Goal: Transaction & Acquisition: Download file/media

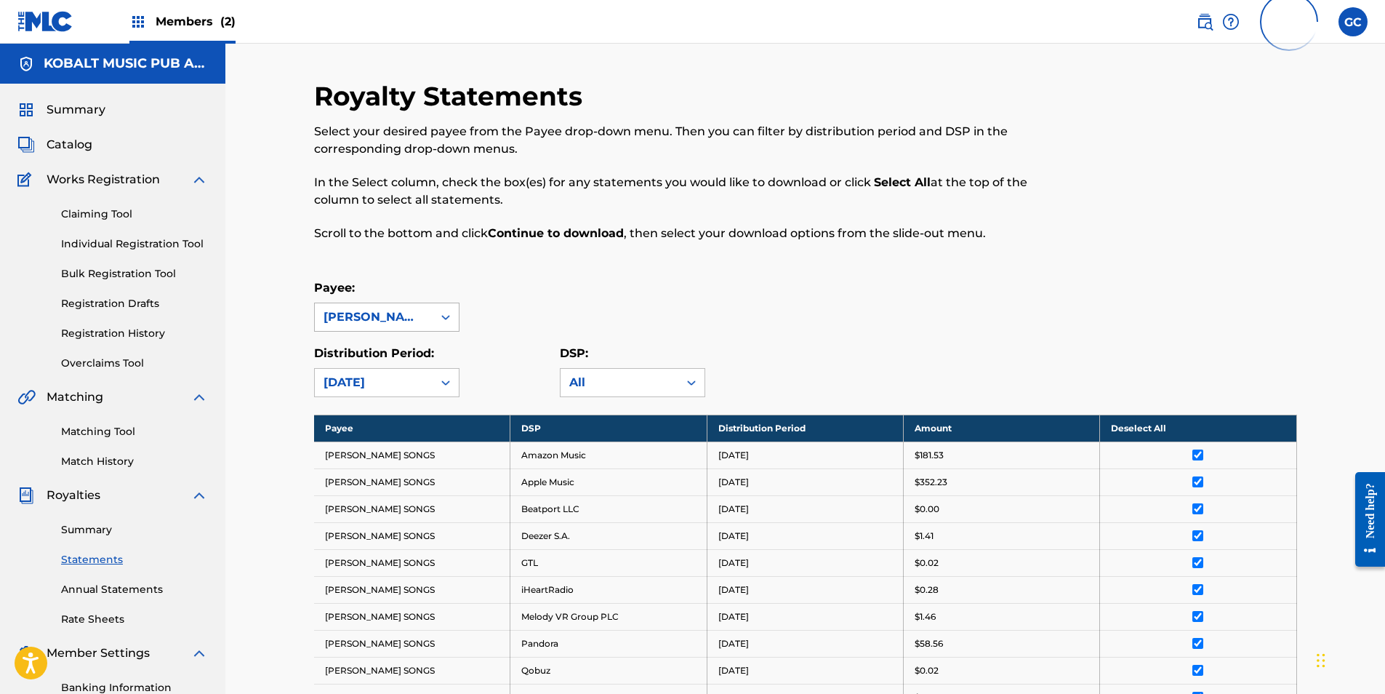
click at [406, 324] on div "[PERSON_NAME] SONGS" at bounding box center [374, 316] width 100 height 17
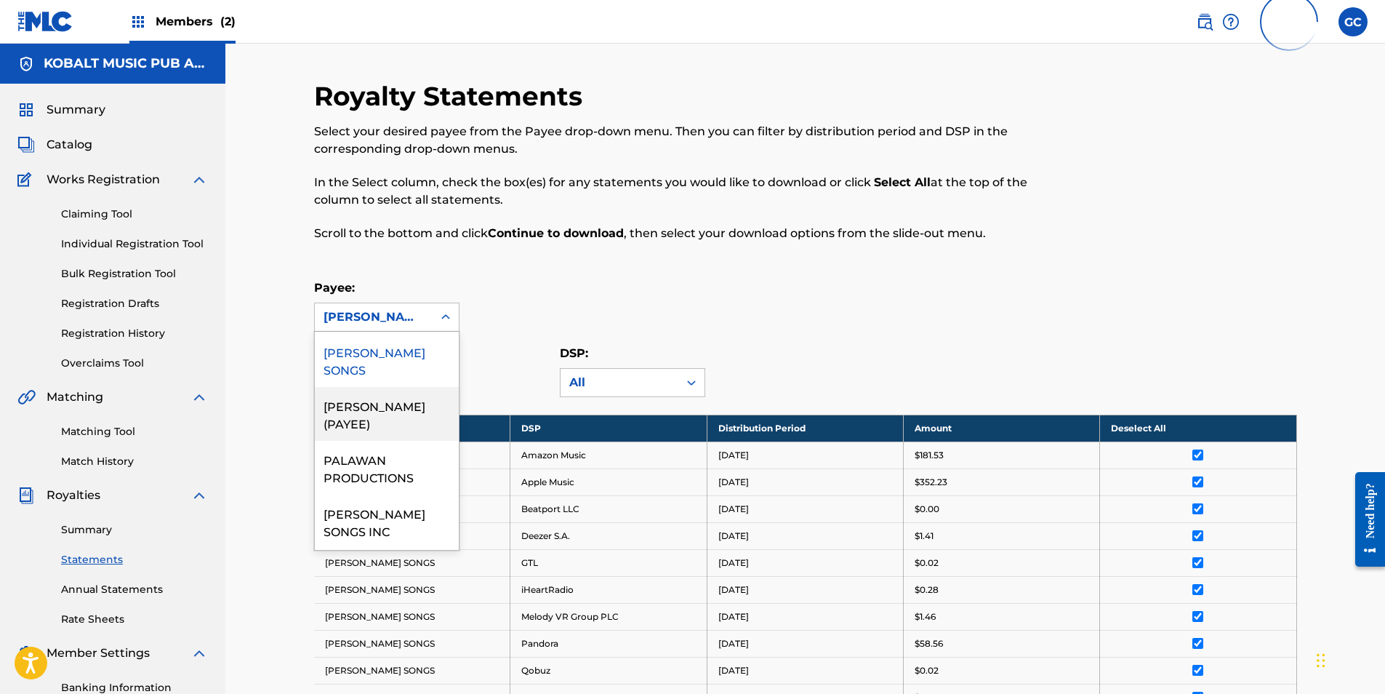
scroll to position [1672, 0]
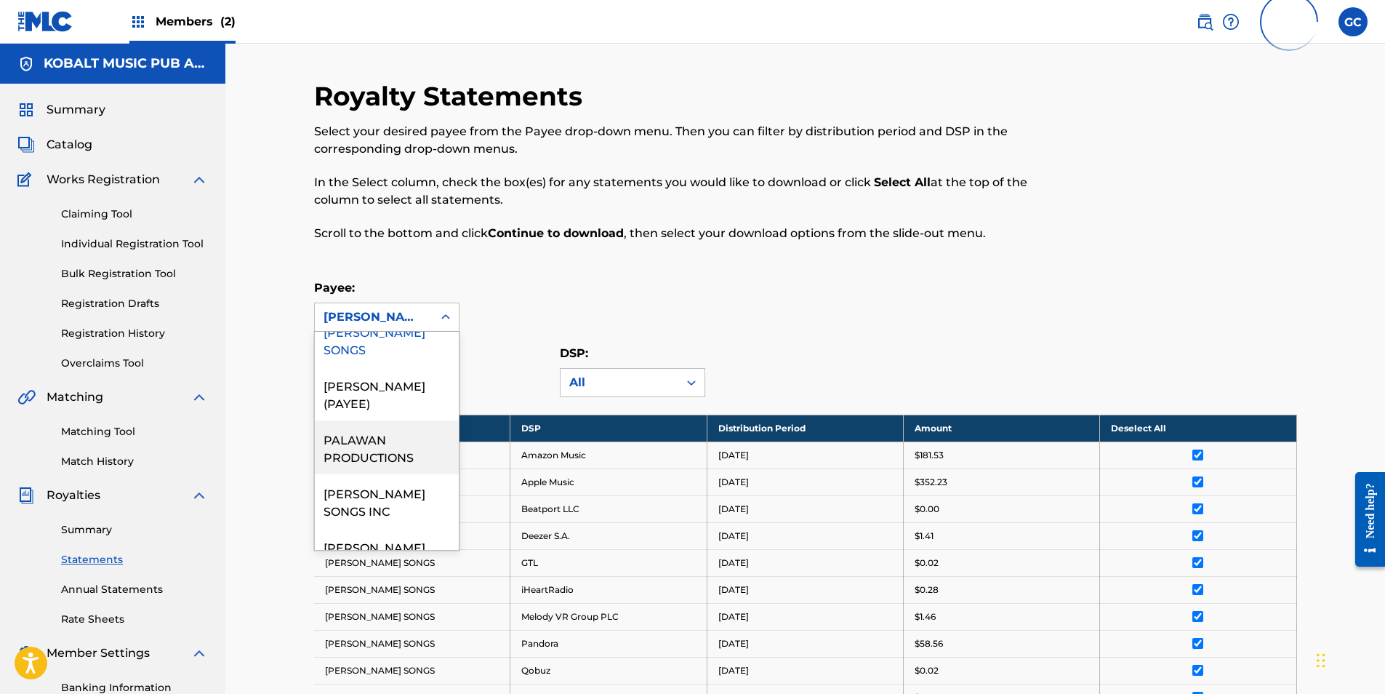
click at [385, 474] on div "PALAWAN PRODUCTIONS" at bounding box center [387, 447] width 144 height 54
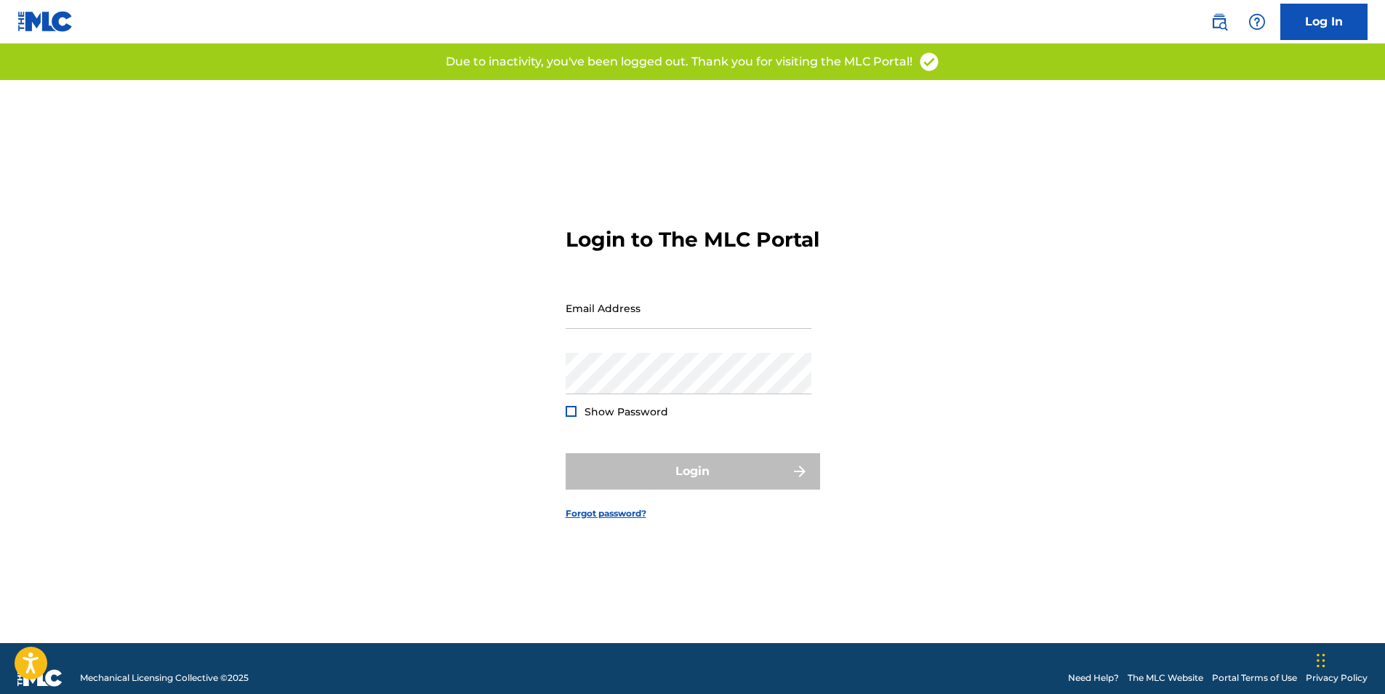
type input "[PERSON_NAME][EMAIL_ADDRESS][PERSON_NAME][DOMAIN_NAME]"
click at [681, 489] on div "Login" at bounding box center [693, 471] width 254 height 36
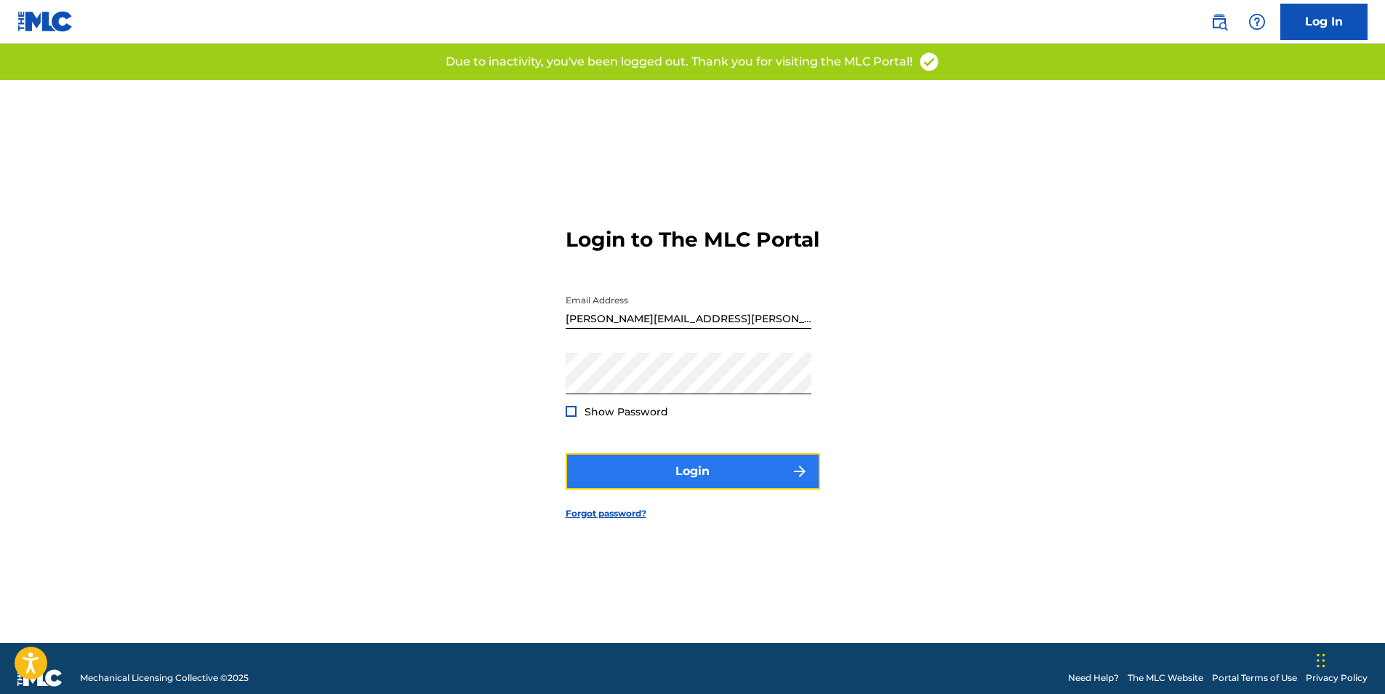
click at [683, 488] on button "Login" at bounding box center [693, 471] width 254 height 36
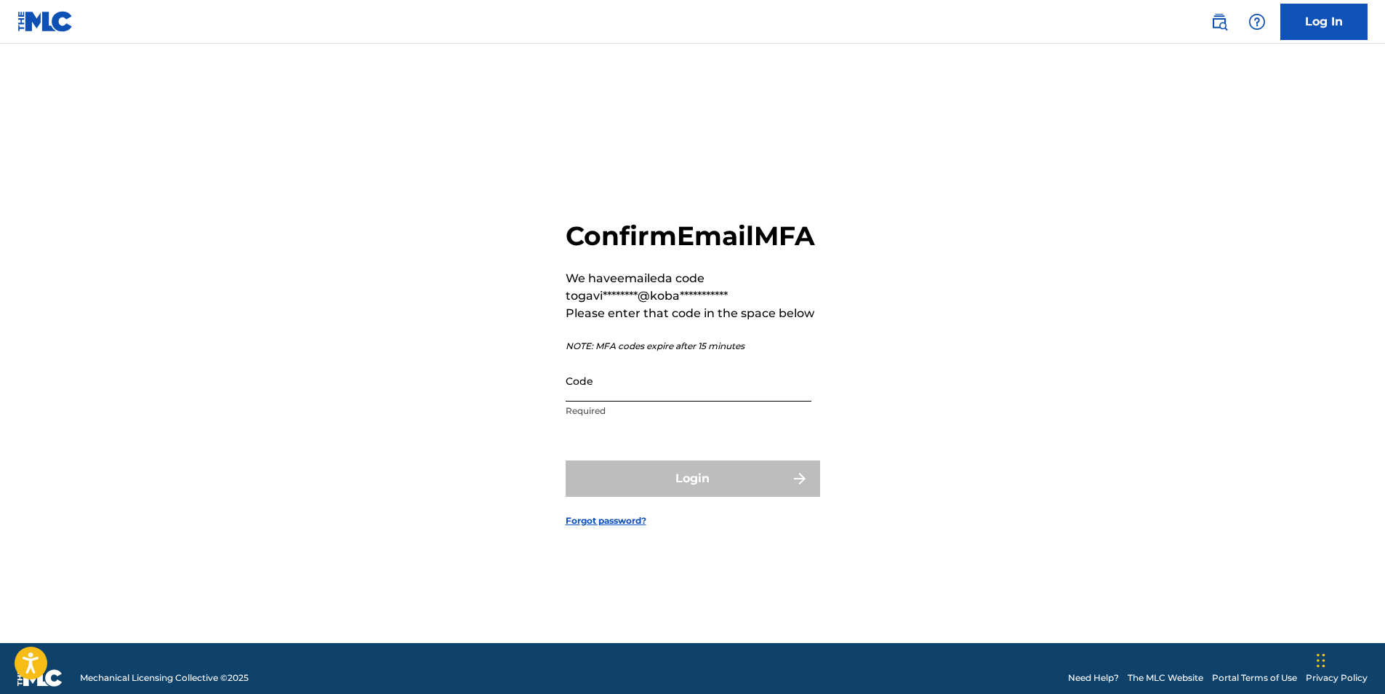
click at [634, 401] on input "Code" at bounding box center [689, 380] width 246 height 41
paste input "272502"
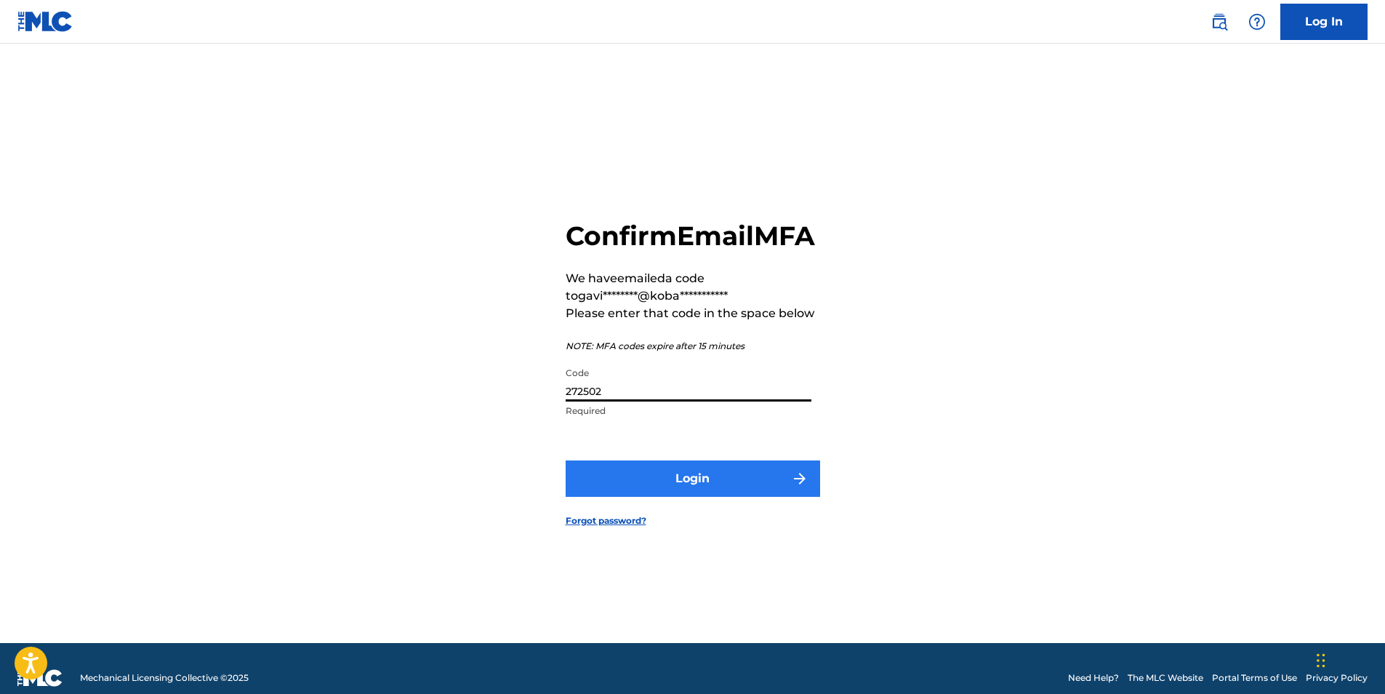
type input "272502"
click at [675, 497] on button "Login" at bounding box center [693, 478] width 254 height 36
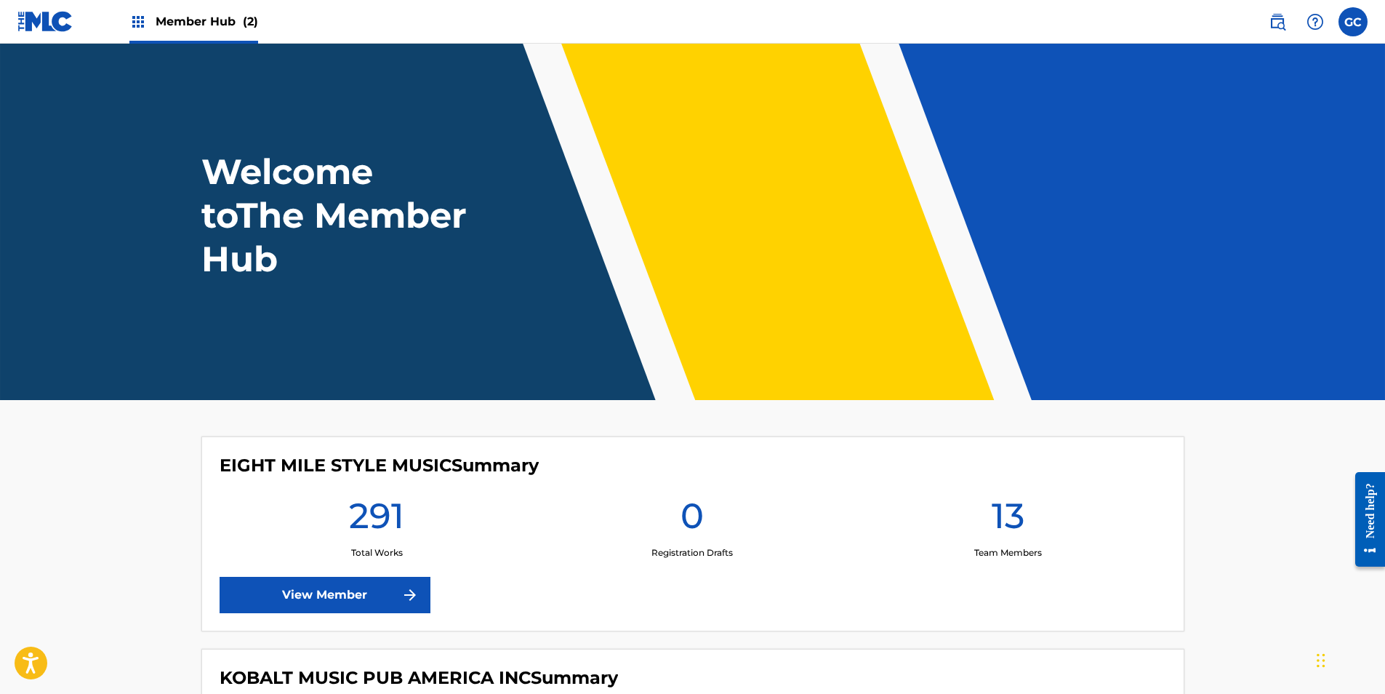
click at [212, 25] on span "Member Hub (2)" at bounding box center [207, 21] width 103 height 17
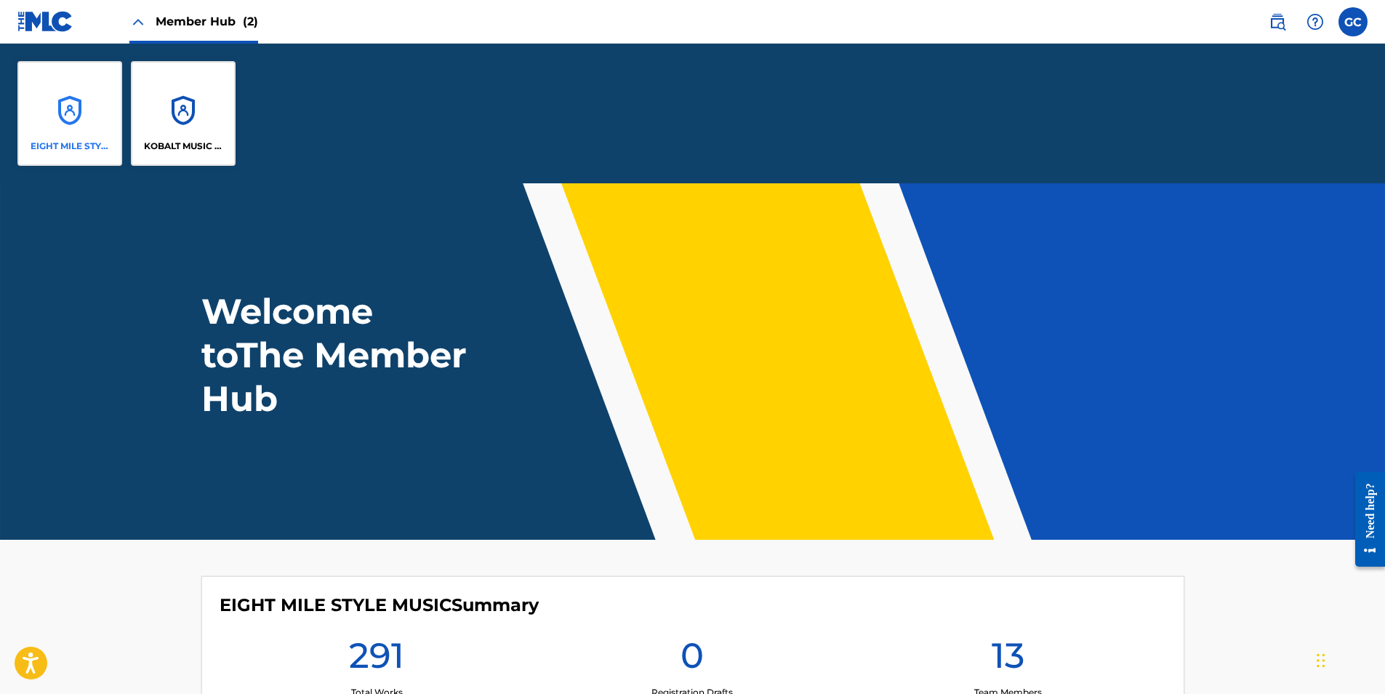
click at [68, 124] on div "EIGHT MILE STYLE MUSIC" at bounding box center [69, 113] width 105 height 105
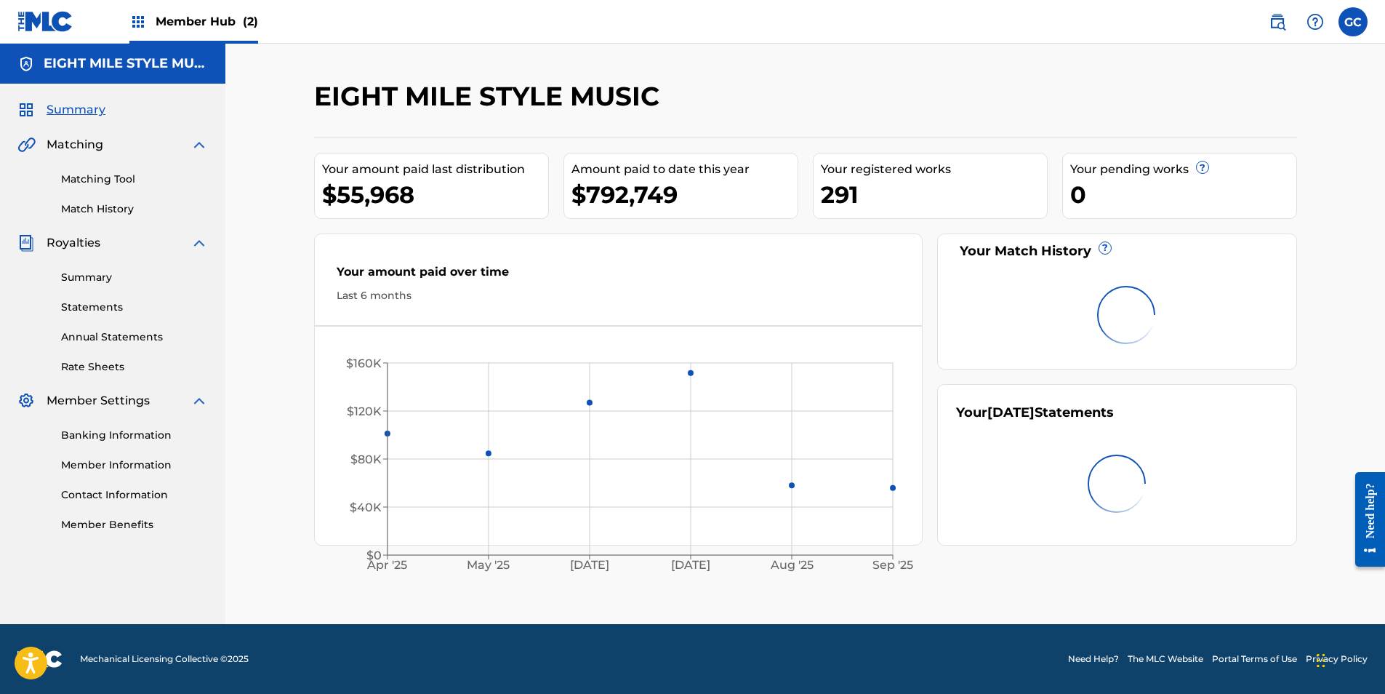
click at [172, 0] on div "Member Hub (2)" at bounding box center [193, 21] width 129 height 43
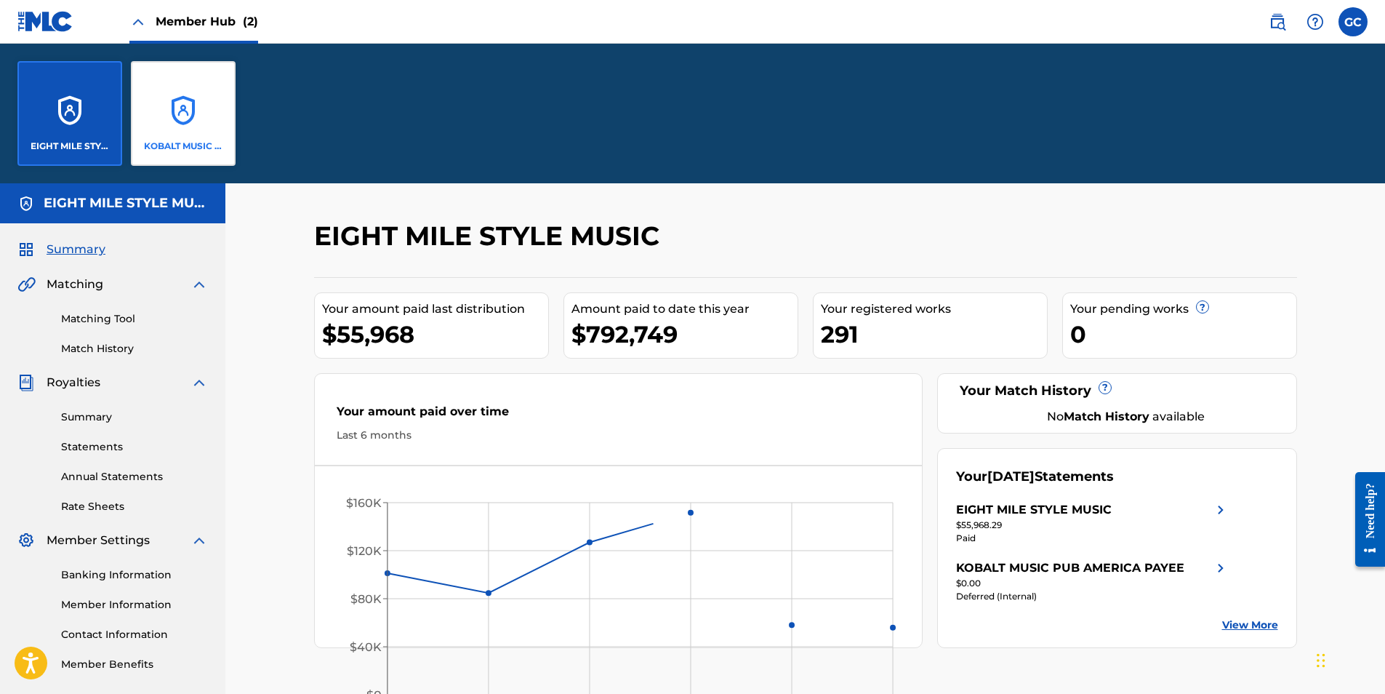
click at [164, 100] on div "KOBALT MUSIC PUB AMERICA INC" at bounding box center [183, 113] width 105 height 105
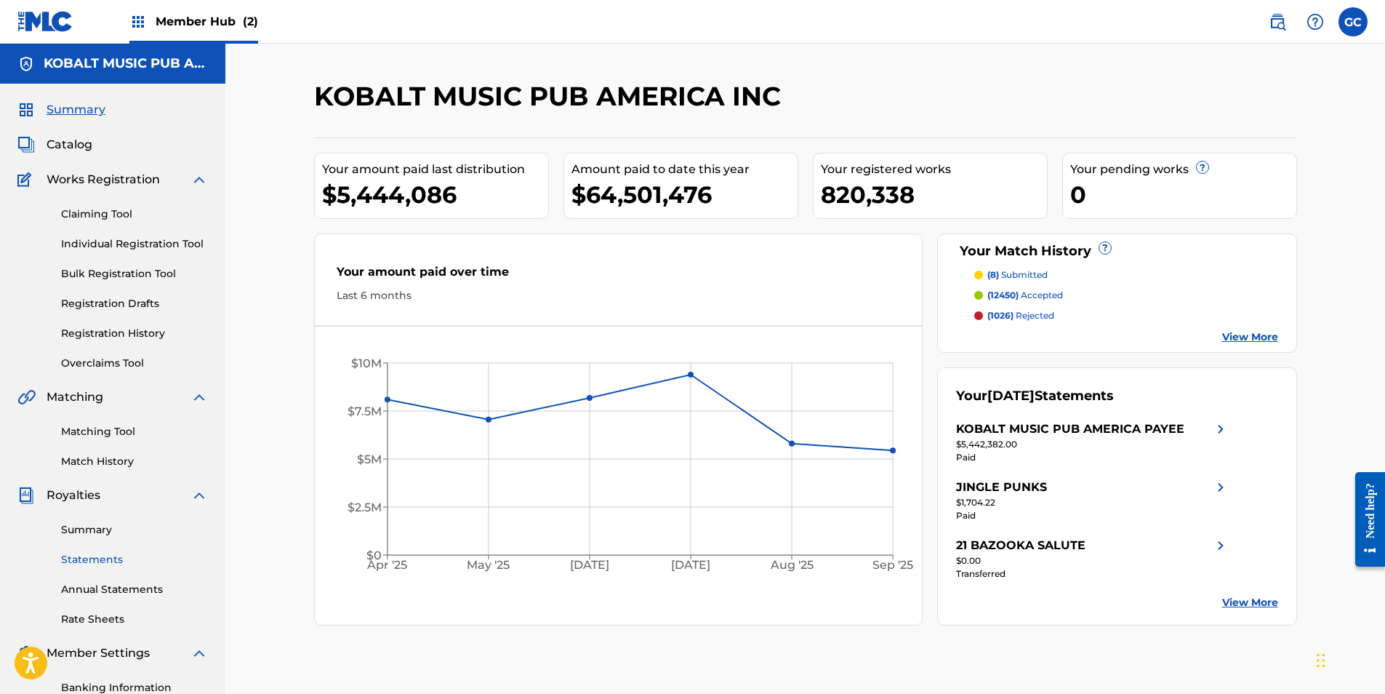
click at [90, 557] on link "Statements" at bounding box center [134, 559] width 147 height 15
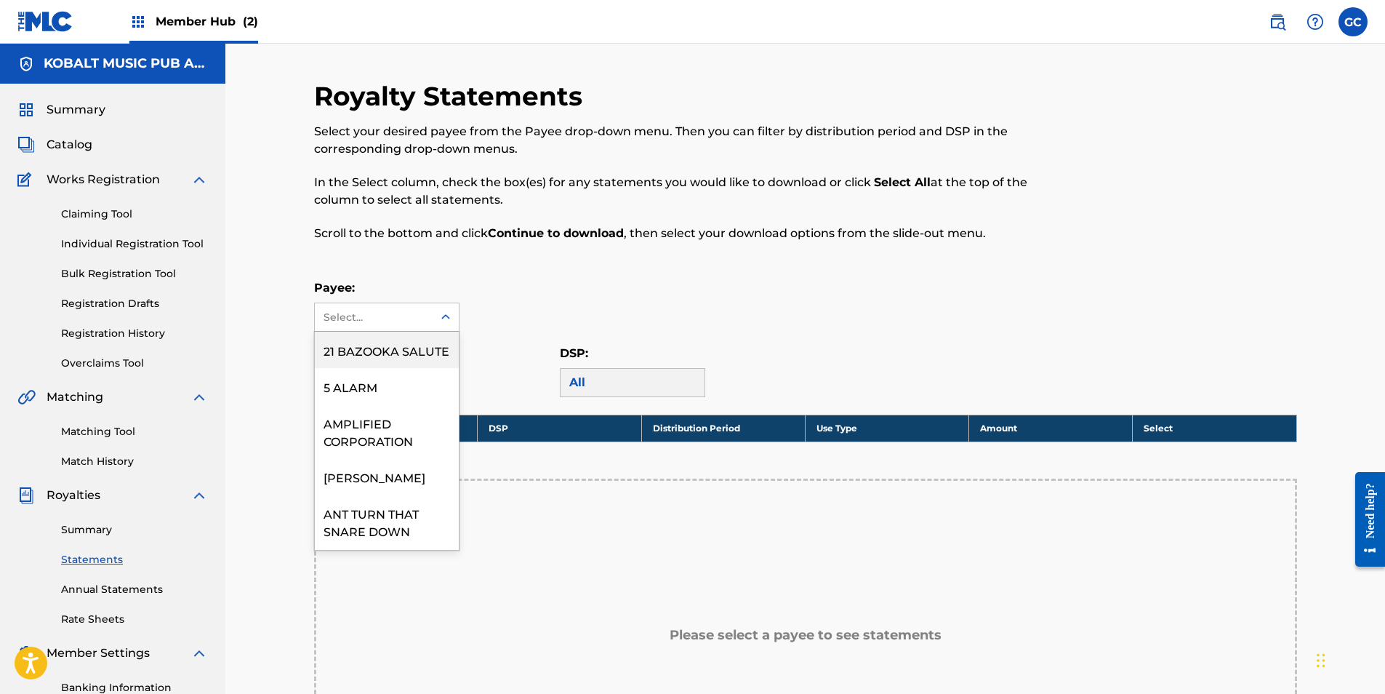
click at [393, 316] on div "Select..." at bounding box center [373, 317] width 99 height 15
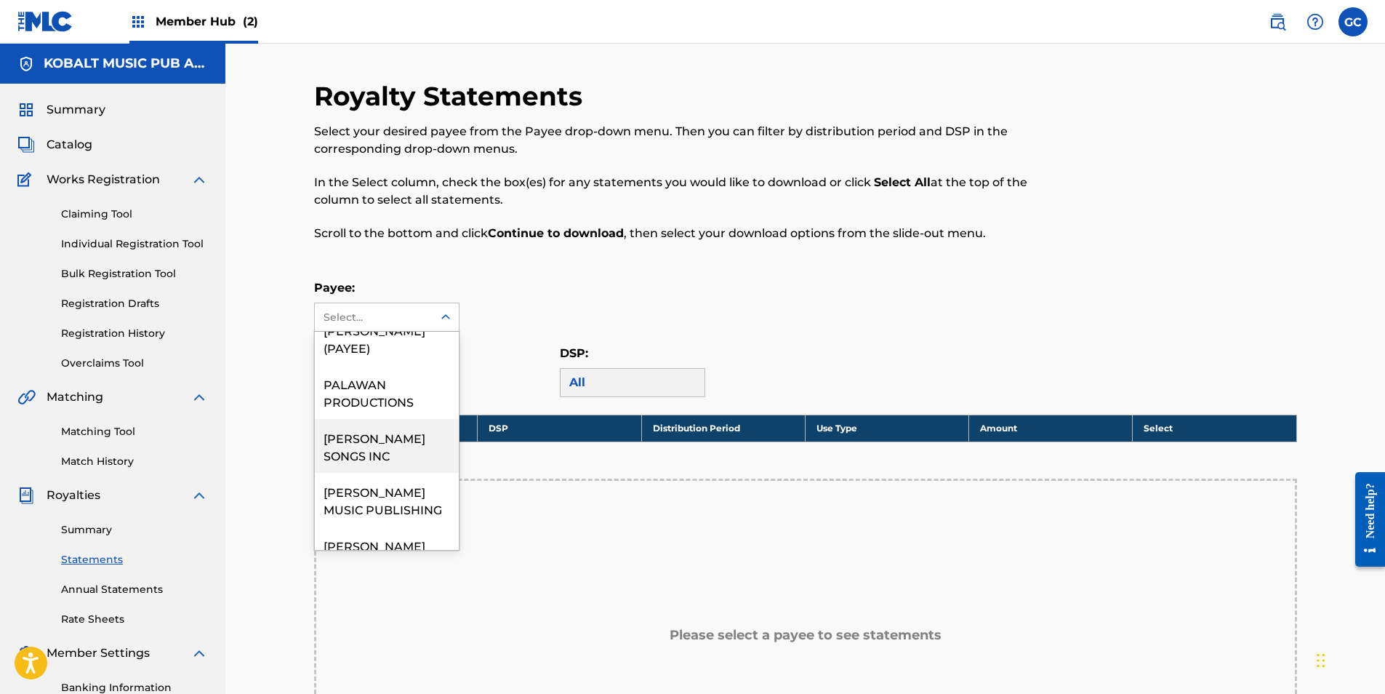
scroll to position [1745, 0]
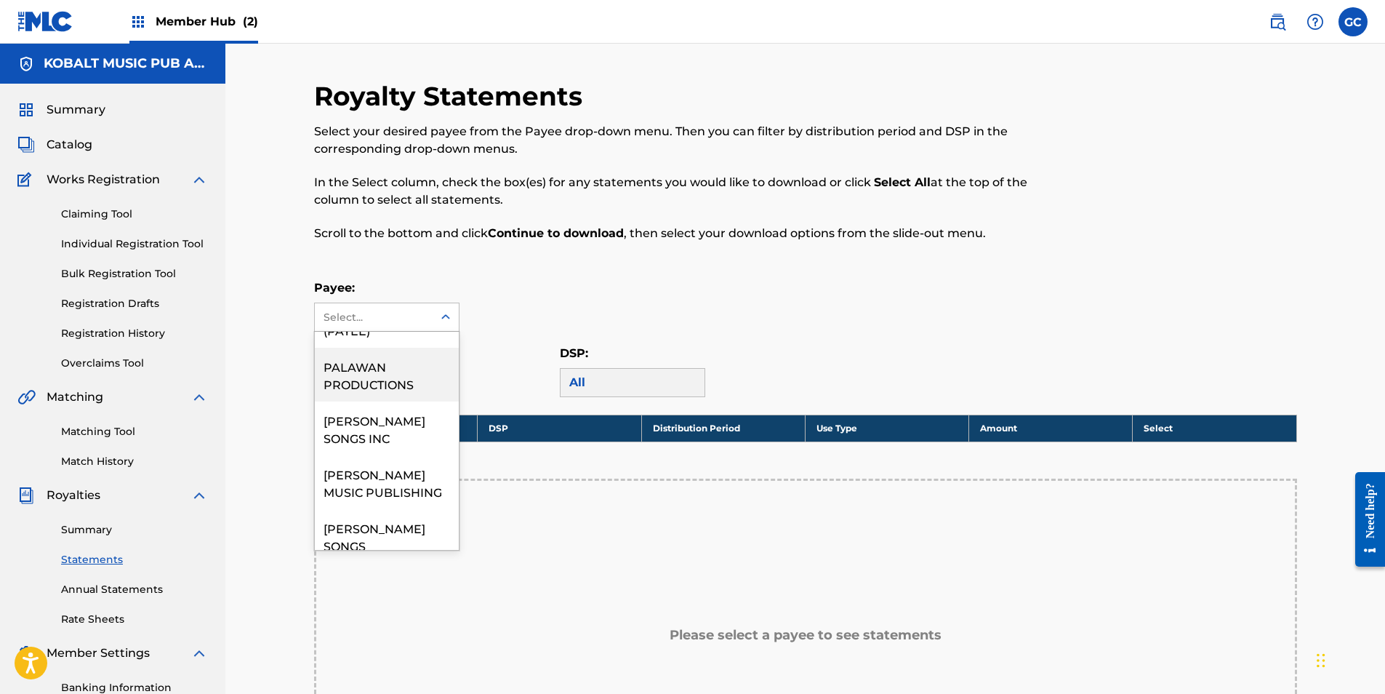
click at [391, 401] on div "PALAWAN PRODUCTIONS" at bounding box center [387, 375] width 144 height 54
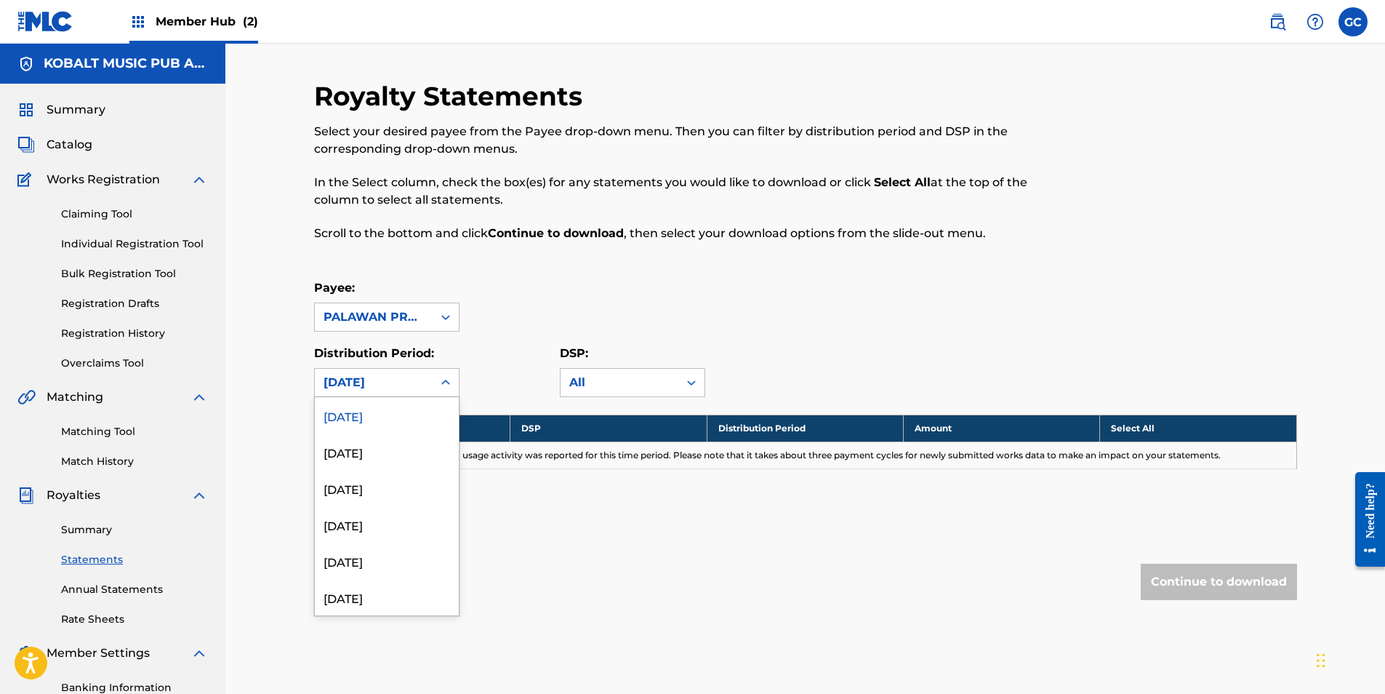
click at [390, 388] on div "[DATE]" at bounding box center [374, 382] width 100 height 17
click at [369, 465] on div "[DATE]" at bounding box center [387, 451] width 144 height 36
click at [371, 393] on div "[DATE]" at bounding box center [374, 383] width 118 height 28
click at [373, 486] on div "[DATE]" at bounding box center [387, 488] width 144 height 36
click at [375, 384] on div "[DATE]" at bounding box center [374, 382] width 100 height 17
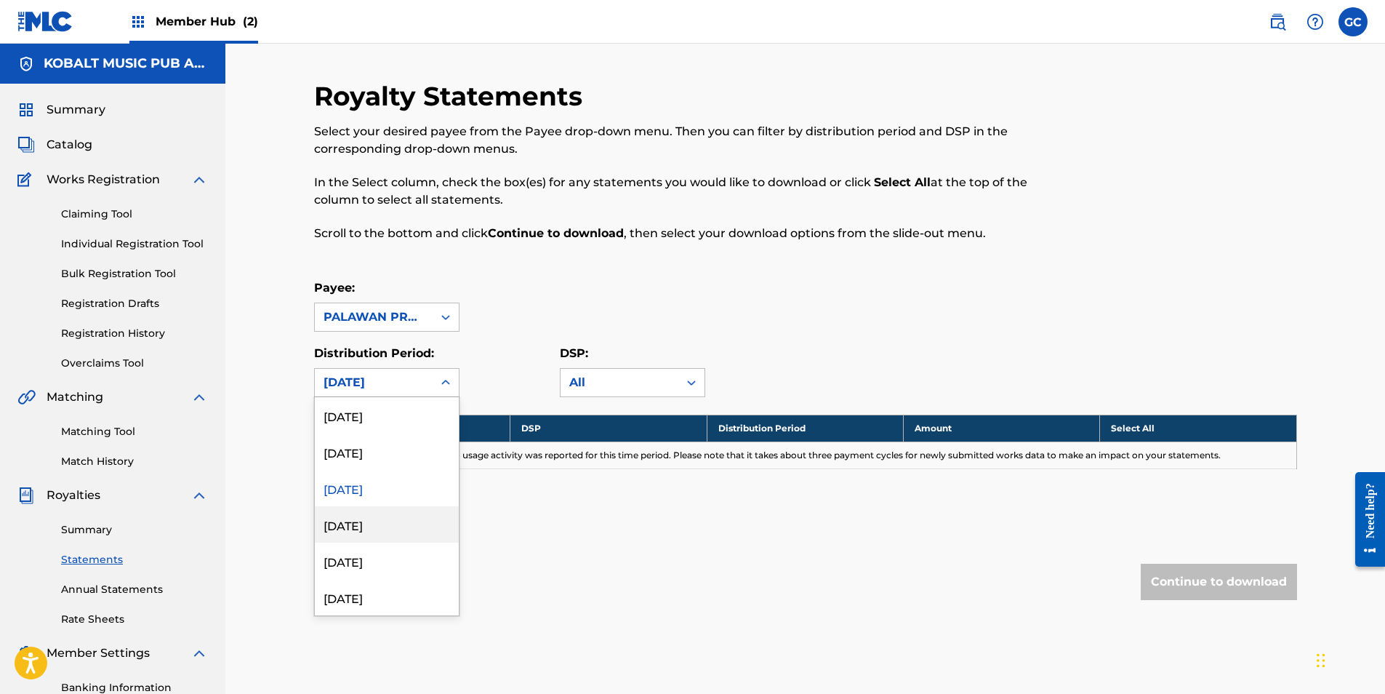
click at [361, 520] on div "[DATE]" at bounding box center [387, 524] width 144 height 36
click at [377, 391] on div "[DATE]" at bounding box center [374, 383] width 118 height 28
click at [406, 374] on div "[DATE]" at bounding box center [374, 382] width 100 height 17
click at [365, 562] on div "[DATE]" at bounding box center [387, 560] width 144 height 36
click at [380, 390] on div "[DATE]" at bounding box center [374, 382] width 100 height 17
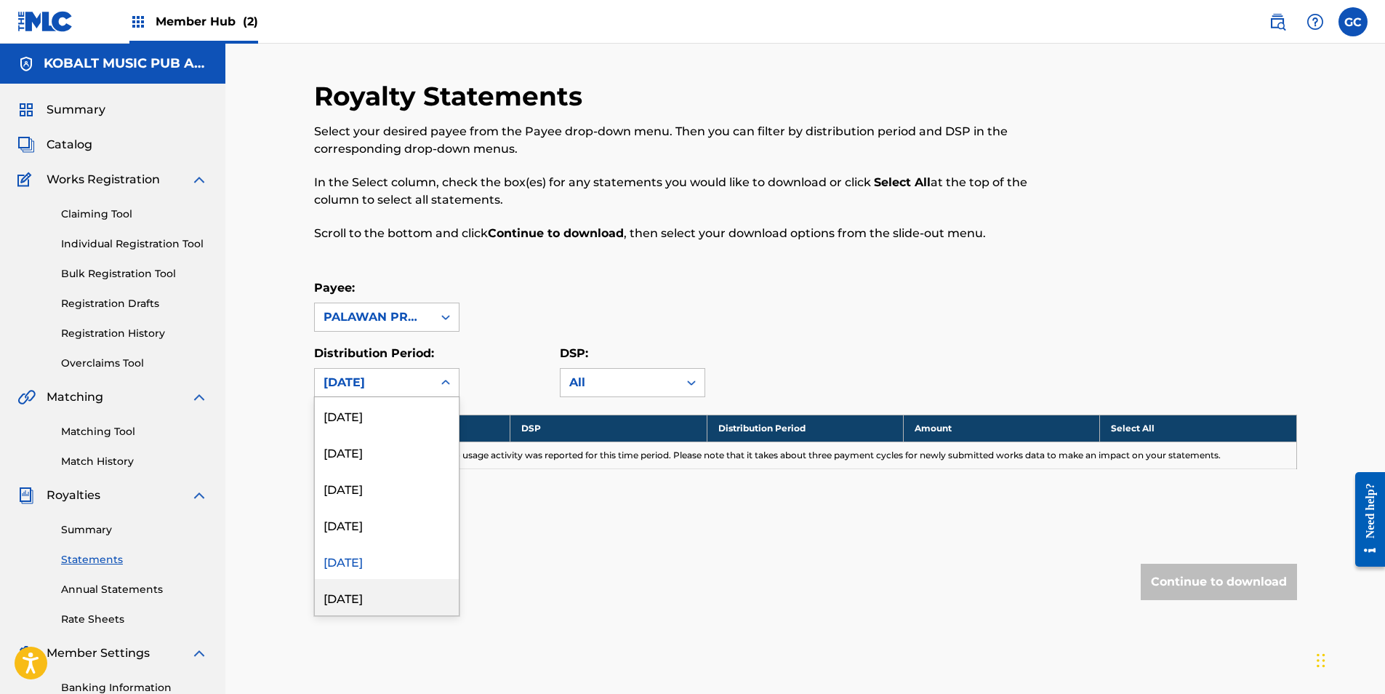
click at [359, 599] on div "[DATE]" at bounding box center [387, 597] width 144 height 36
click at [367, 381] on div "[DATE]" at bounding box center [374, 382] width 100 height 17
click at [365, 558] on div "[DATE]" at bounding box center [387, 560] width 144 height 36
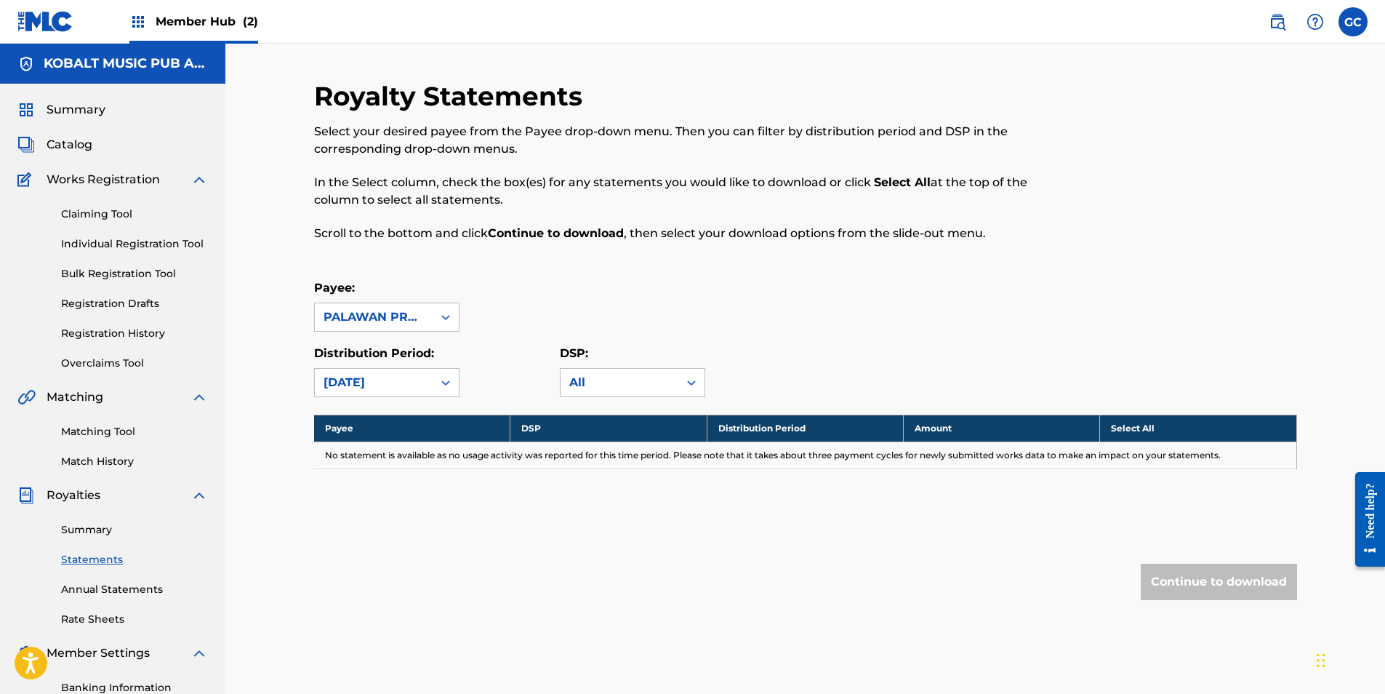
click at [367, 384] on div "[DATE]" at bounding box center [374, 382] width 100 height 17
click at [361, 535] on div "[DATE]" at bounding box center [387, 524] width 144 height 36
click at [361, 388] on div "[DATE]" at bounding box center [374, 382] width 100 height 17
click at [369, 561] on div "[DATE]" at bounding box center [387, 560] width 144 height 36
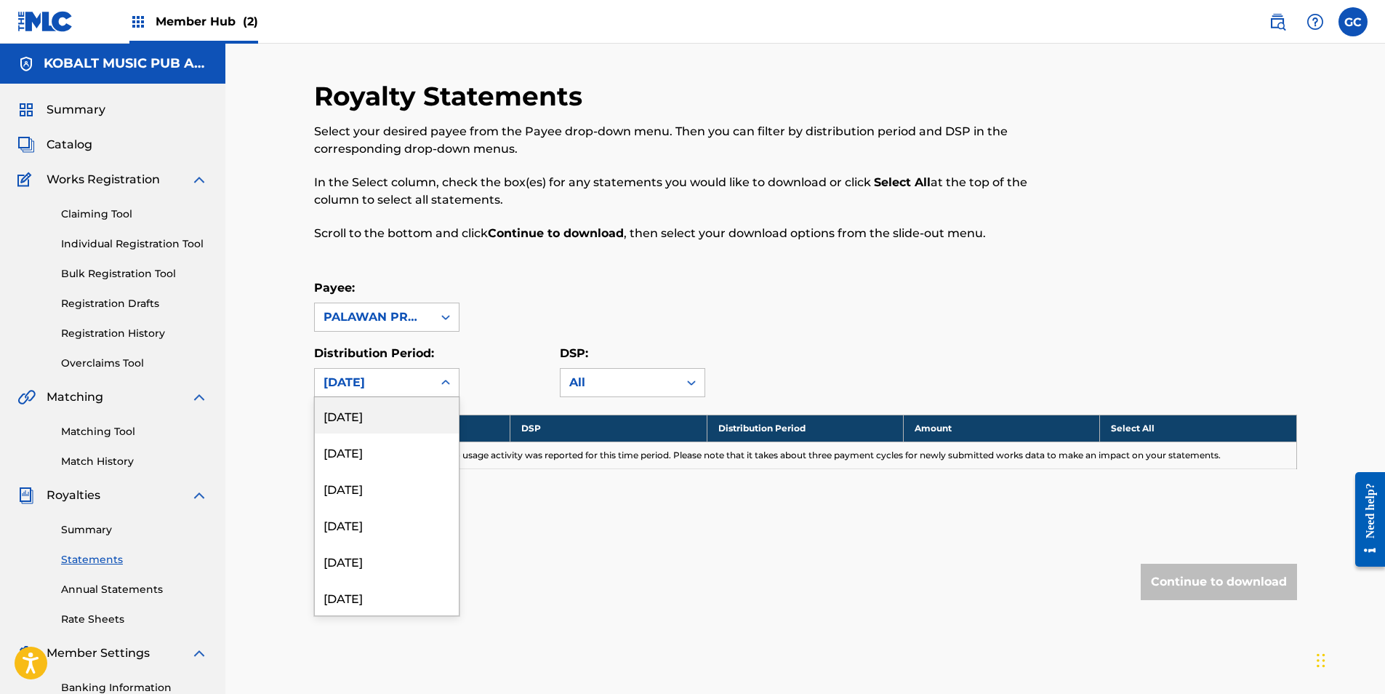
click at [371, 389] on div "[DATE]" at bounding box center [374, 382] width 100 height 17
click at [377, 533] on div "[DATE]" at bounding box center [387, 524] width 144 height 36
click at [382, 393] on div "[DATE]" at bounding box center [374, 383] width 118 height 28
click at [381, 561] on div "[DATE]" at bounding box center [387, 560] width 144 height 36
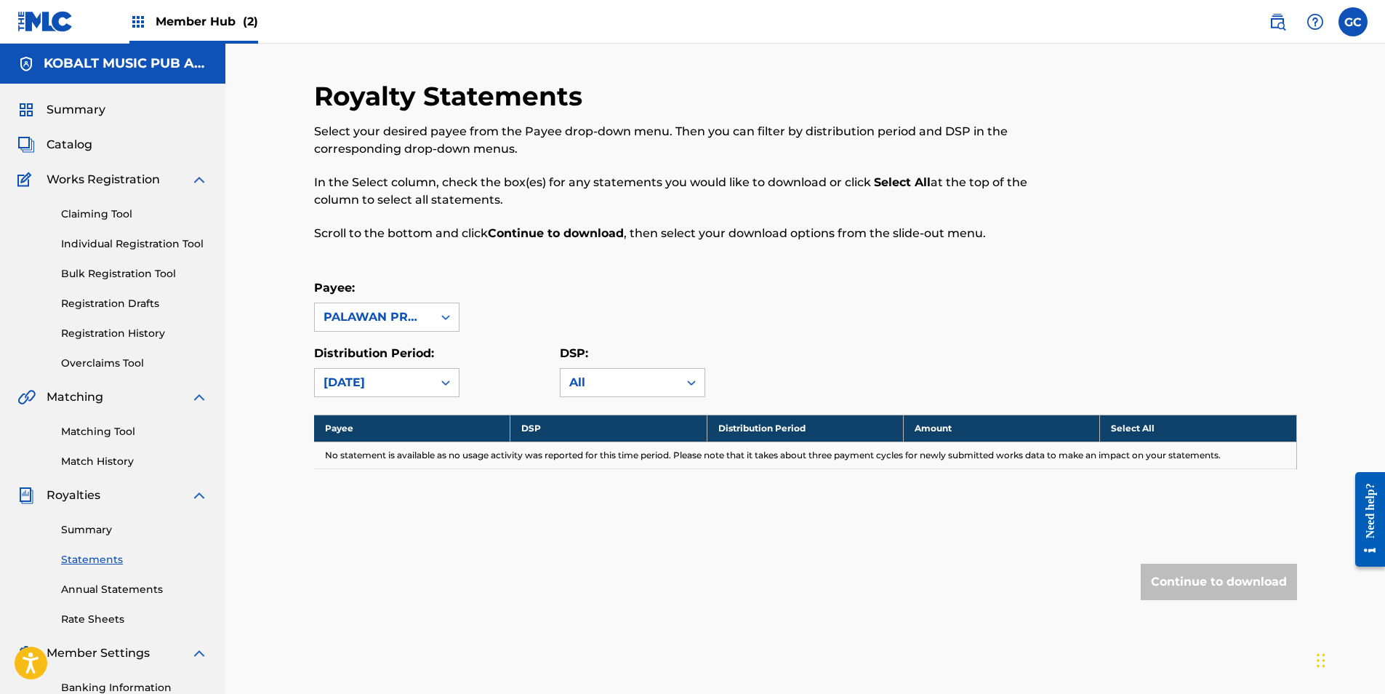
click at [385, 385] on div "[DATE]" at bounding box center [374, 382] width 100 height 17
click at [384, 457] on div "[DATE]" at bounding box center [387, 451] width 144 height 36
click at [384, 395] on div "[DATE]" at bounding box center [374, 383] width 118 height 28
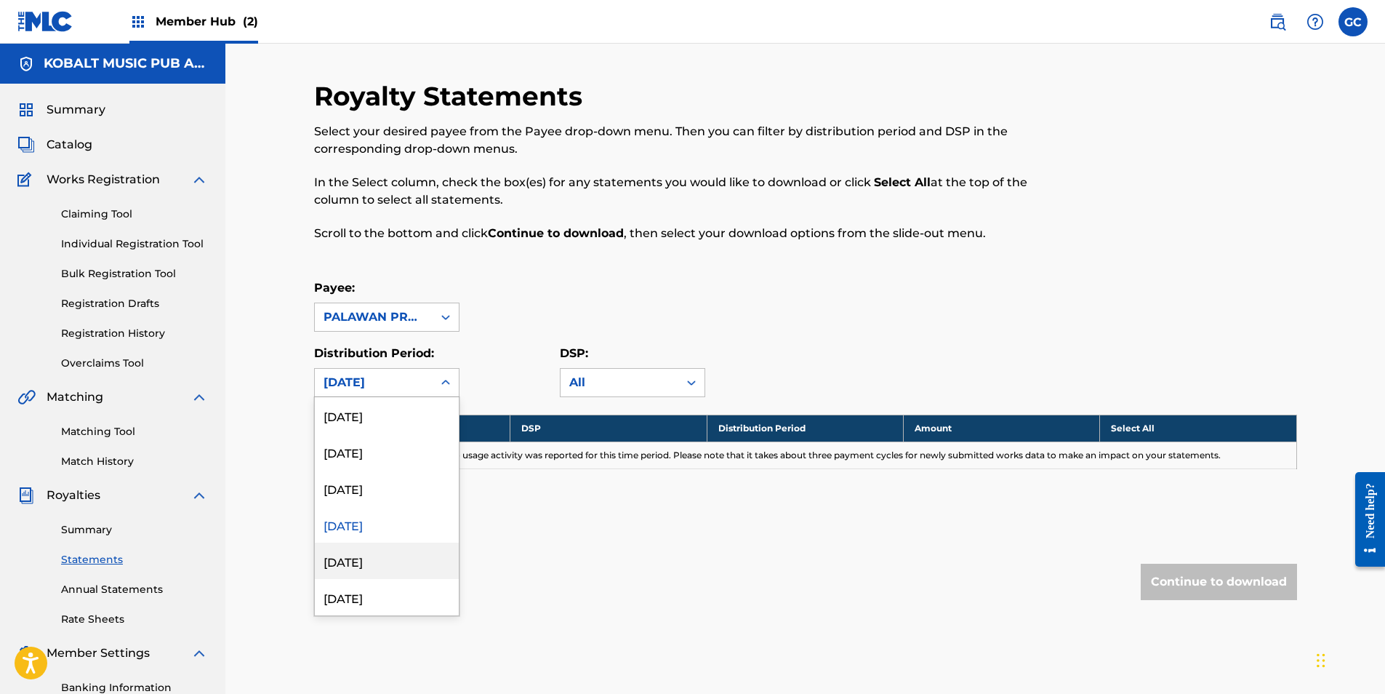
click at [374, 569] on div "[DATE]" at bounding box center [387, 560] width 144 height 36
click at [372, 382] on div "[DATE]" at bounding box center [374, 382] width 100 height 17
click at [375, 457] on div "[DATE]" at bounding box center [387, 451] width 144 height 36
click at [374, 390] on div "[DATE]" at bounding box center [374, 382] width 100 height 17
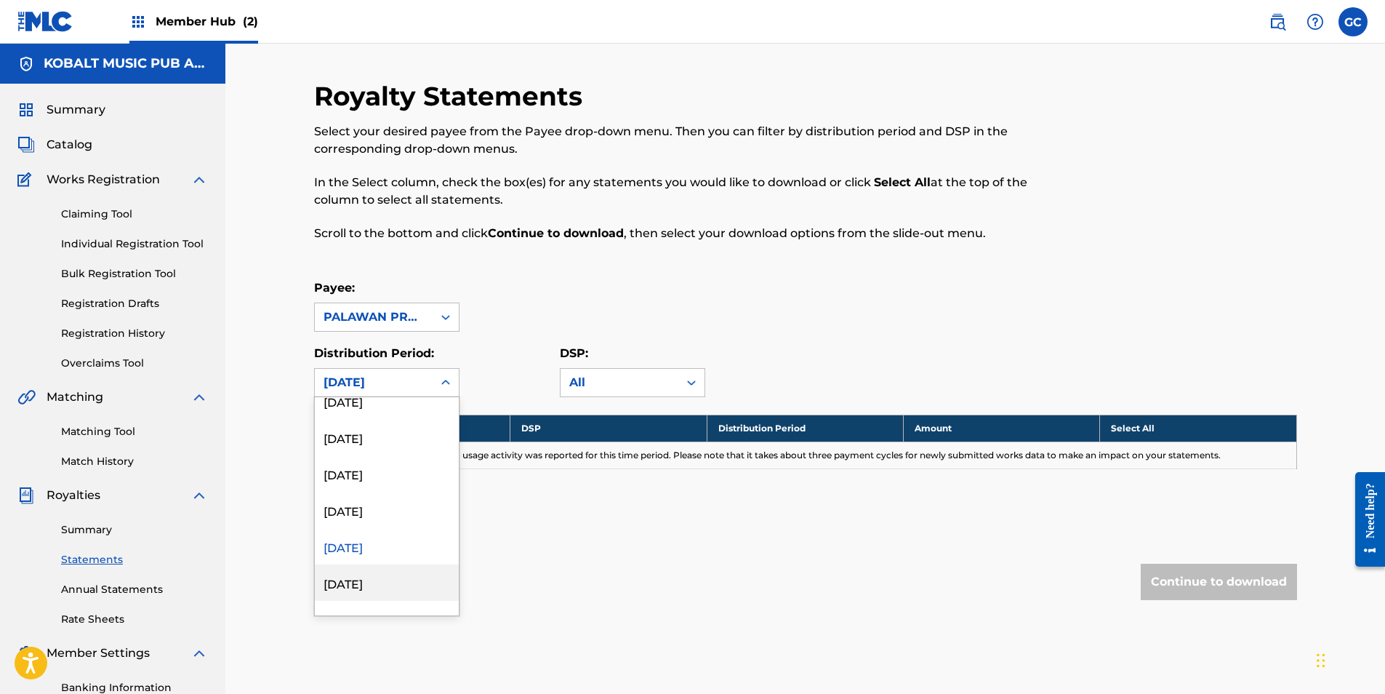
scroll to position [364, 0]
click at [369, 572] on div "[DATE]" at bounding box center [387, 560] width 144 height 36
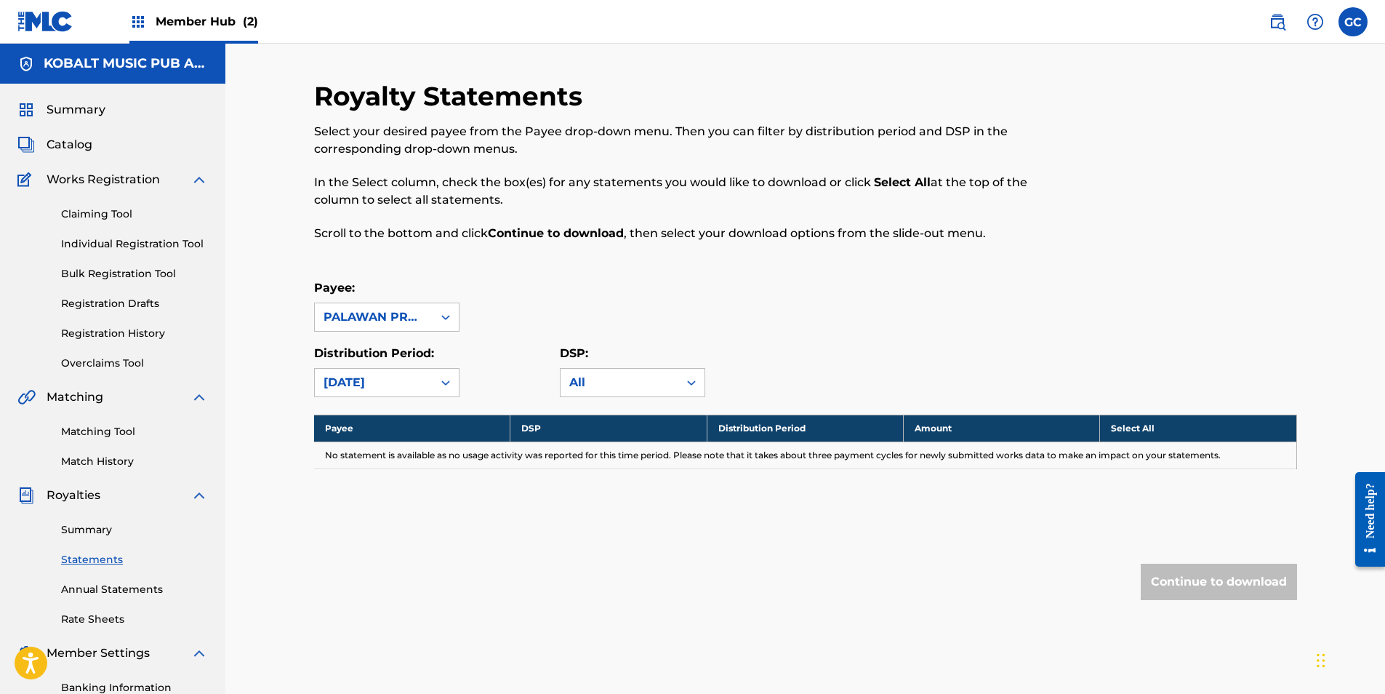
click at [372, 374] on div "[DATE]" at bounding box center [374, 382] width 100 height 17
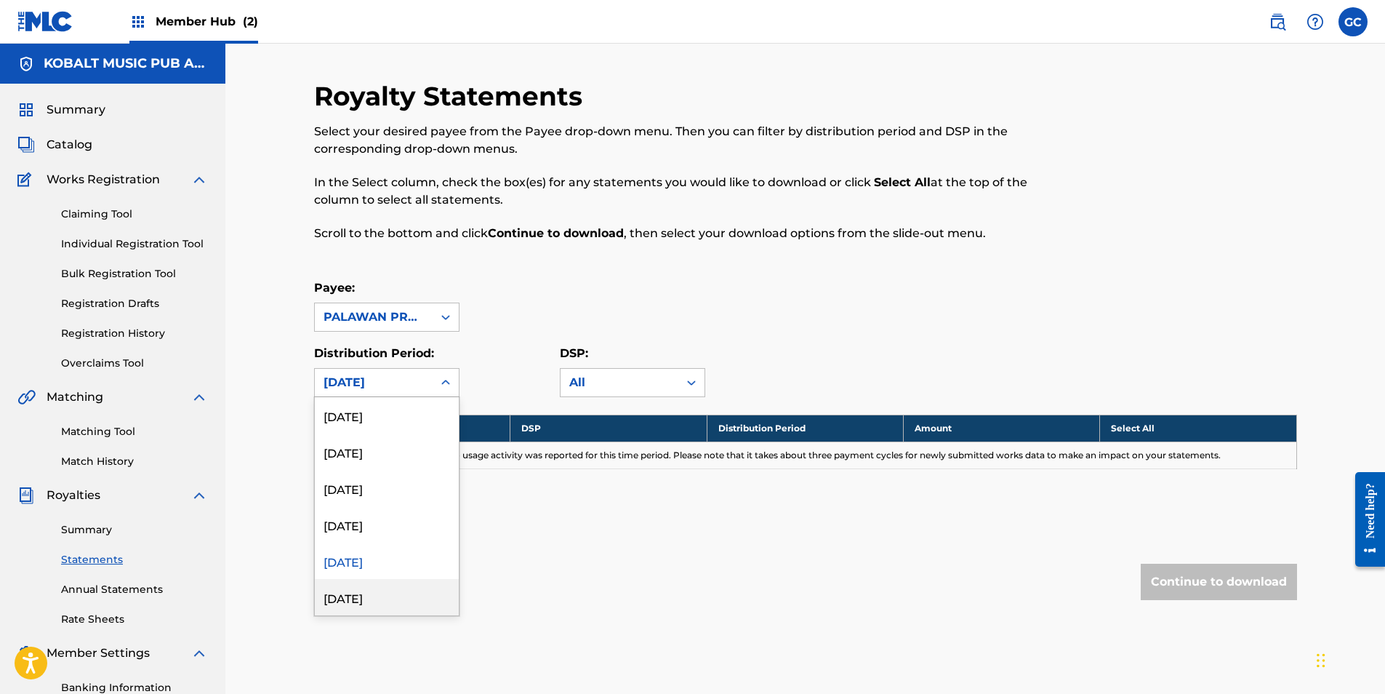
click at [367, 594] on div "[DATE]" at bounding box center [387, 597] width 144 height 36
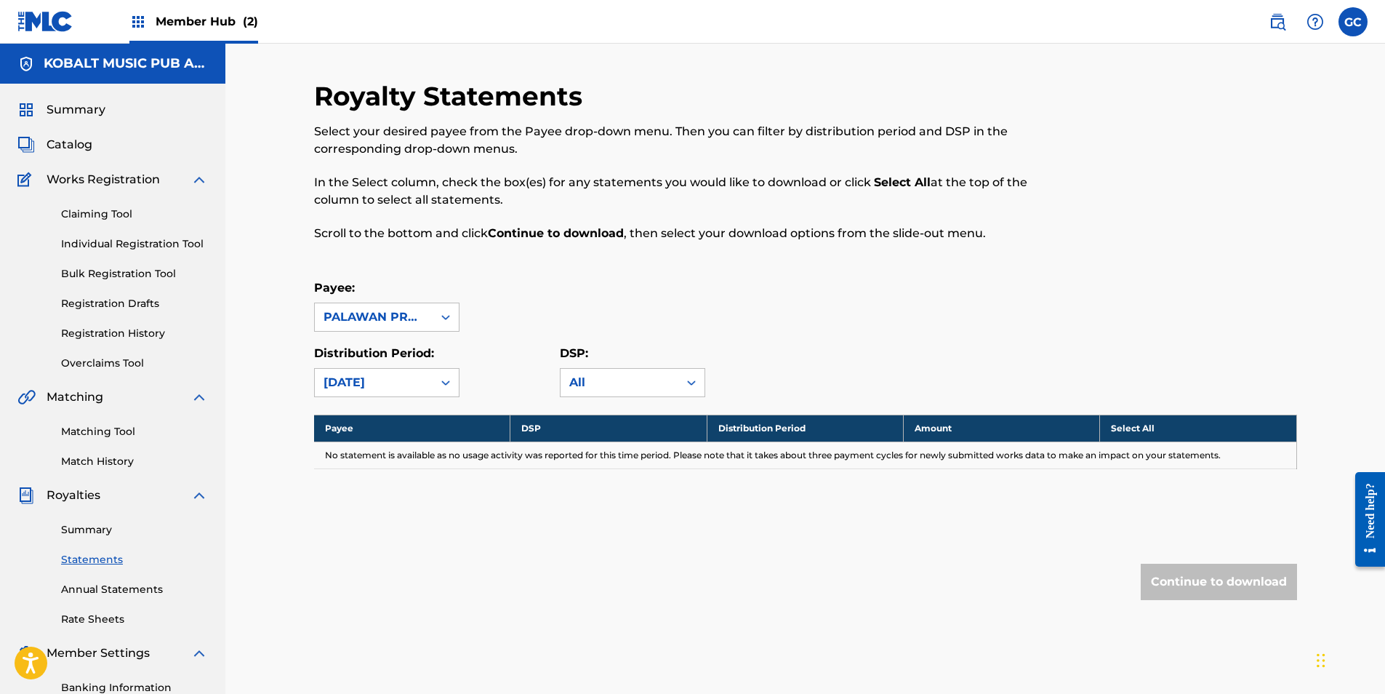
click at [384, 387] on div "[DATE]" at bounding box center [374, 382] width 100 height 17
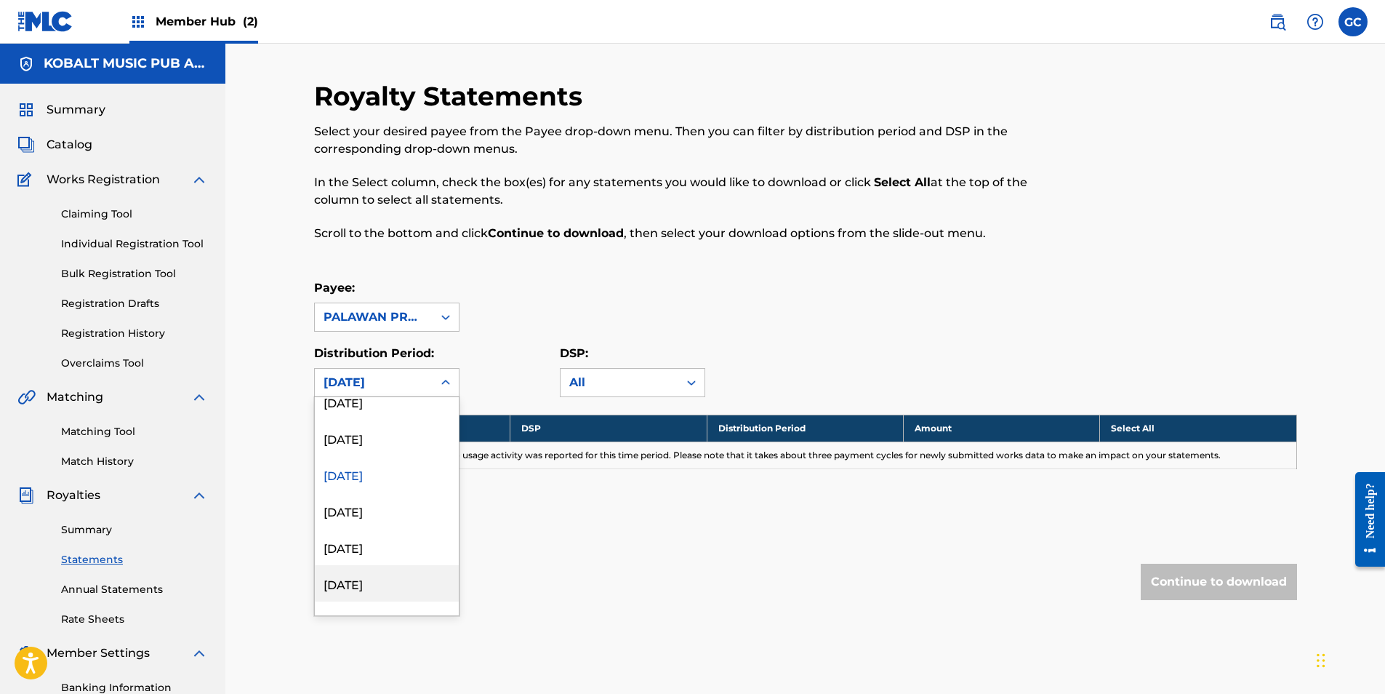
scroll to position [509, 0]
click at [371, 489] on div "[DATE]" at bounding box center [387, 488] width 144 height 36
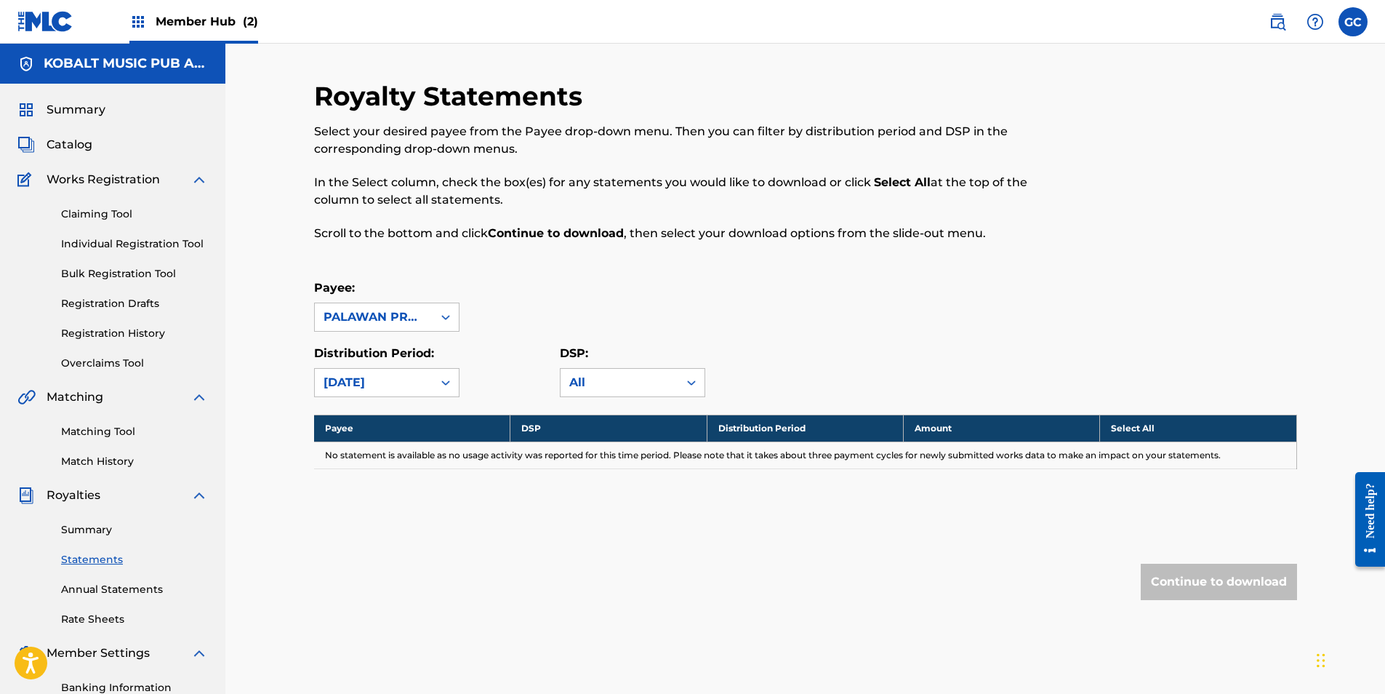
click at [374, 392] on div "[DATE]" at bounding box center [374, 383] width 118 height 28
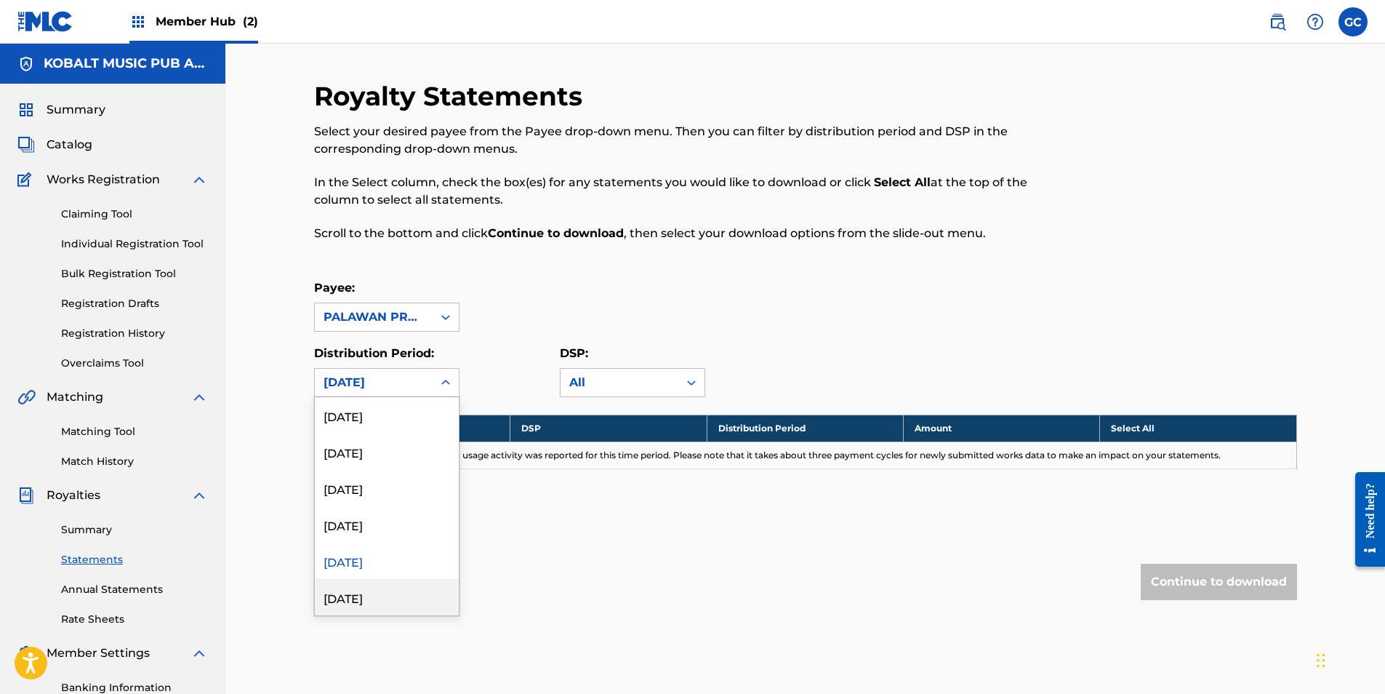
click at [374, 597] on div "[DATE]" at bounding box center [387, 597] width 144 height 36
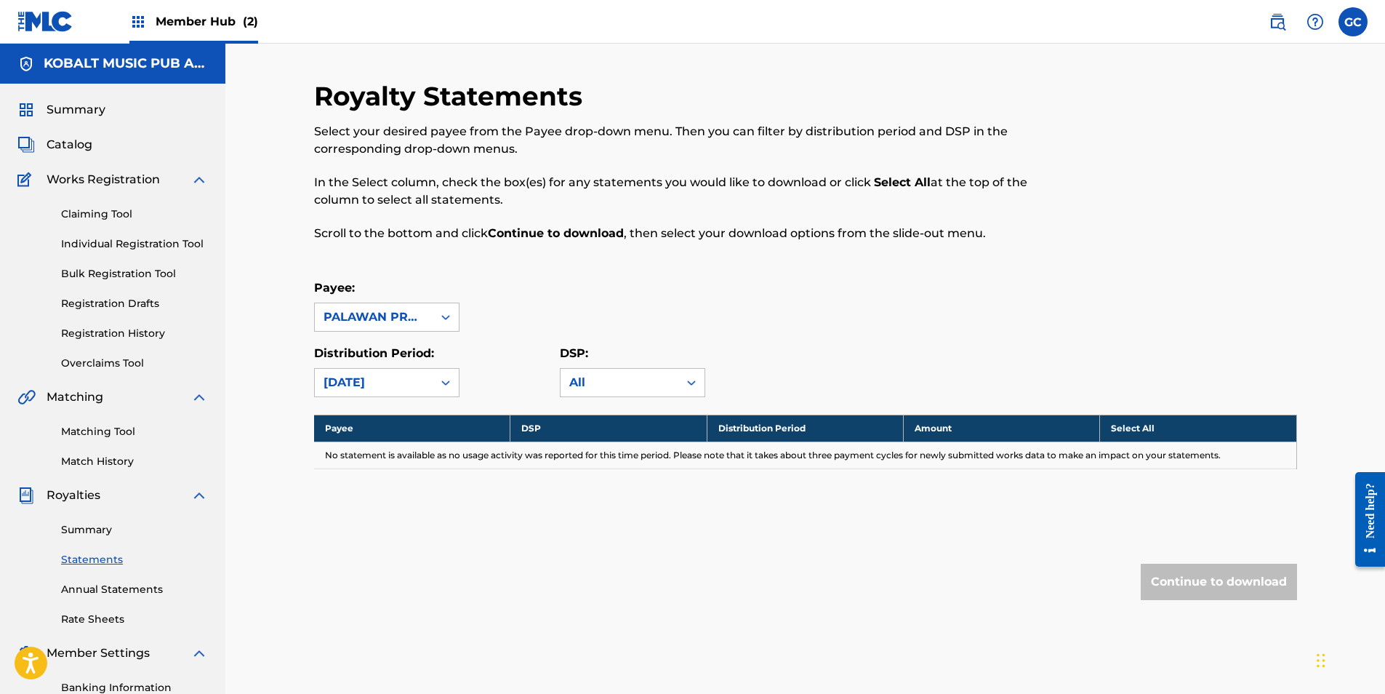
click at [374, 386] on div "[DATE]" at bounding box center [374, 382] width 100 height 17
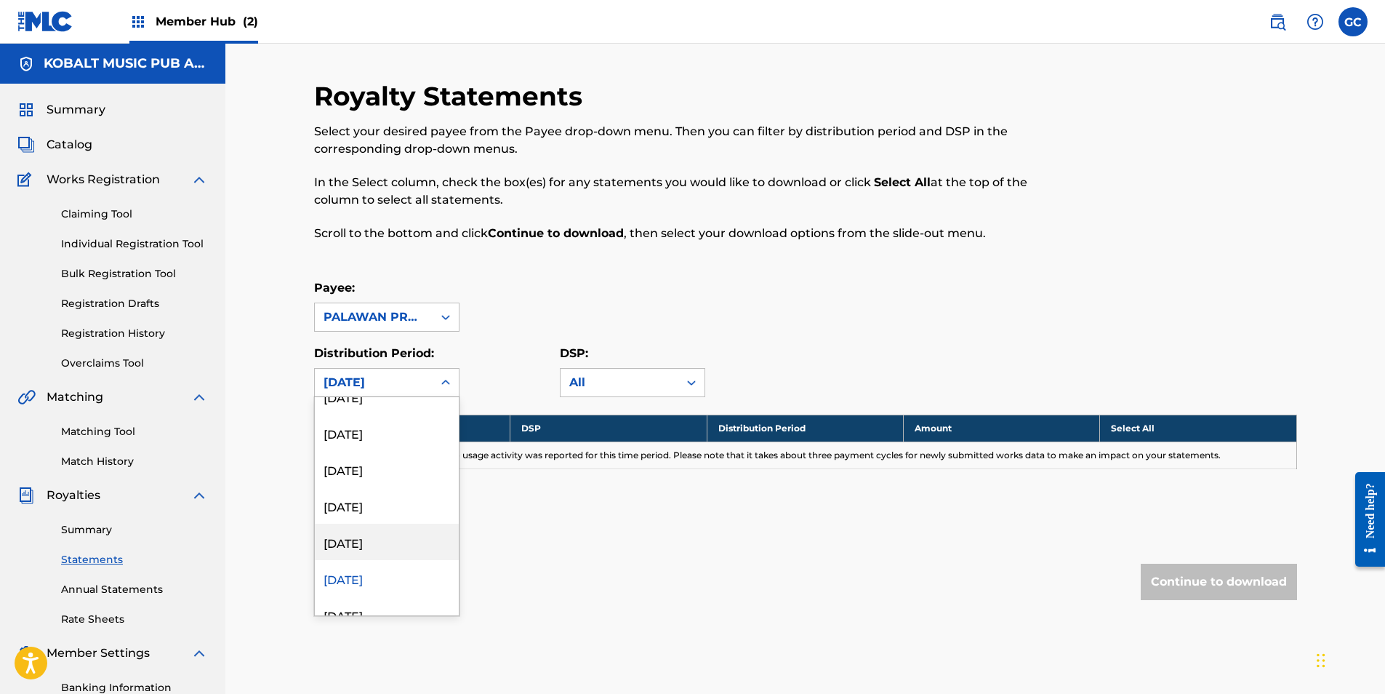
scroll to position [509, 0]
click at [381, 559] on div "[DATE]" at bounding box center [387, 560] width 144 height 36
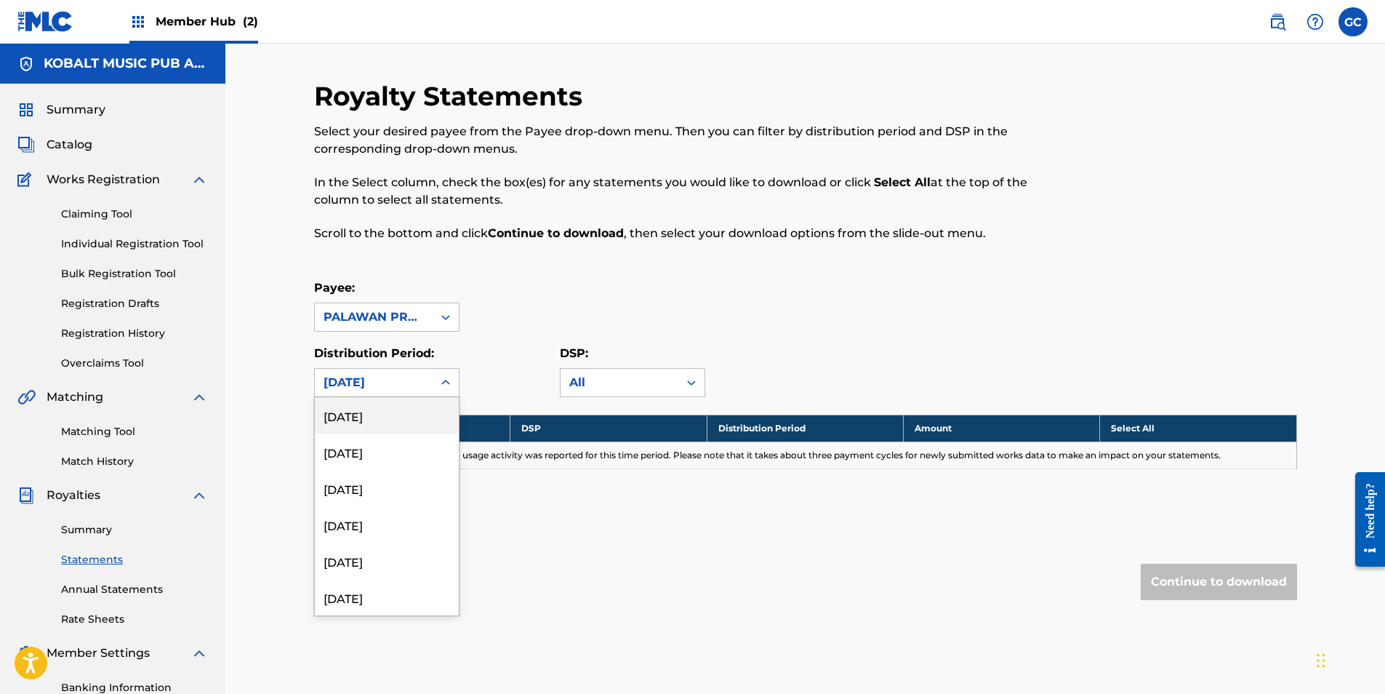
click at [377, 391] on div "[DATE]" at bounding box center [374, 383] width 118 height 28
click at [379, 593] on div "[DATE]" at bounding box center [387, 597] width 144 height 36
click at [382, 389] on div "[DATE]" at bounding box center [374, 382] width 100 height 17
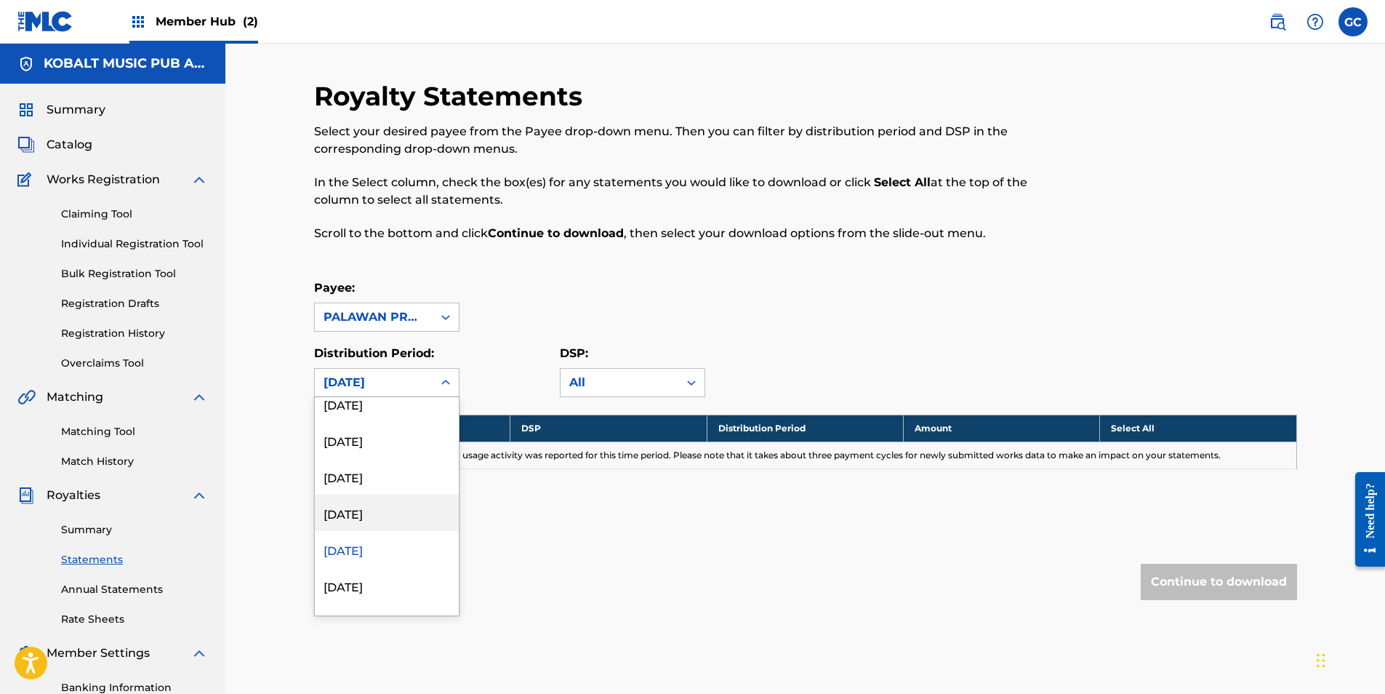
scroll to position [582, 0]
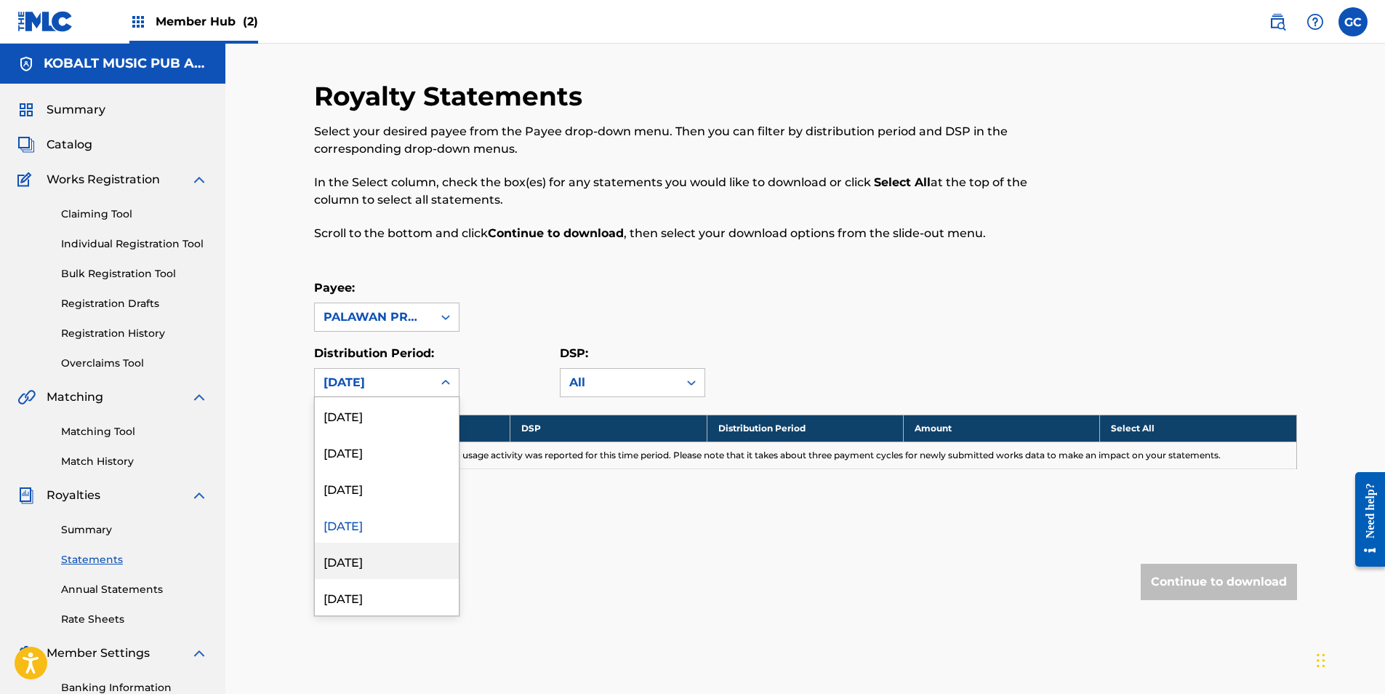
click at [383, 566] on div "[DATE]" at bounding box center [387, 560] width 144 height 36
click at [377, 385] on div "[DATE]" at bounding box center [374, 382] width 100 height 17
click at [384, 589] on div "[DATE]" at bounding box center [387, 597] width 144 height 36
click at [377, 384] on div "[DATE]" at bounding box center [374, 382] width 100 height 17
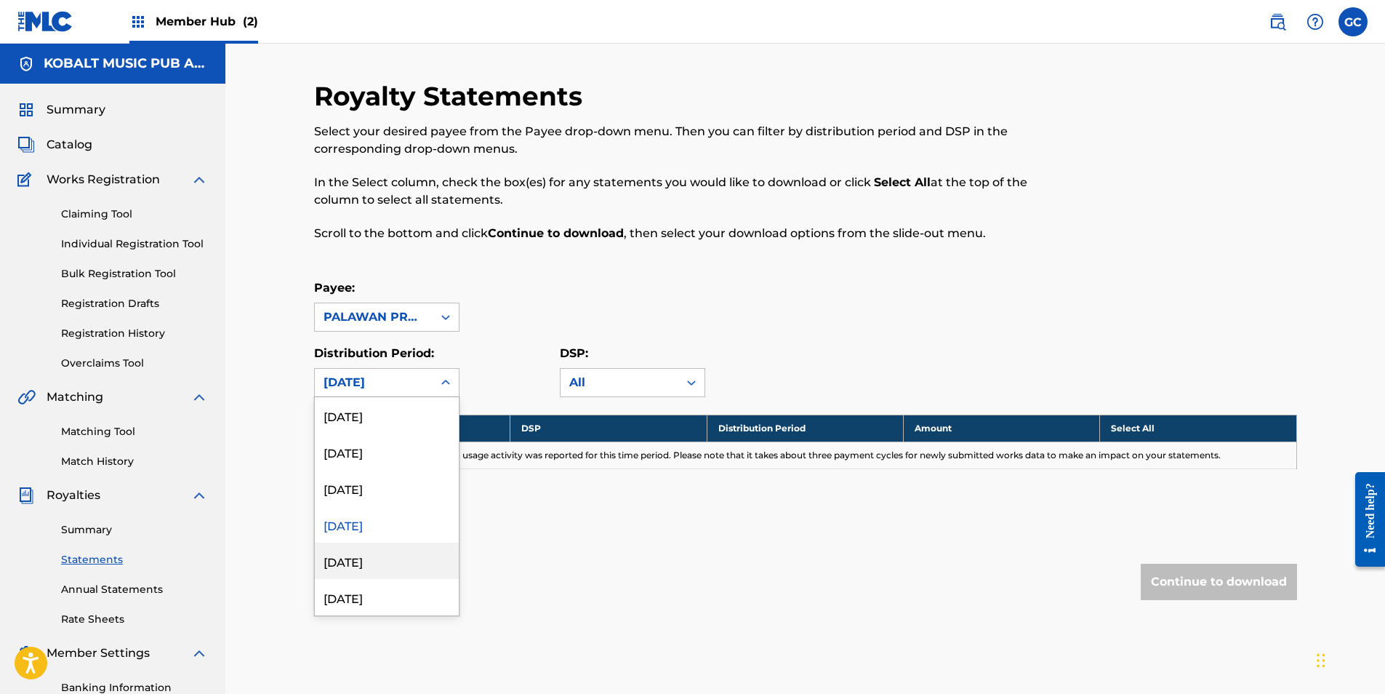
click at [380, 555] on div "[DATE]" at bounding box center [387, 560] width 144 height 36
click at [380, 391] on div "[DATE]" at bounding box center [374, 383] width 118 height 28
click at [380, 455] on div "[DATE]" at bounding box center [387, 451] width 144 height 36
click at [381, 381] on div "[DATE]" at bounding box center [374, 382] width 100 height 17
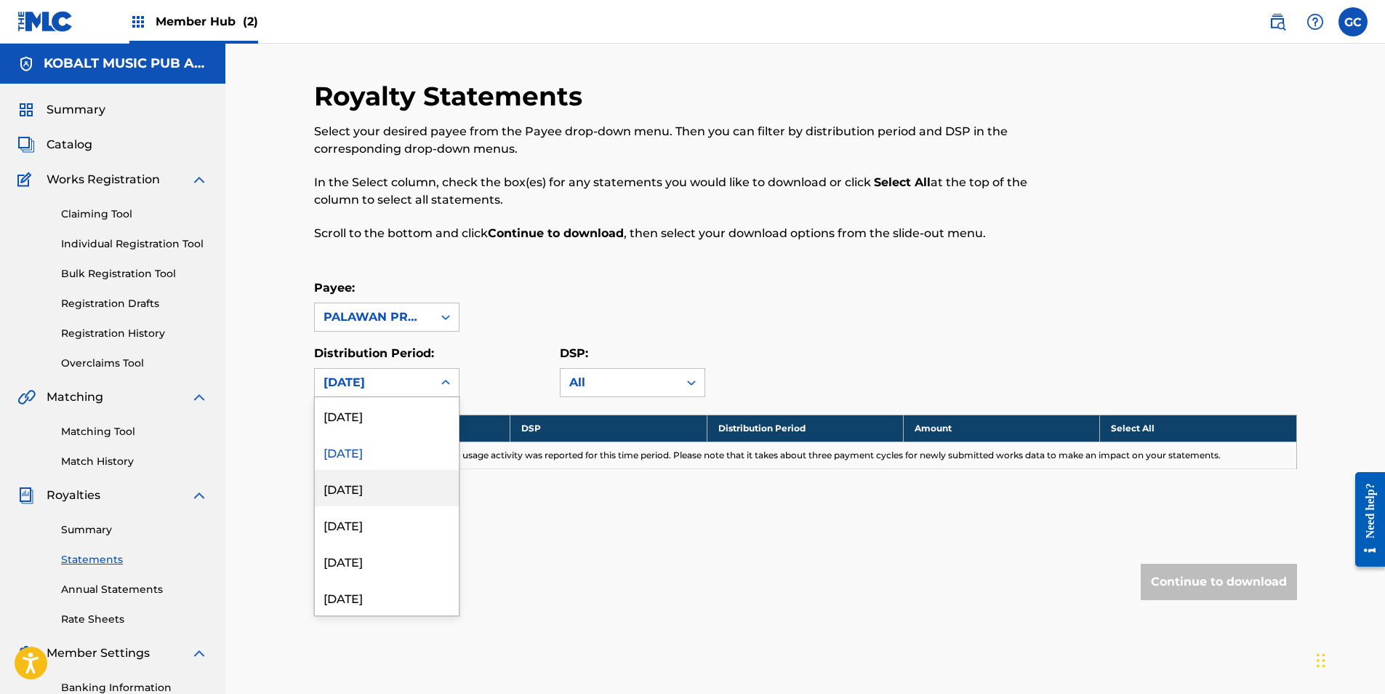
click at [393, 490] on div "[DATE]" at bounding box center [387, 488] width 144 height 36
click at [389, 393] on div "[DATE]" at bounding box center [374, 383] width 118 height 28
click at [386, 515] on div "[DATE]" at bounding box center [387, 524] width 144 height 36
click at [387, 383] on div "[DATE]" at bounding box center [374, 382] width 100 height 17
click at [392, 555] on div "[DATE]" at bounding box center [387, 560] width 144 height 36
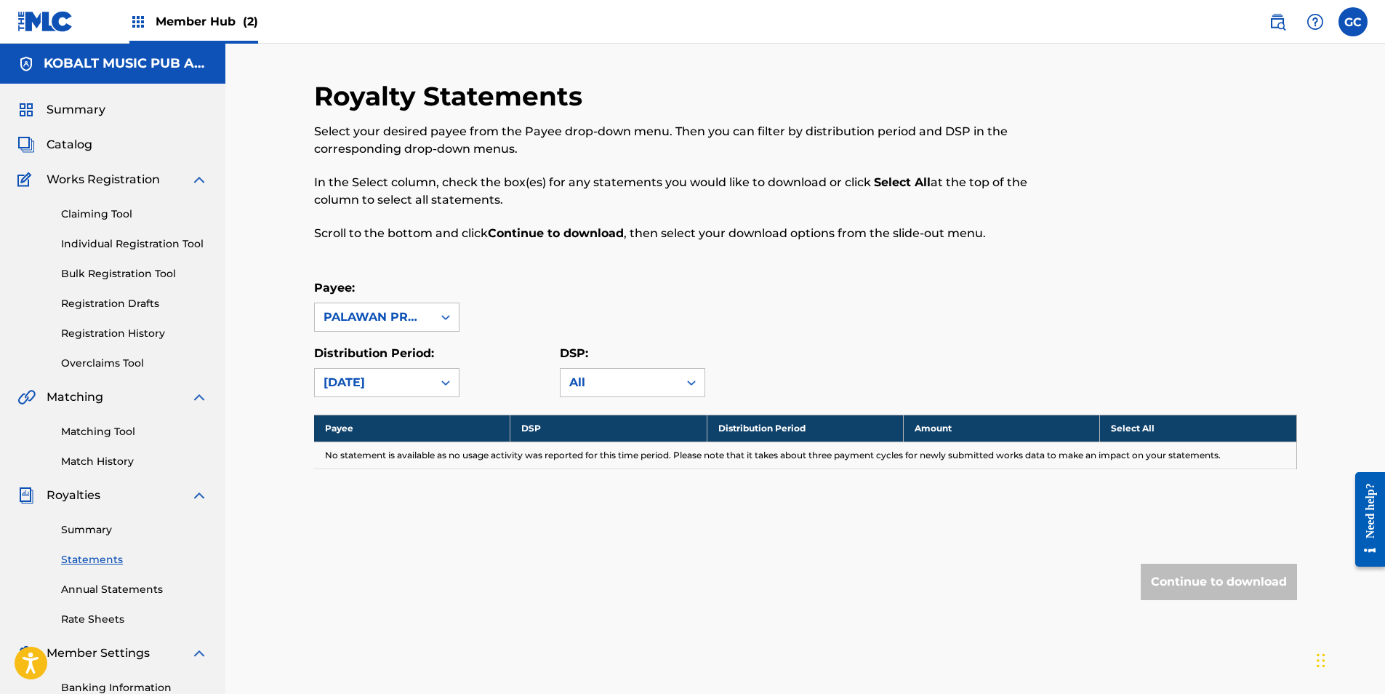
click at [396, 390] on div "[DATE]" at bounding box center [374, 382] width 100 height 17
click at [380, 461] on div "[DATE]" at bounding box center [387, 451] width 144 height 36
click at [377, 397] on div "Royalty Statements Select your desired payee from the Payee drop-down menu. The…" at bounding box center [805, 369] width 983 height 578
click at [374, 391] on div "[DATE]" at bounding box center [374, 383] width 118 height 28
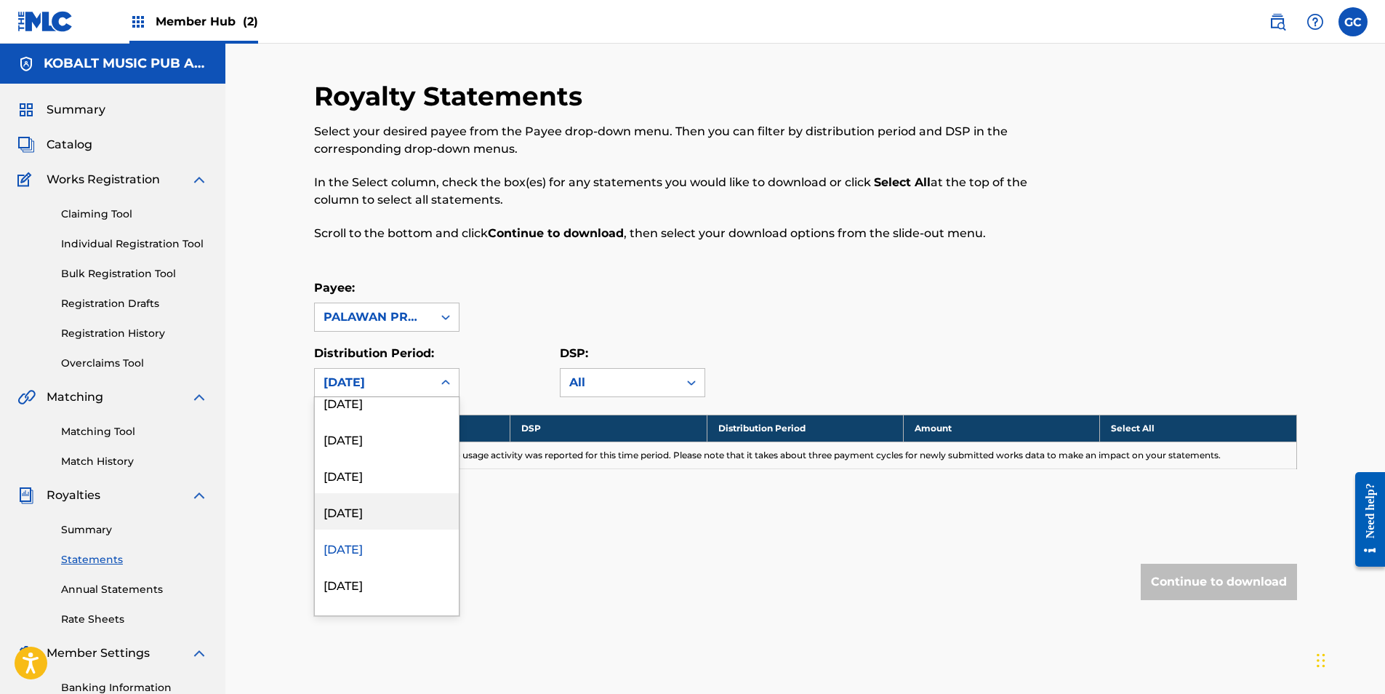
scroll to position [872, 0]
click at [381, 555] on div "[DATE]" at bounding box center [387, 560] width 144 height 36
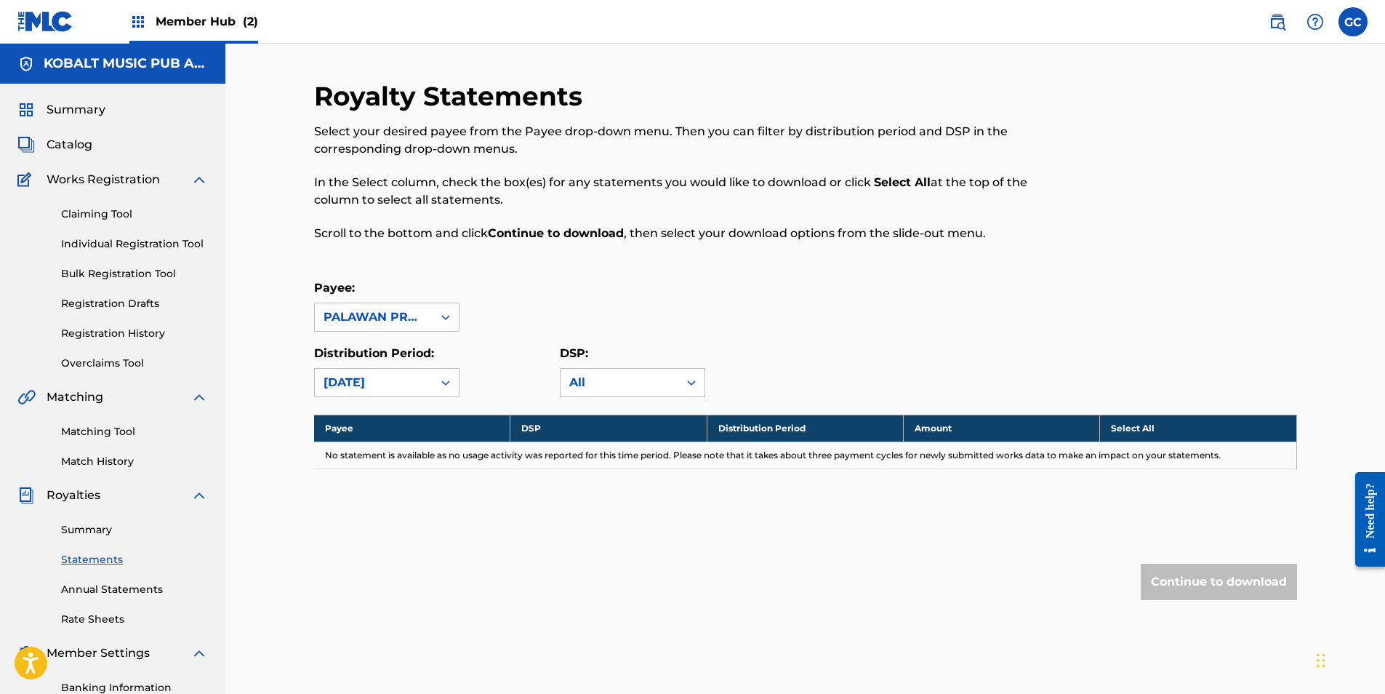
click at [381, 392] on div "[DATE]" at bounding box center [374, 383] width 118 height 28
click at [374, 454] on div "[DATE]" at bounding box center [387, 451] width 144 height 36
click at [374, 387] on div "[DATE]" at bounding box center [374, 382] width 100 height 17
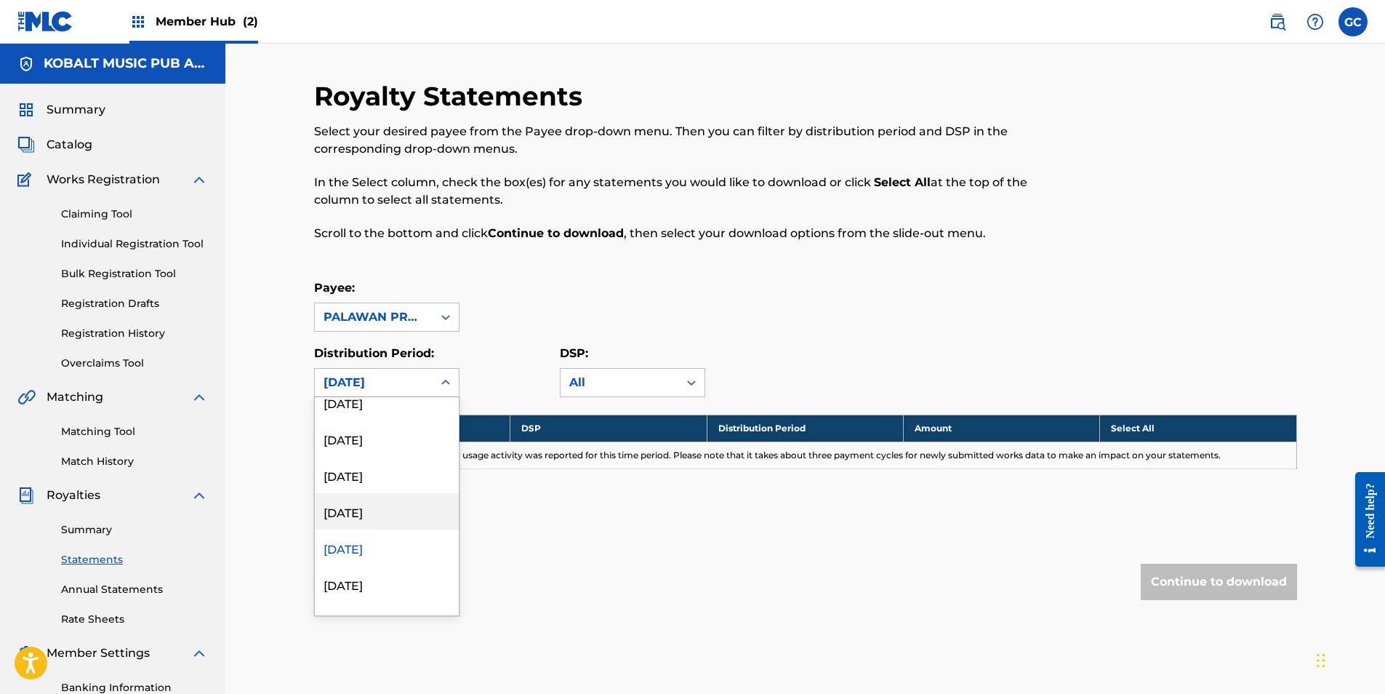
scroll to position [945, 0]
click at [376, 563] on div "[DATE]" at bounding box center [387, 560] width 144 height 36
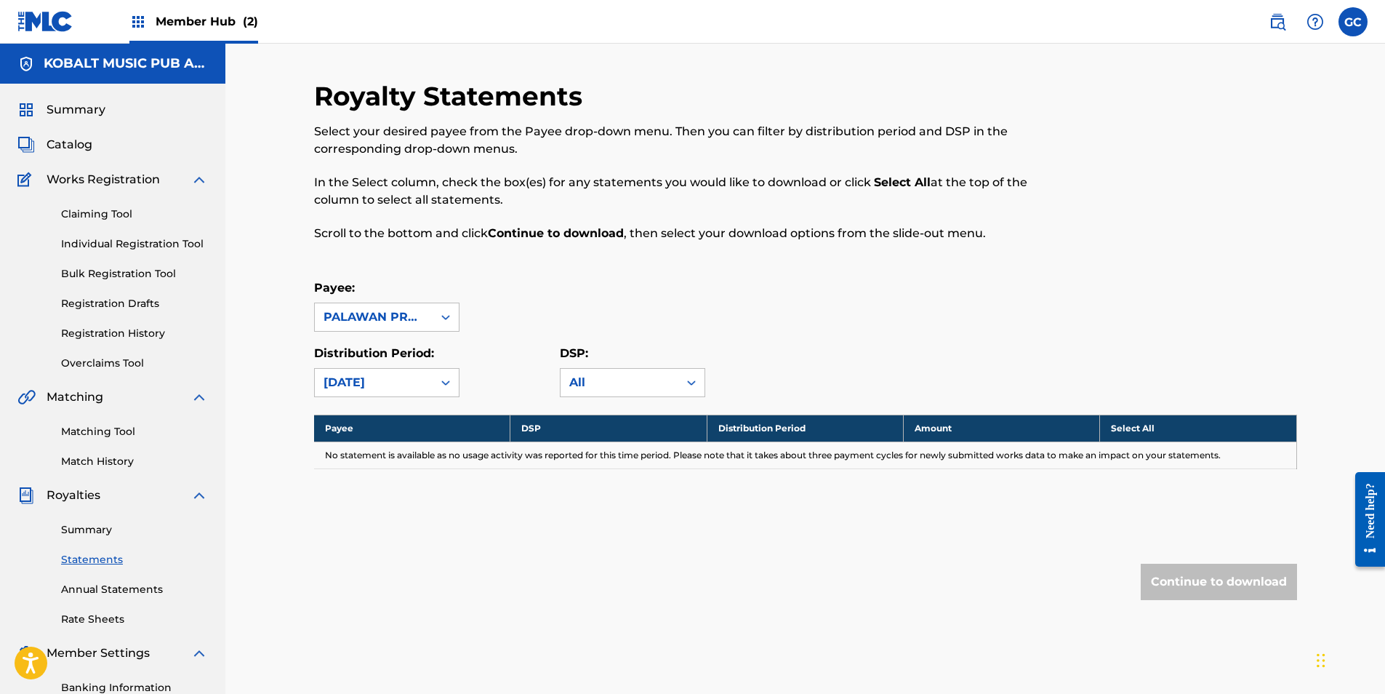
click at [372, 409] on div "Royalty Statements Select your desired payee from the Payee drop-down menu. The…" at bounding box center [805, 369] width 983 height 578
click at [372, 393] on div "[DATE]" at bounding box center [374, 383] width 118 height 28
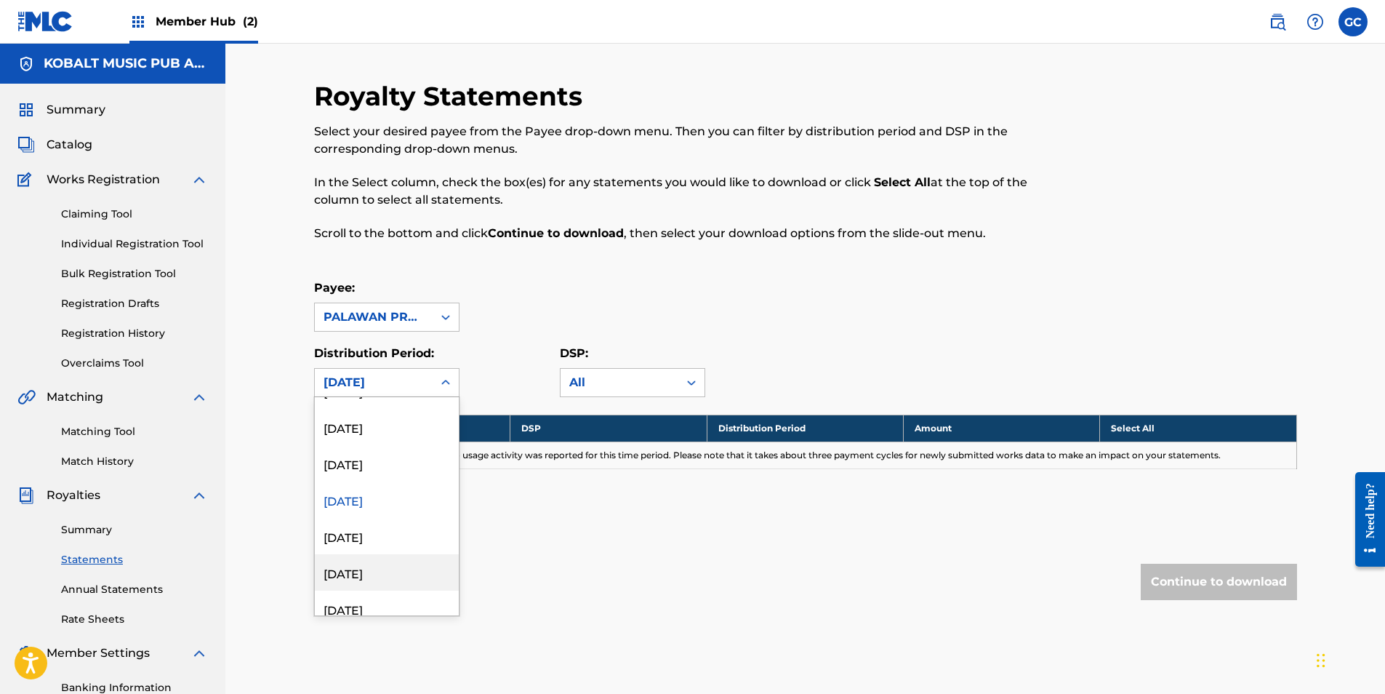
scroll to position [1018, 0]
click at [379, 531] on div "[DATE]" at bounding box center [387, 524] width 144 height 36
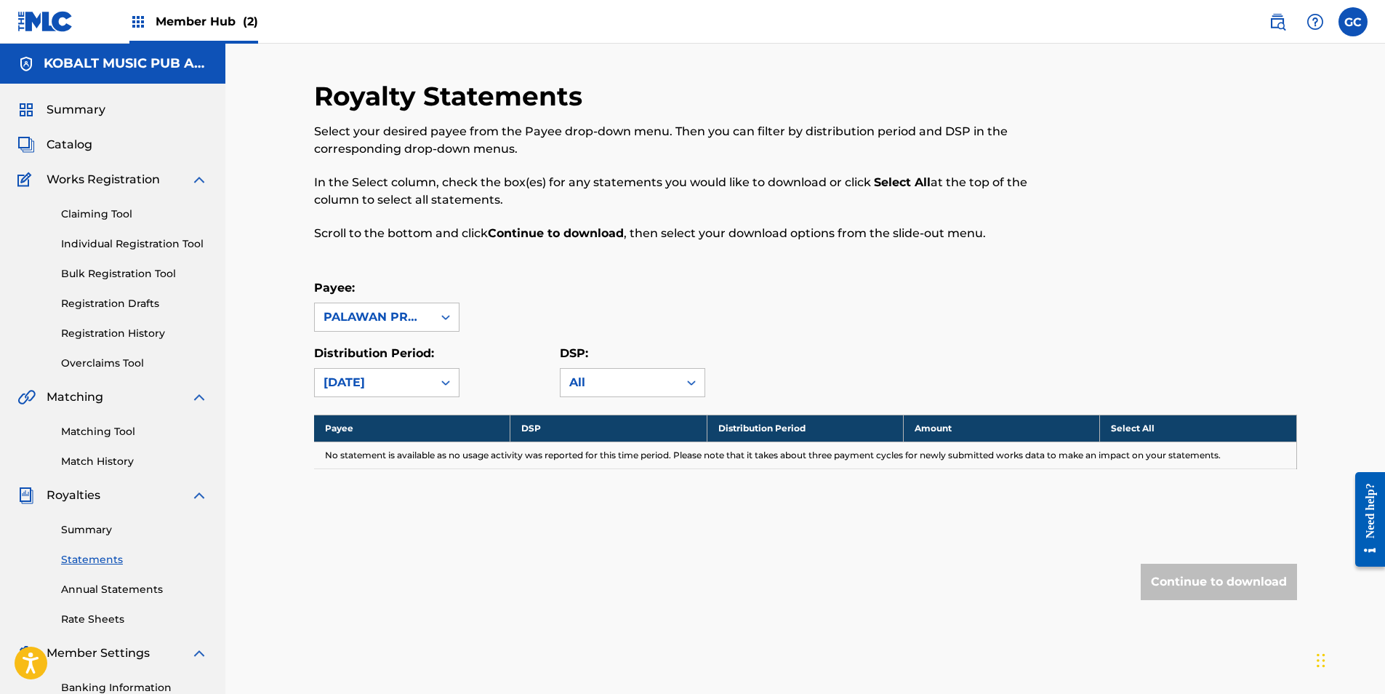
click at [379, 390] on div "[DATE]" at bounding box center [374, 382] width 100 height 17
click at [383, 548] on div "[DATE]" at bounding box center [387, 560] width 144 height 36
click at [378, 390] on div "[DATE]" at bounding box center [374, 382] width 100 height 17
click at [378, 528] on div "[DATE]" at bounding box center [387, 524] width 144 height 36
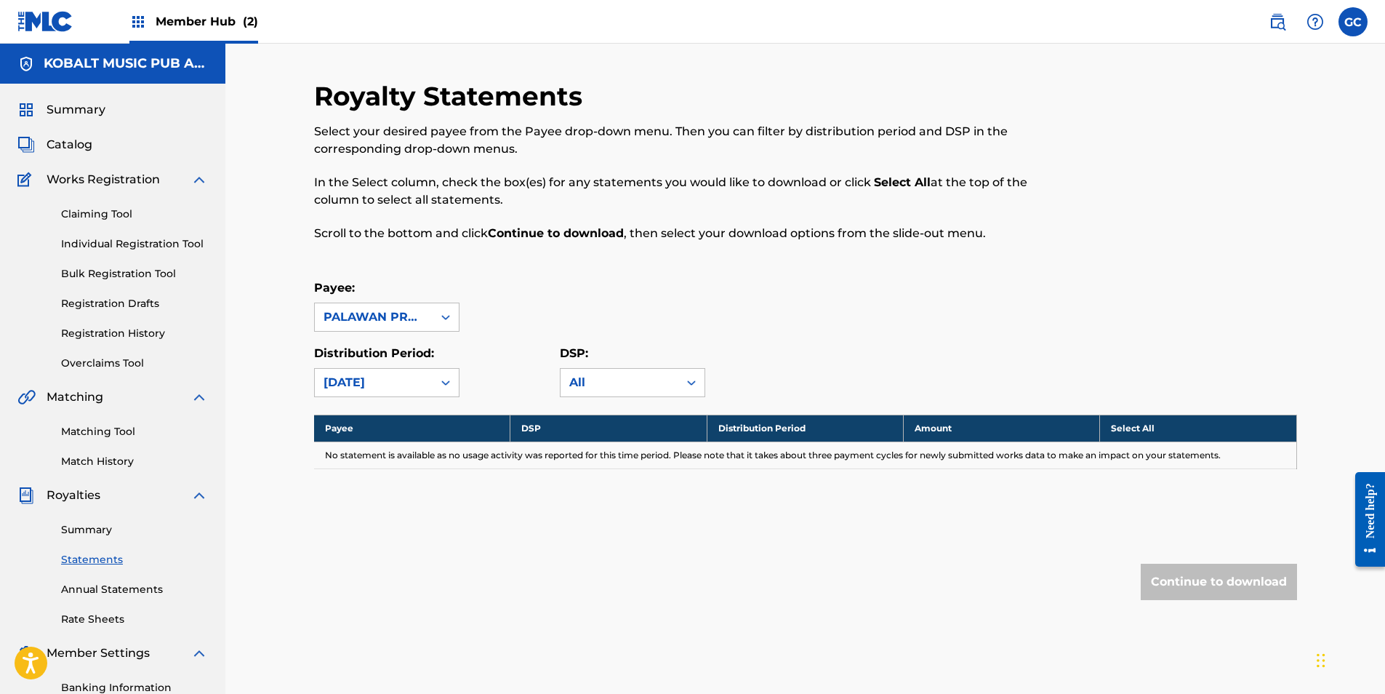
click at [374, 393] on div "[DATE]" at bounding box center [374, 383] width 118 height 28
click at [376, 571] on div "[DATE]" at bounding box center [387, 560] width 144 height 36
click at [371, 390] on div "[DATE]" at bounding box center [374, 382] width 100 height 17
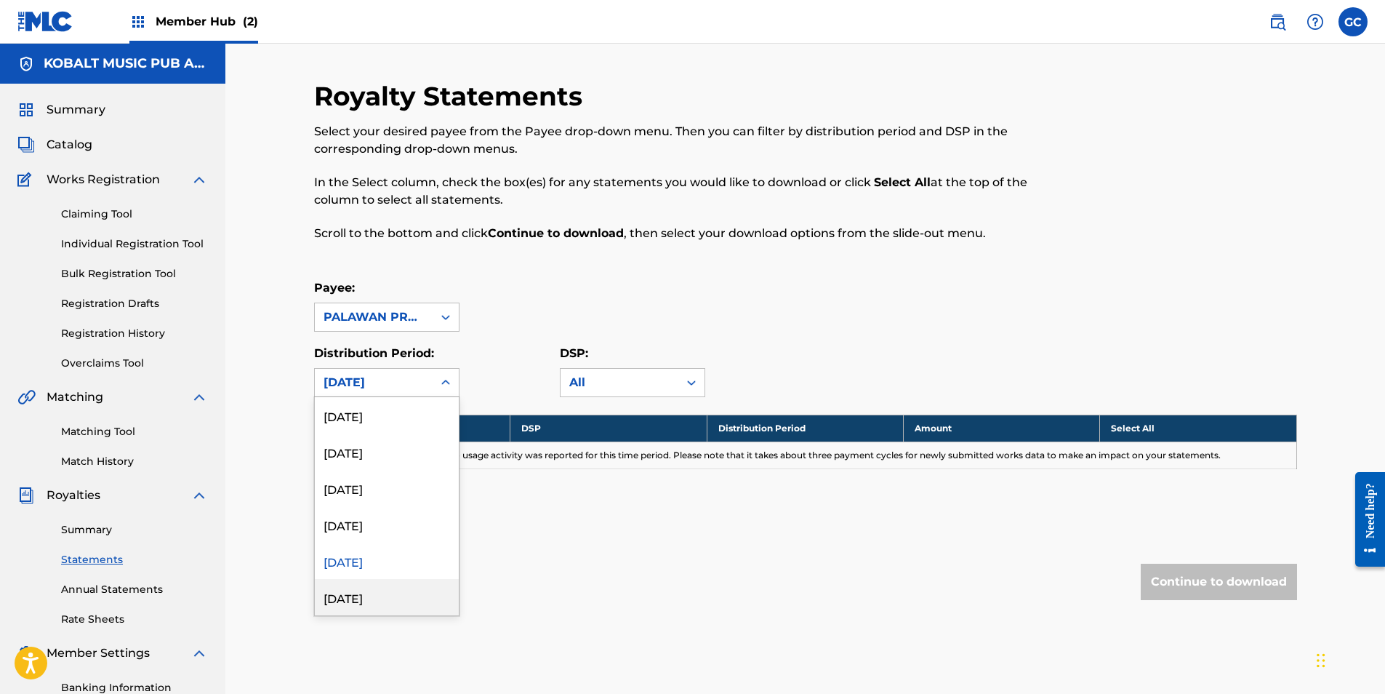
click at [372, 590] on div "[DATE]" at bounding box center [387, 597] width 144 height 36
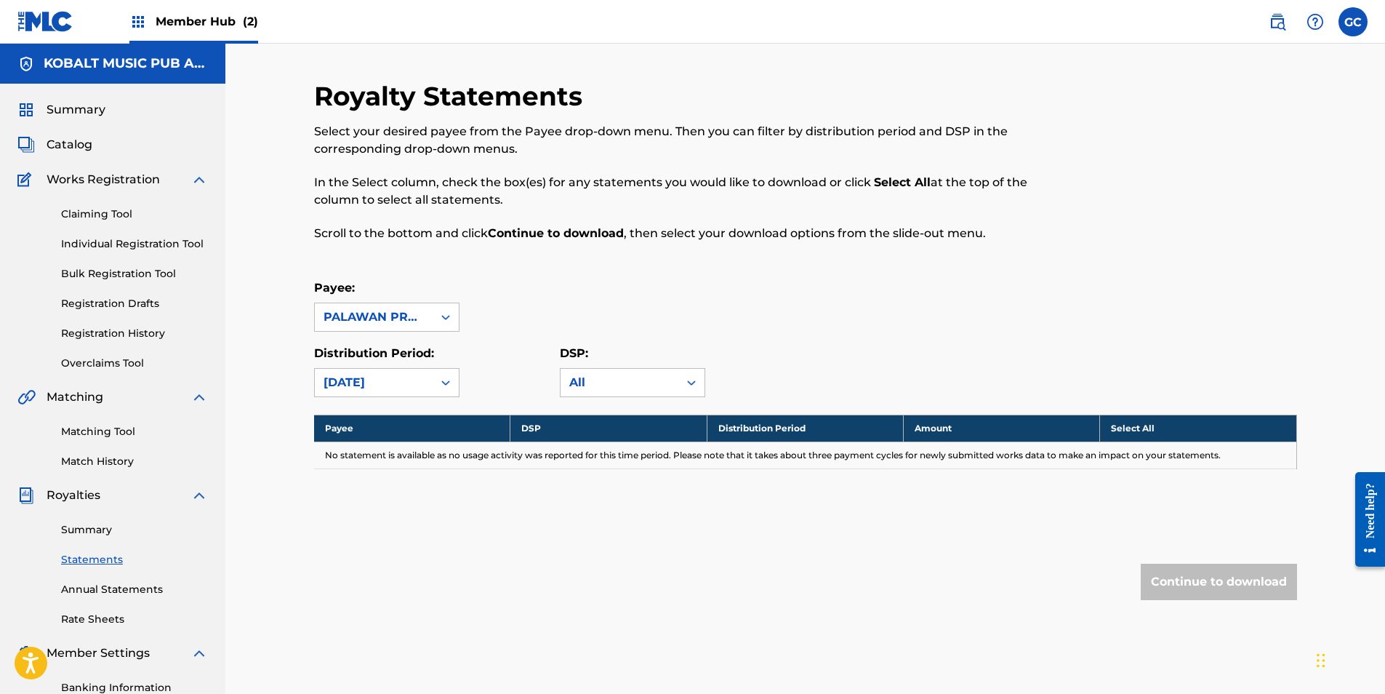
click at [365, 396] on div "[DATE]" at bounding box center [386, 382] width 145 height 29
click at [377, 555] on div "[DATE]" at bounding box center [387, 560] width 144 height 36
click at [376, 385] on div "[DATE]" at bounding box center [374, 382] width 100 height 17
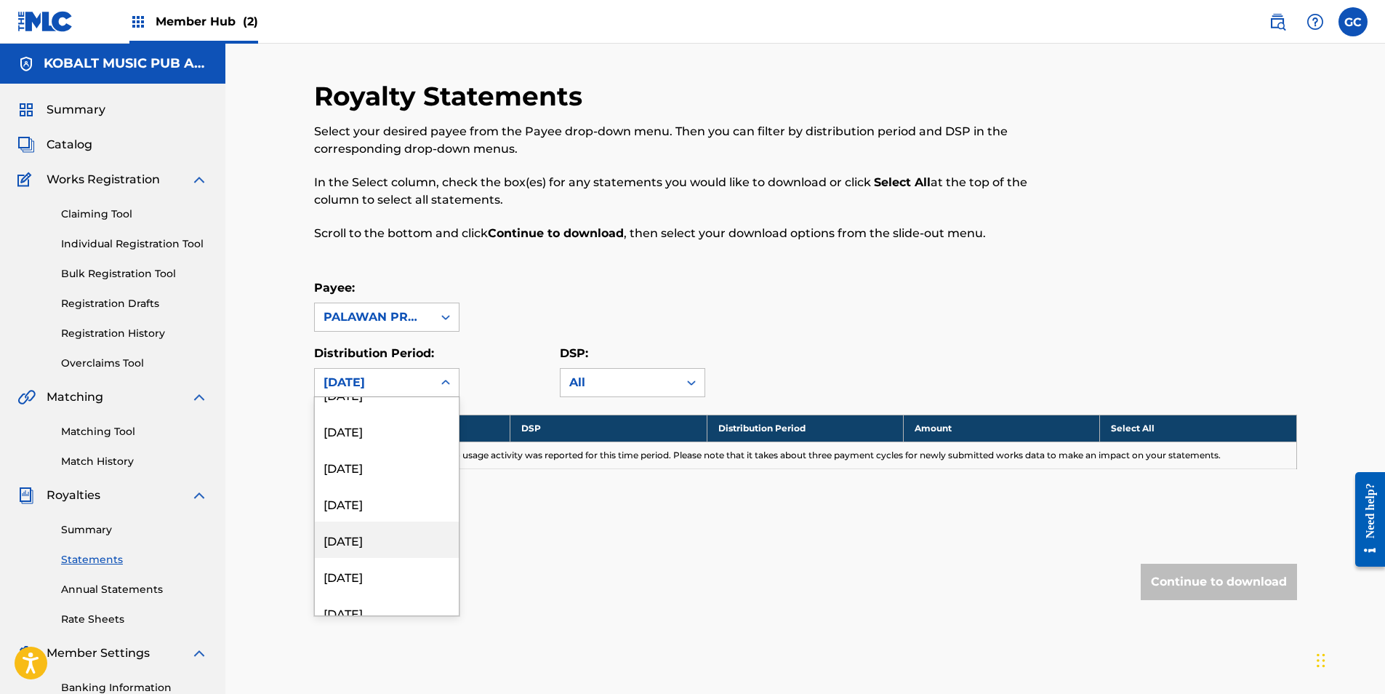
scroll to position [1236, 0]
click at [372, 533] on div "[DATE]" at bounding box center [387, 524] width 144 height 36
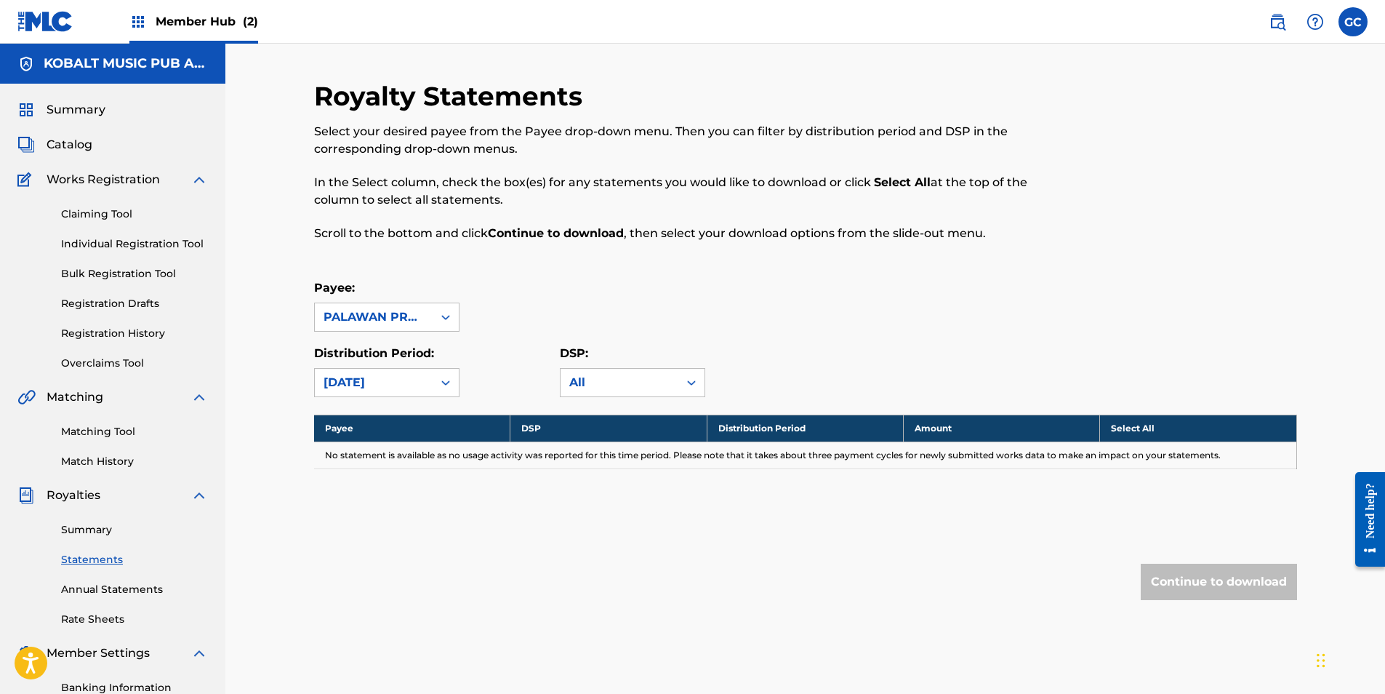
click at [363, 386] on div "[DATE]" at bounding box center [374, 382] width 100 height 17
click at [373, 490] on div "[DATE]" at bounding box center [387, 488] width 144 height 36
click at [374, 395] on div "[DATE]" at bounding box center [374, 383] width 118 height 28
click at [378, 518] on div "[DATE]" at bounding box center [387, 524] width 144 height 36
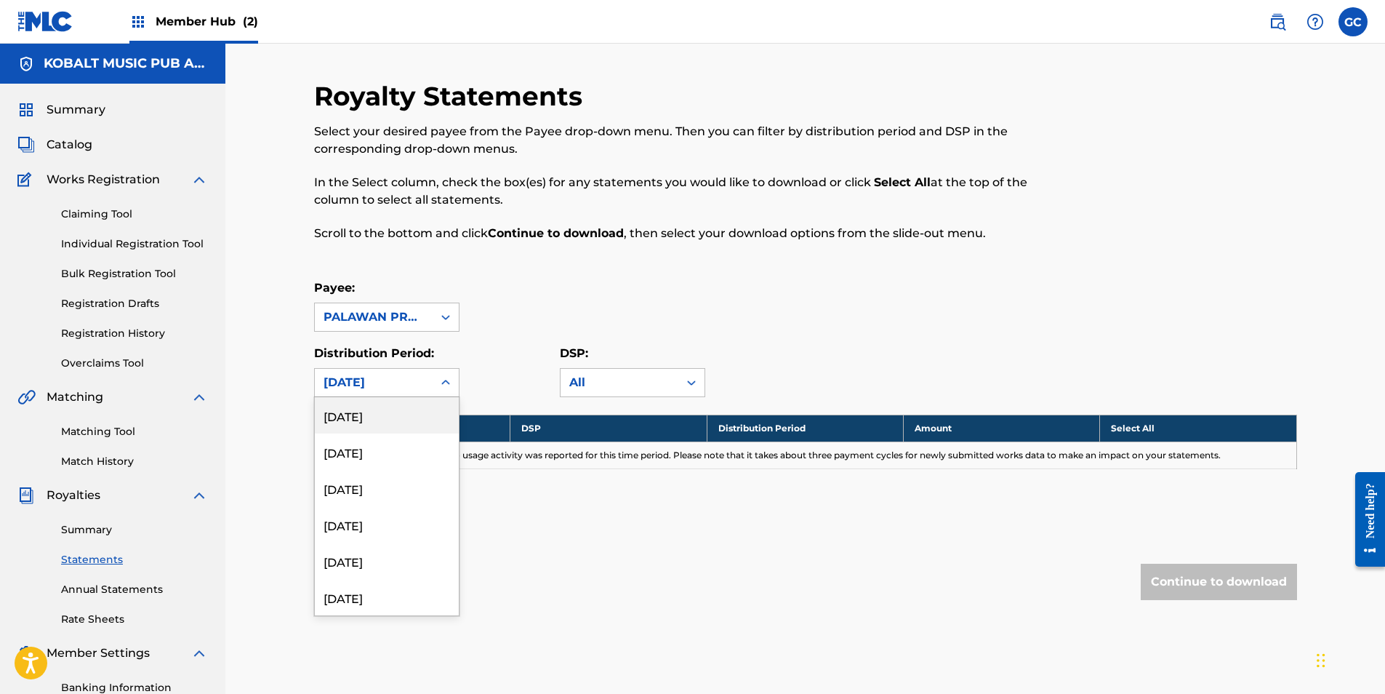
click at [379, 381] on div "[DATE]" at bounding box center [374, 382] width 100 height 17
click at [371, 490] on div "[DATE]" at bounding box center [387, 488] width 144 height 36
click at [365, 391] on div "[DATE]" at bounding box center [374, 383] width 118 height 28
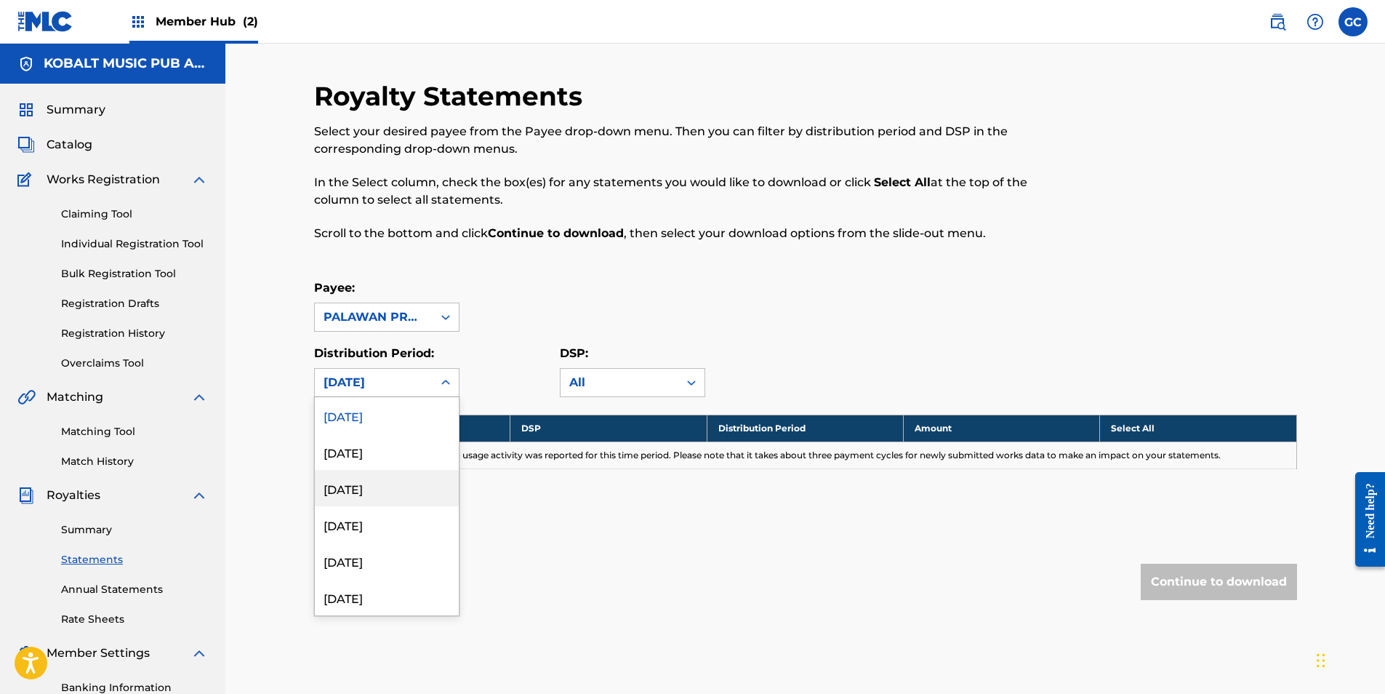
click at [368, 463] on div "[DATE]" at bounding box center [387, 451] width 144 height 36
click at [364, 385] on div "[DATE]" at bounding box center [374, 382] width 100 height 17
click at [372, 495] on div "[DATE]" at bounding box center [387, 488] width 144 height 36
click at [369, 388] on div "[DATE]" at bounding box center [374, 382] width 100 height 17
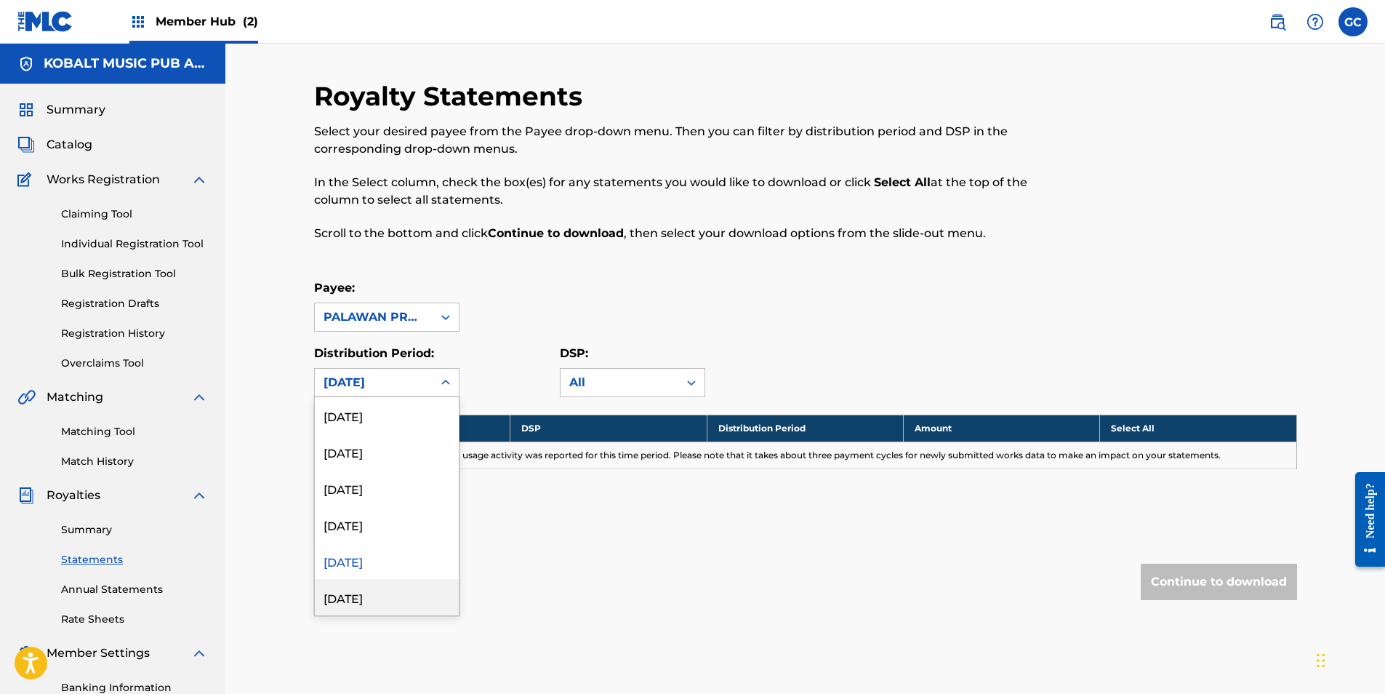
click at [369, 595] on div "[DATE]" at bounding box center [387, 597] width 144 height 36
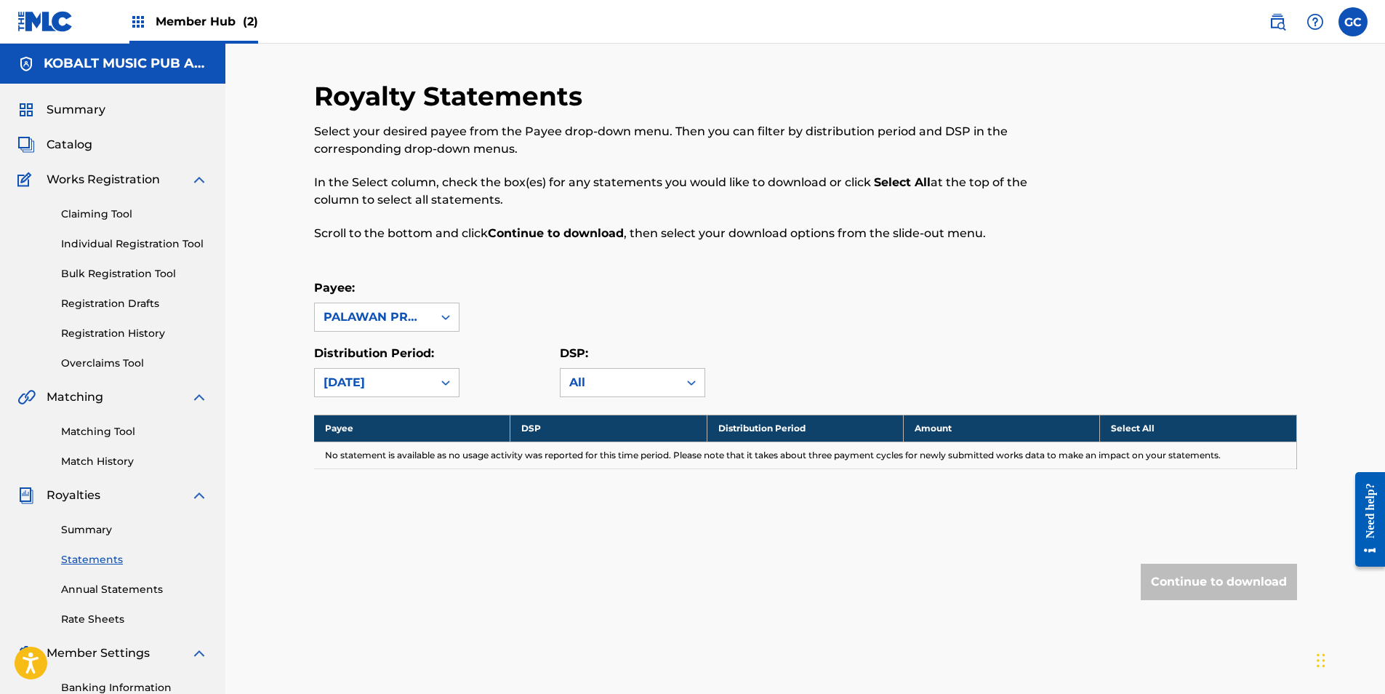
click at [369, 398] on div "Royalty Statements Select your desired payee from the Payee drop-down menu. The…" at bounding box center [805, 369] width 983 height 578
click at [369, 395] on div "[DATE]" at bounding box center [374, 383] width 118 height 28
click at [366, 562] on div "[DATE]" at bounding box center [387, 560] width 144 height 36
click at [366, 386] on div "[DATE]" at bounding box center [374, 382] width 100 height 17
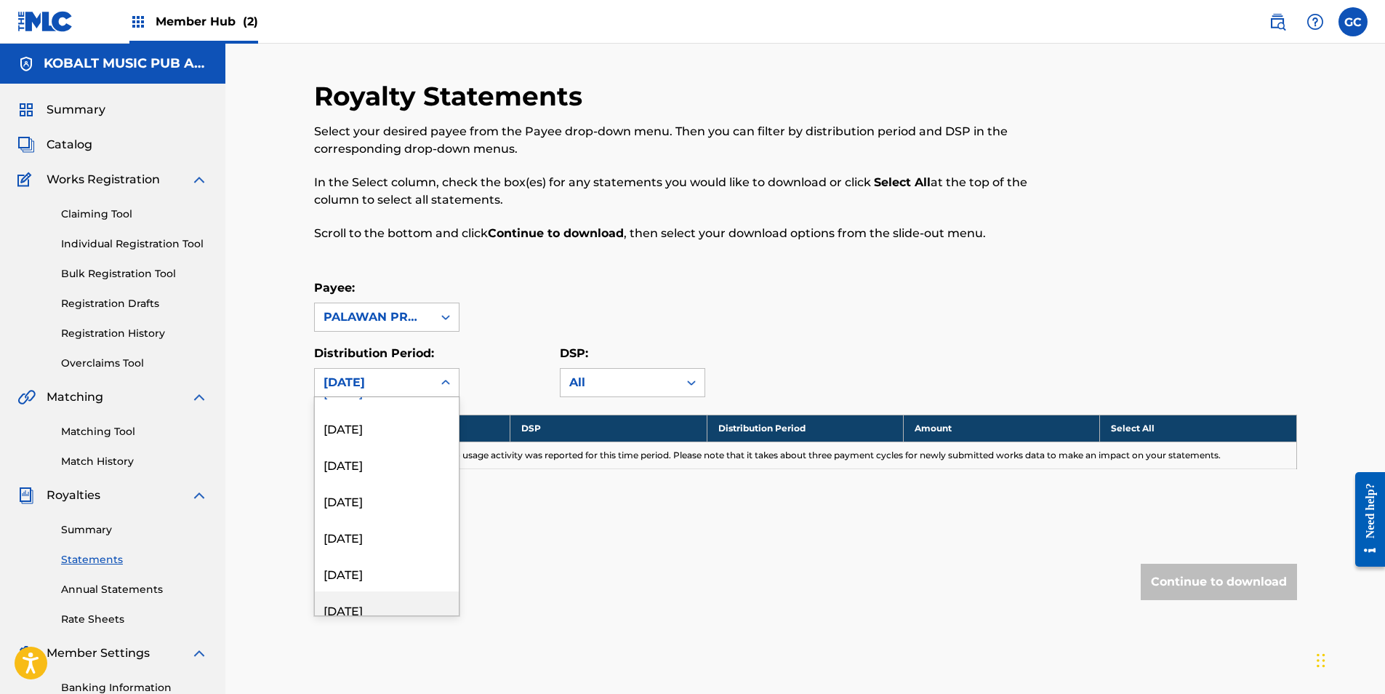
scroll to position [1600, 0]
click at [372, 445] on div "[DATE]" at bounding box center [387, 451] width 144 height 36
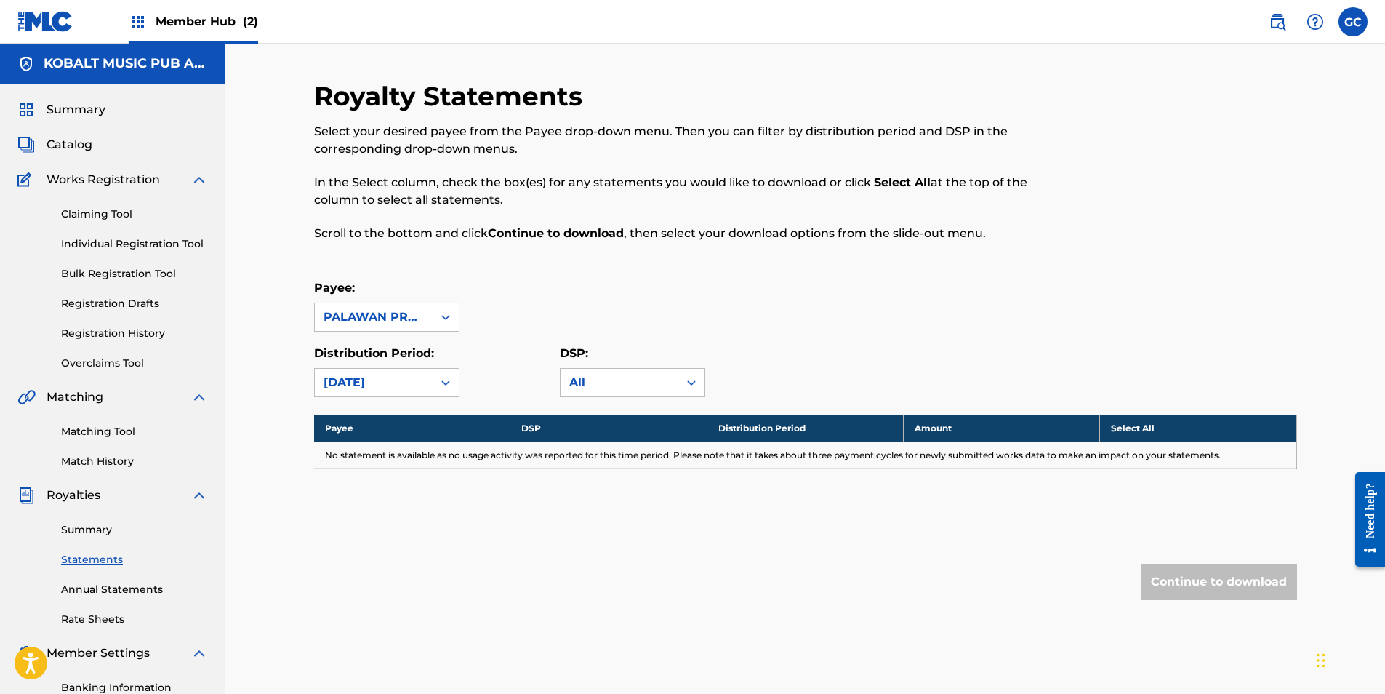
click at [370, 385] on div "[DATE]" at bounding box center [374, 382] width 100 height 17
click at [362, 429] on div "[DATE]" at bounding box center [387, 415] width 144 height 36
click at [362, 396] on div "[DATE]" at bounding box center [386, 382] width 145 height 29
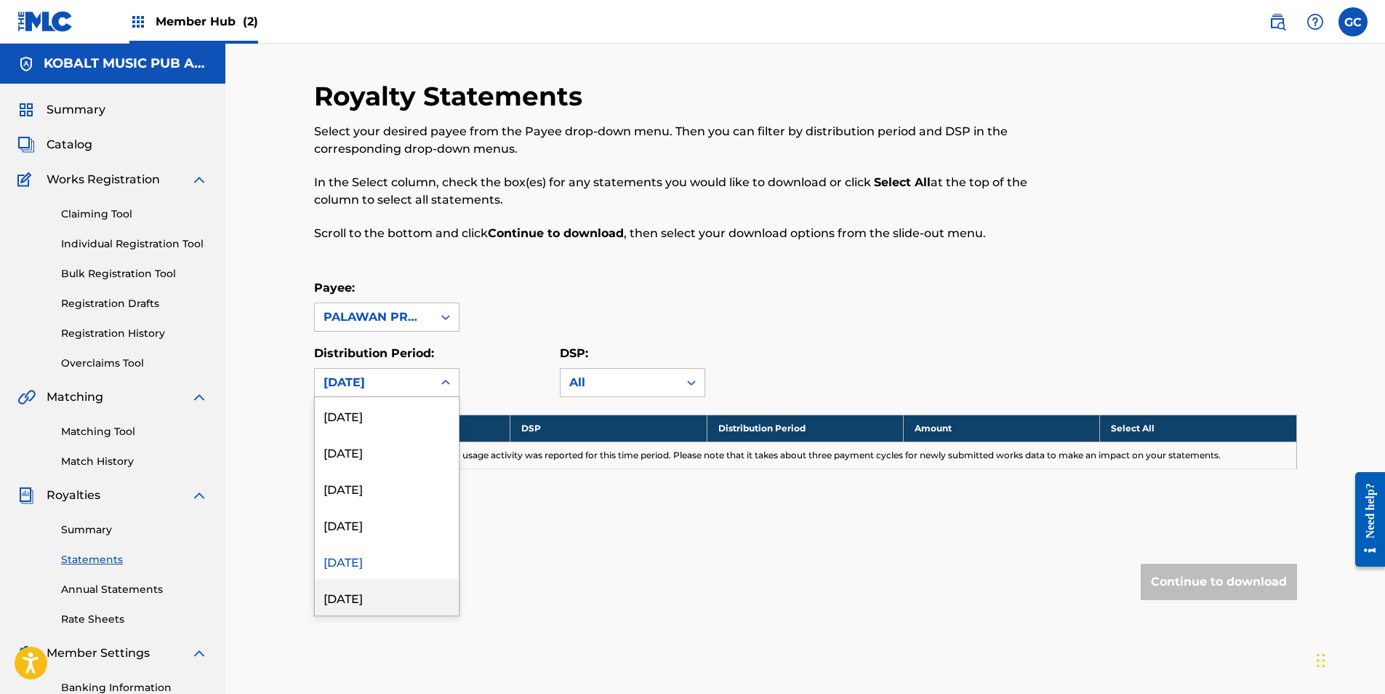
click at [366, 587] on div "[DATE]" at bounding box center [387, 597] width 144 height 36
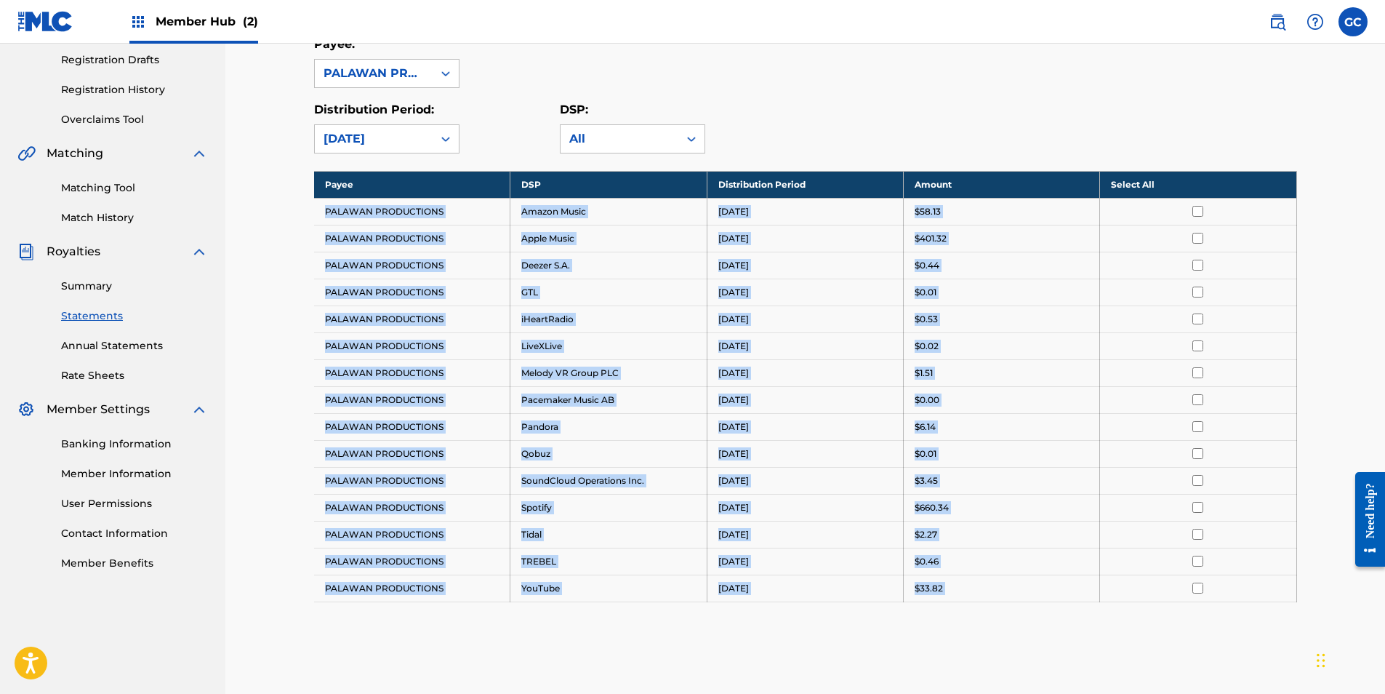
scroll to position [411, 0]
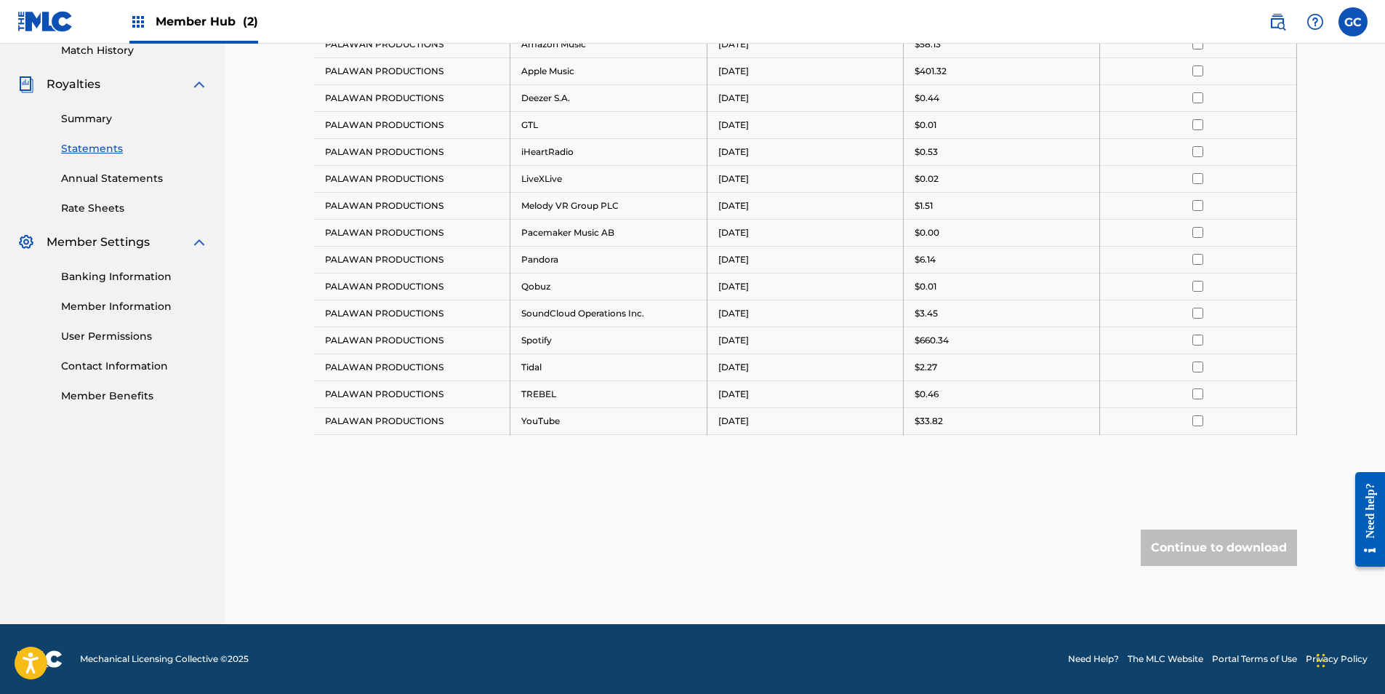
drag, startPoint x: 321, startPoint y: 456, endPoint x: 955, endPoint y: 447, distance: 633.3
click at [955, 447] on div "Payee DSP Distribution Period Amount Select All PALAWAN PRODUCTIONS Amazon Musi…" at bounding box center [805, 237] width 983 height 467
drag, startPoint x: 955, startPoint y: 447, endPoint x: 918, endPoint y: 425, distance: 42.4
copy tbody "Payee DSP Distribution Period Amount Select All"
click at [936, 529] on div "Continue to download" at bounding box center [805, 547] width 983 height 36
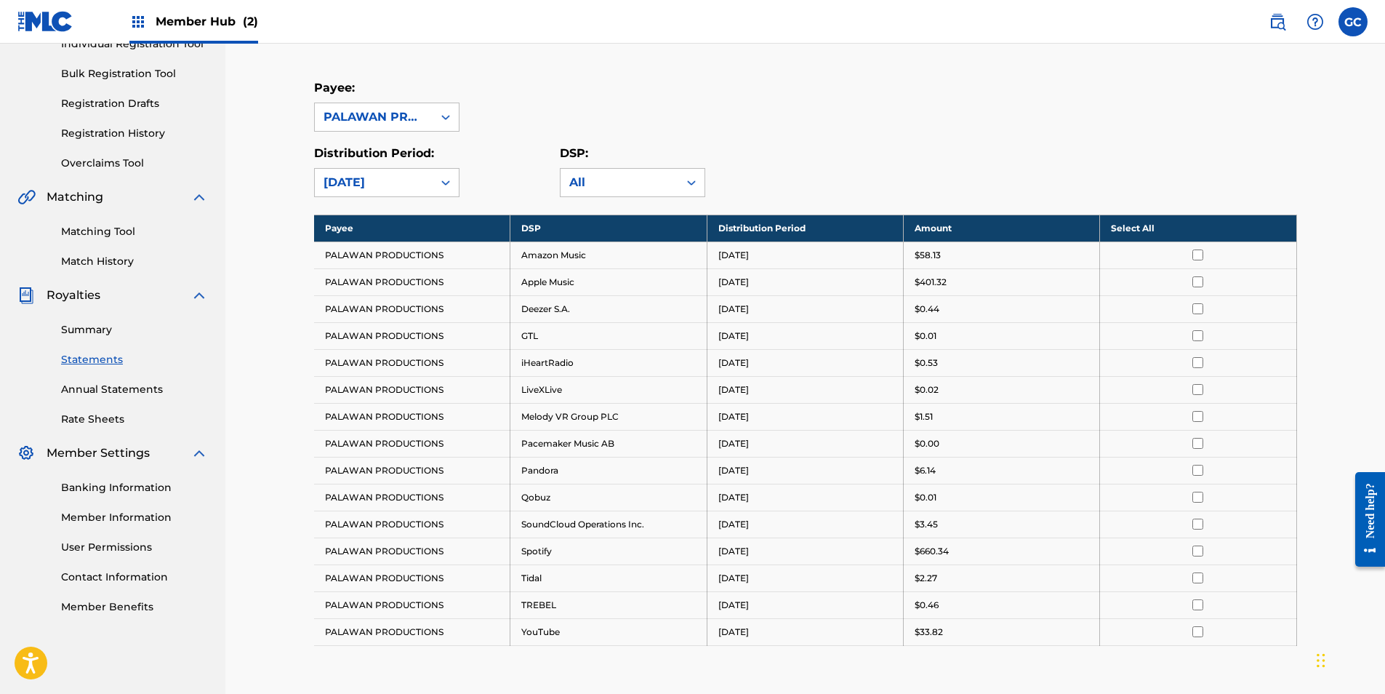
scroll to position [0, 0]
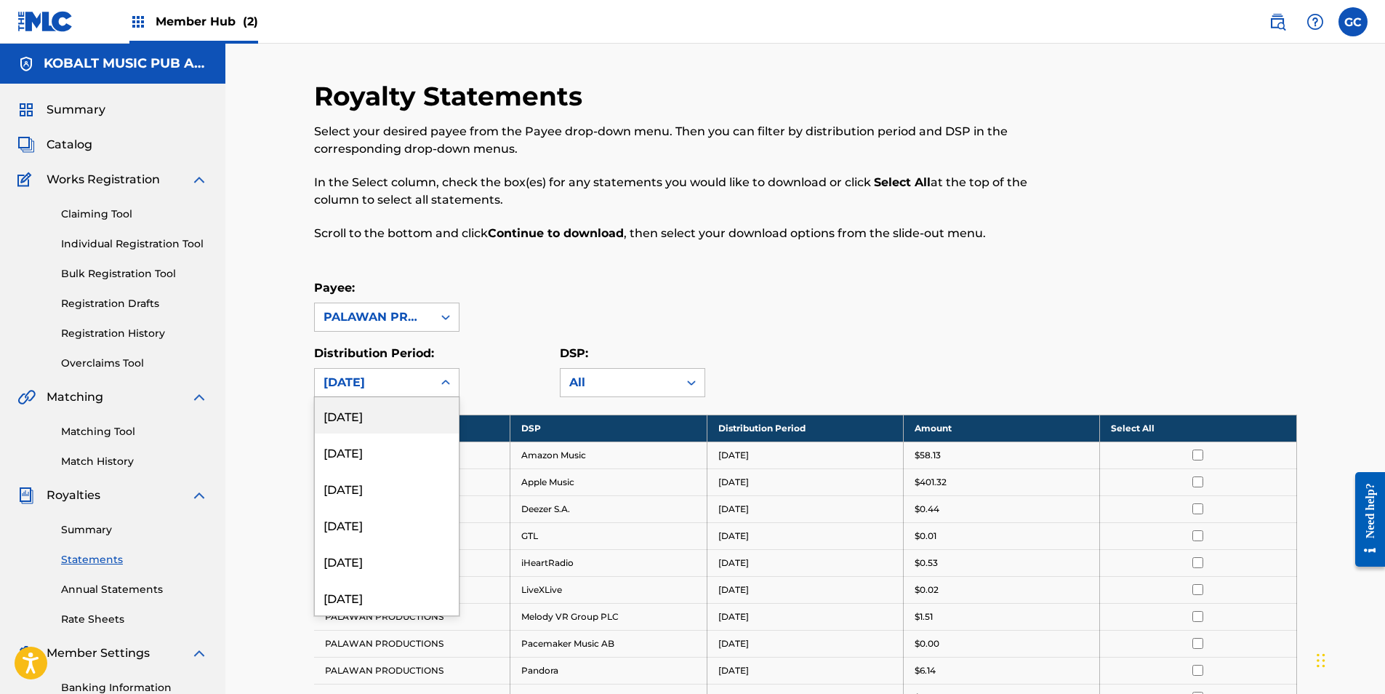
click at [359, 383] on div "[DATE]" at bounding box center [374, 382] width 100 height 17
click at [370, 553] on div "[DATE]" at bounding box center [387, 560] width 144 height 36
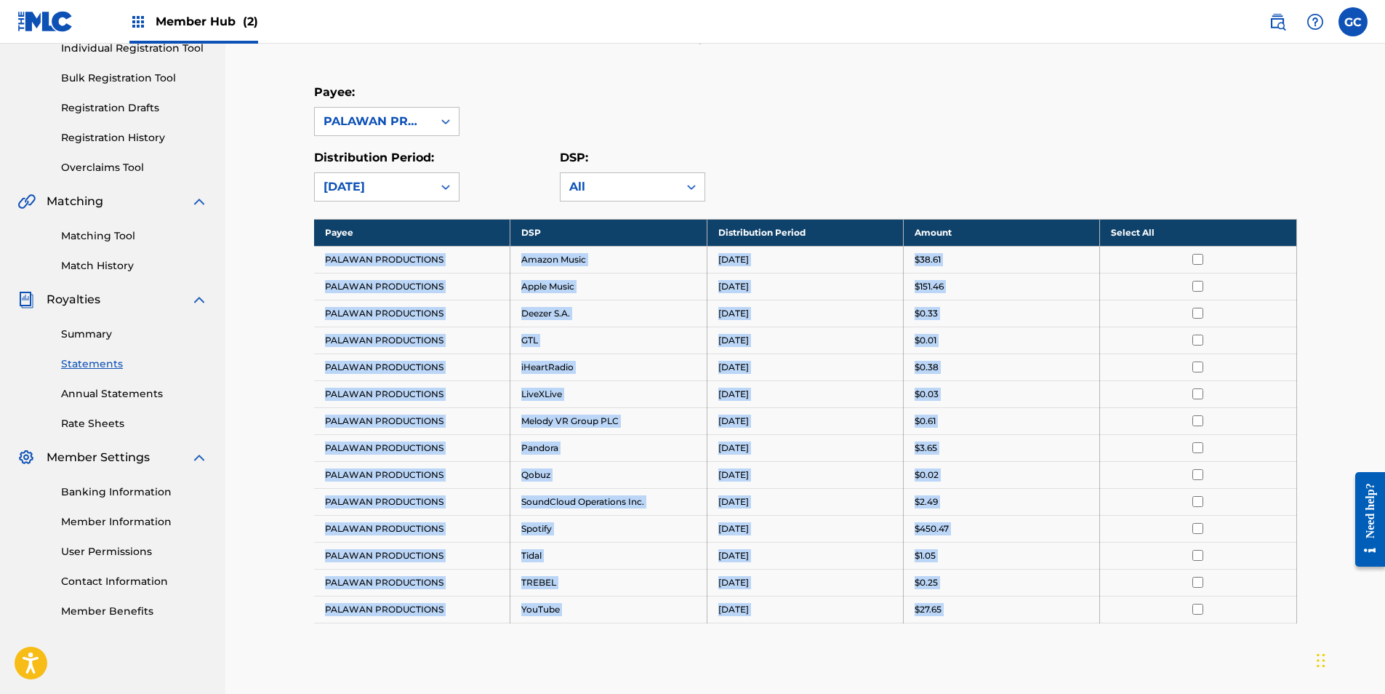
scroll to position [384, 0]
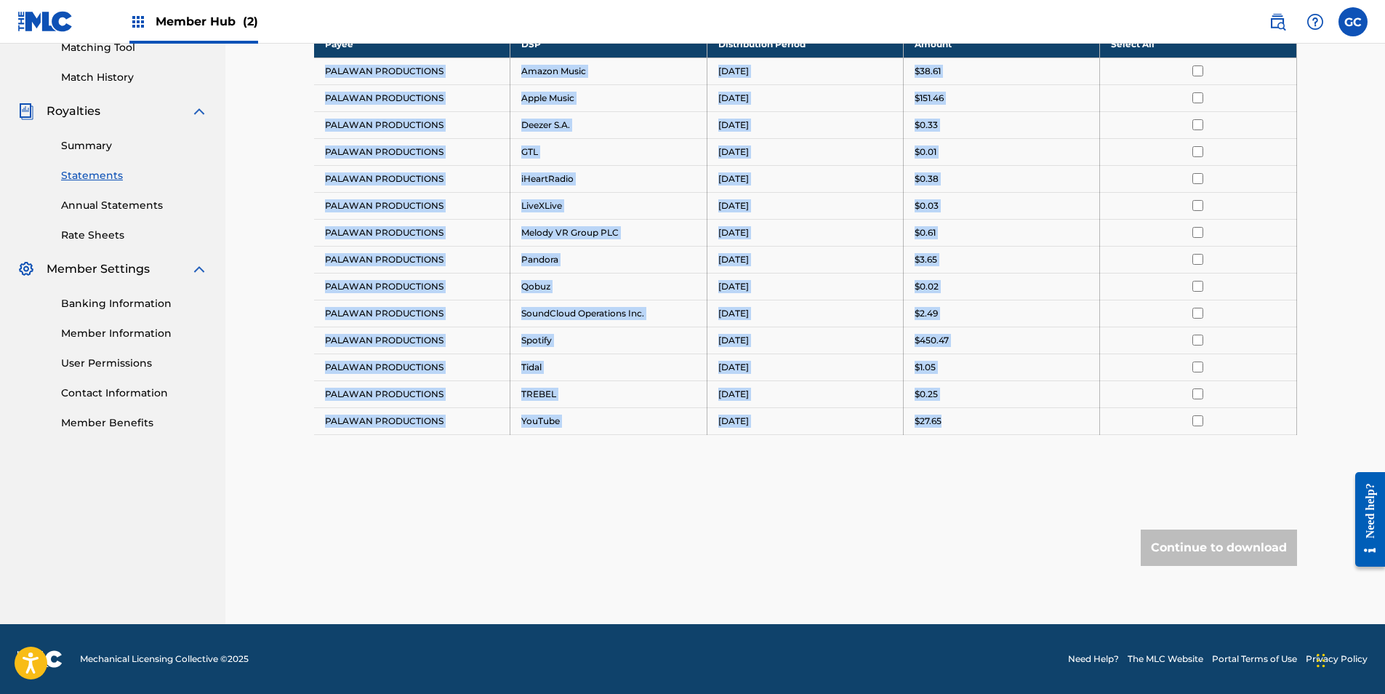
drag, startPoint x: 326, startPoint y: 449, endPoint x: 1100, endPoint y: 421, distance: 774.1
click at [1100, 421] on tbody "Payee DSP Distribution Period Amount Select All PALAWAN PRODUCTIONS Amazon Musi…" at bounding box center [805, 233] width 983 height 404
copy tbody "PALAWAN PRODUCTIONS Amazon Music [DATE] $38.61 PALAWAN PRODUCTIONS Apple Music …"
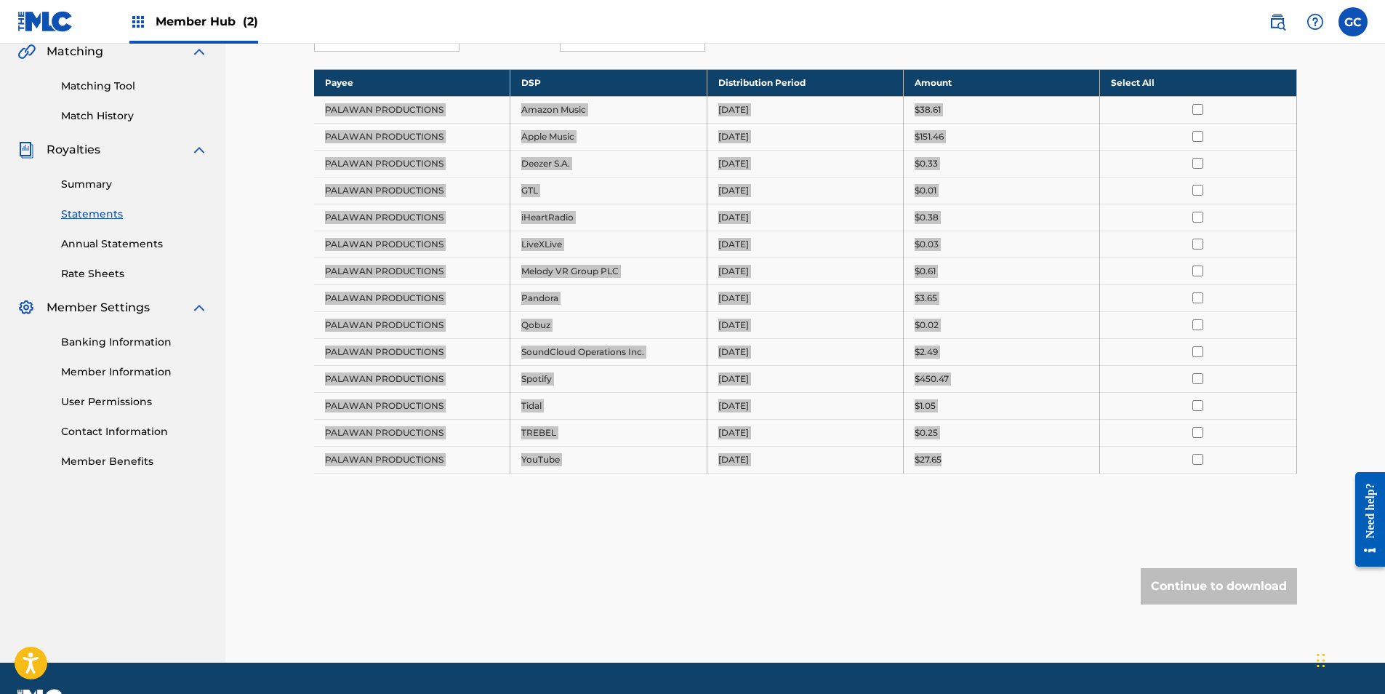
scroll to position [311, 0]
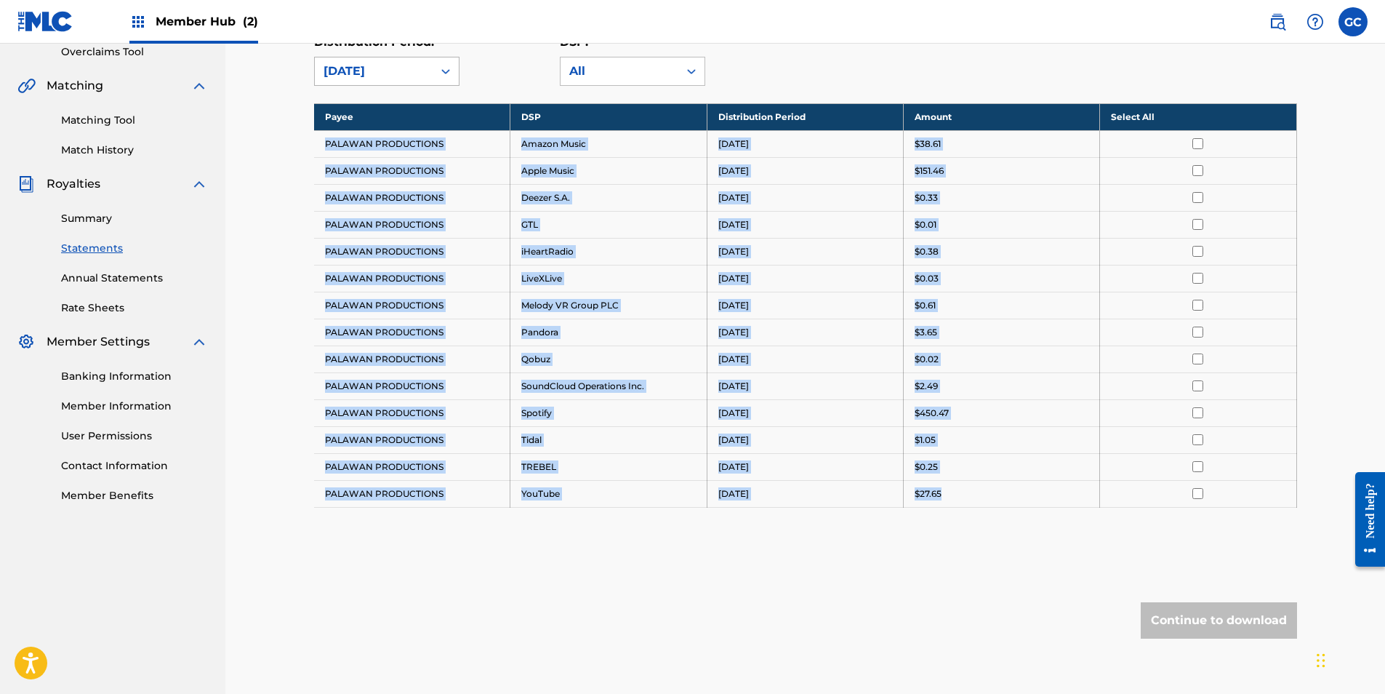
click at [364, 73] on div "[DATE]" at bounding box center [374, 71] width 100 height 17
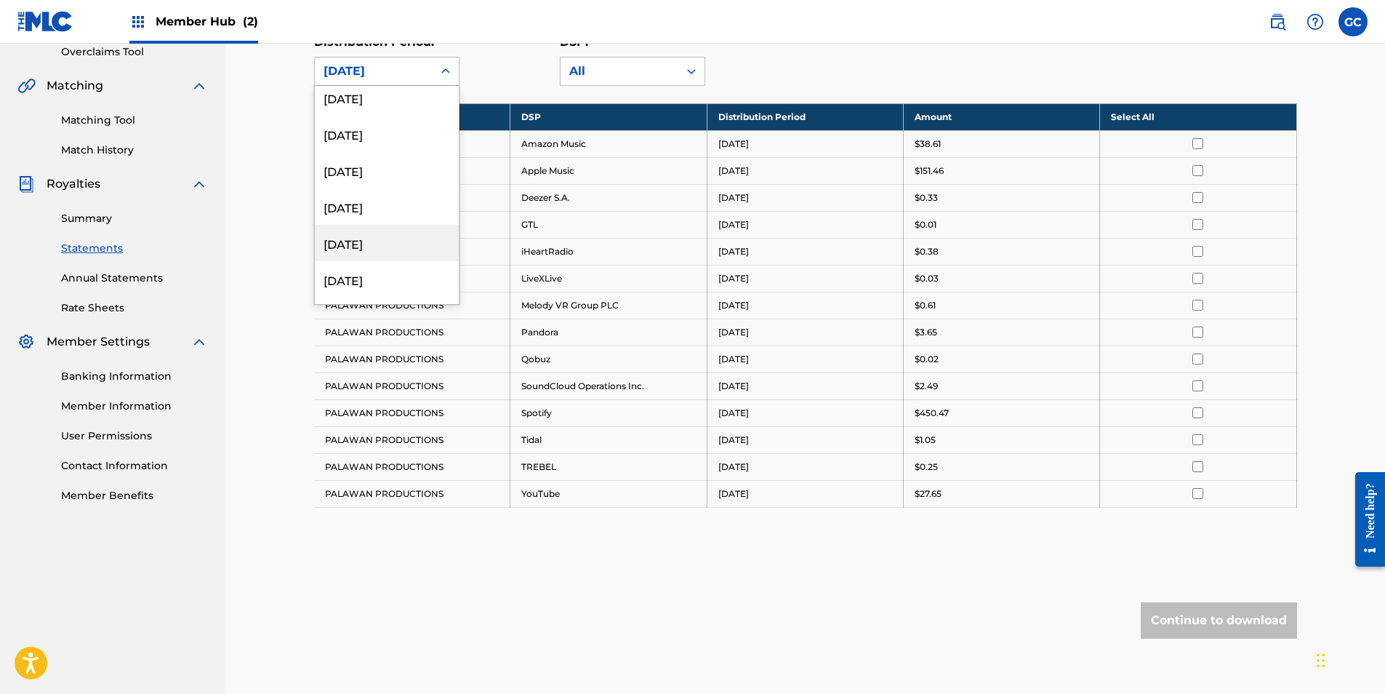
scroll to position [1672, 0]
click at [367, 214] on div "[DATE]" at bounding box center [387, 213] width 144 height 36
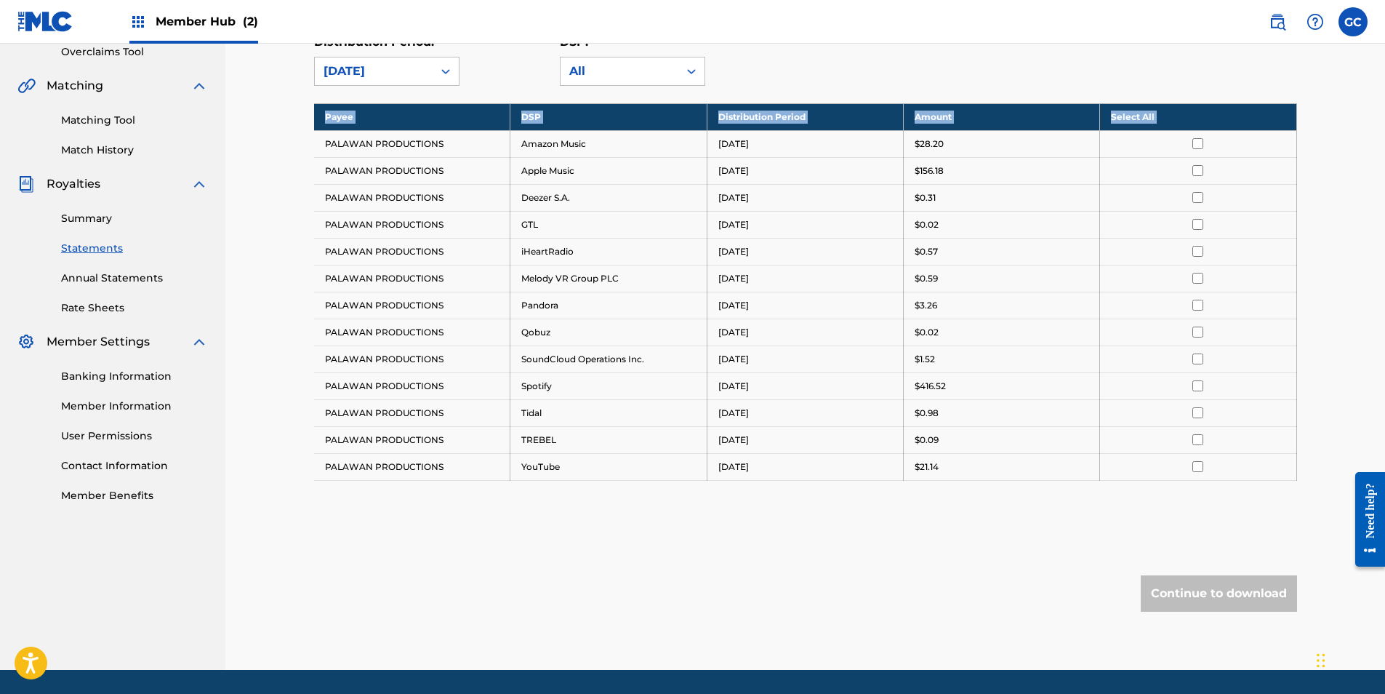
drag, startPoint x: 365, startPoint y: 198, endPoint x: 960, endPoint y: 479, distance: 658.6
click at [964, 481] on div "Payee DSP Distribution Period Amount Select All PALAWAN PRODUCTIONS Amazon Musi…" at bounding box center [805, 310] width 983 height 414
drag, startPoint x: 960, startPoint y: 479, endPoint x: 931, endPoint y: 463, distance: 33.2
copy tbody "Payee DSP Distribution Period Amount Select All"
click at [371, 73] on div "[DATE]" at bounding box center [374, 71] width 100 height 17
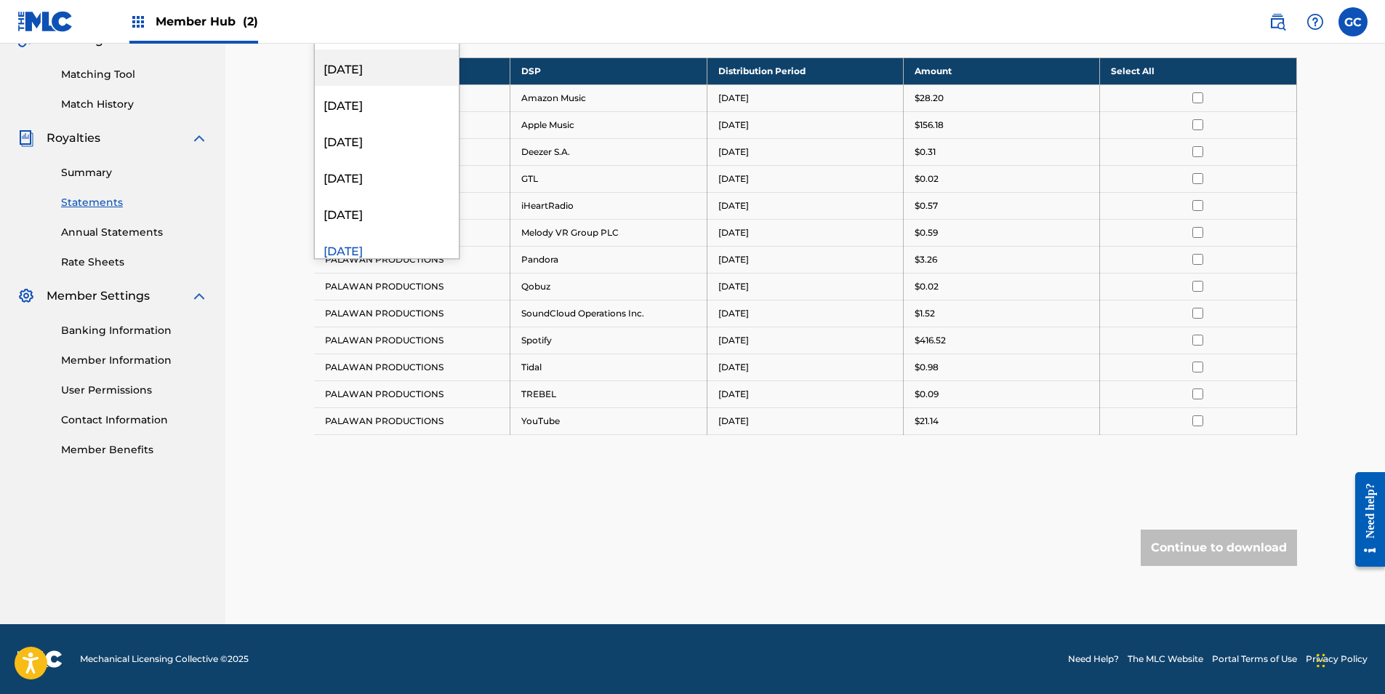
scroll to position [1745, 0]
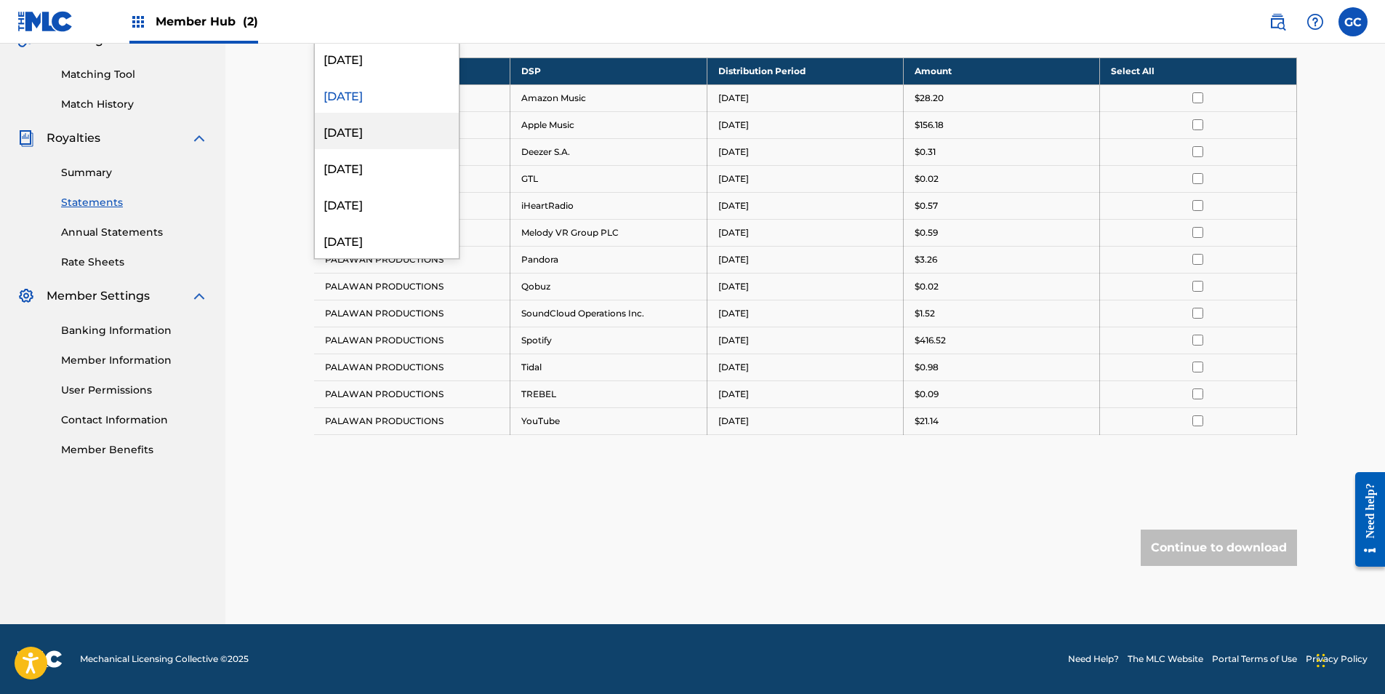
click at [384, 125] on div "[DATE]" at bounding box center [387, 131] width 144 height 36
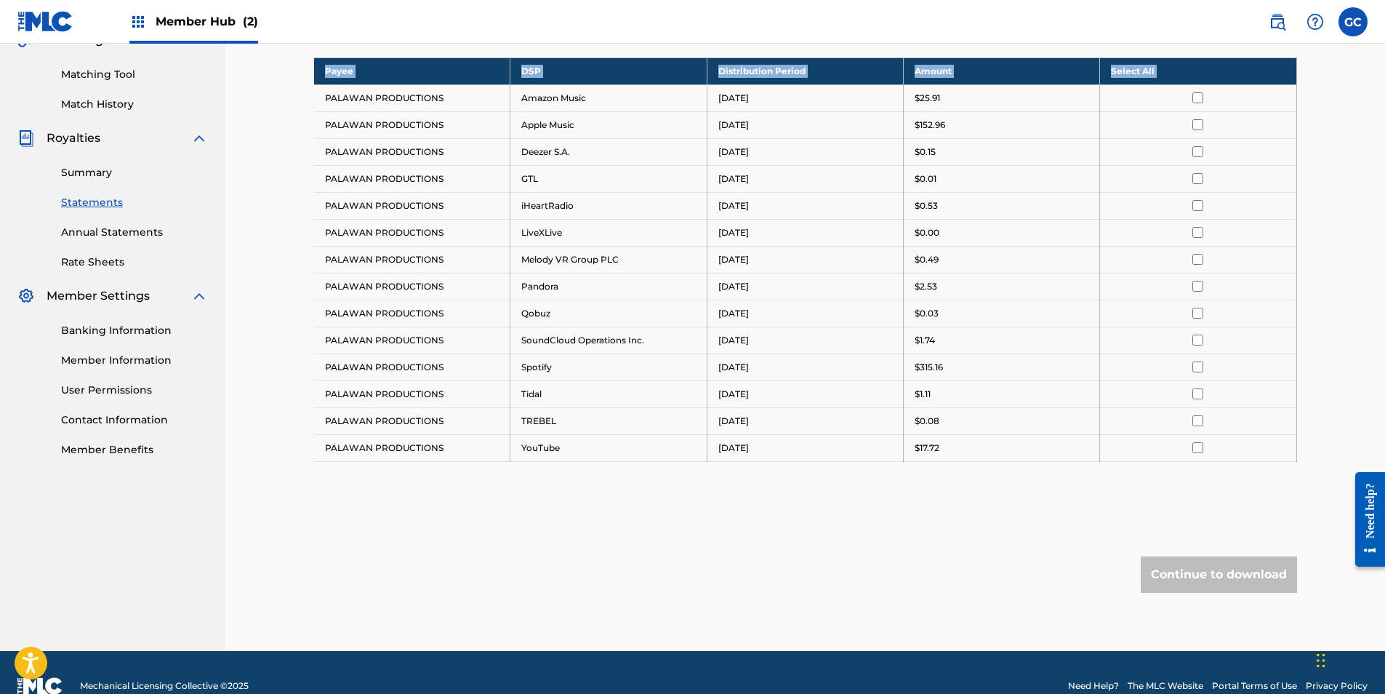
drag, startPoint x: 323, startPoint y: 95, endPoint x: 1059, endPoint y: 465, distance: 823.9
click at [1061, 465] on div "Payee DSP Distribution Period Amount Select All PALAWAN PRODUCTIONS Amazon Musi…" at bounding box center [805, 277] width 983 height 441
drag, startPoint x: 1059, startPoint y: 465, endPoint x: 938, endPoint y: 451, distance: 121.6
copy tbody "Payee DSP Distribution Period Amount Select All"
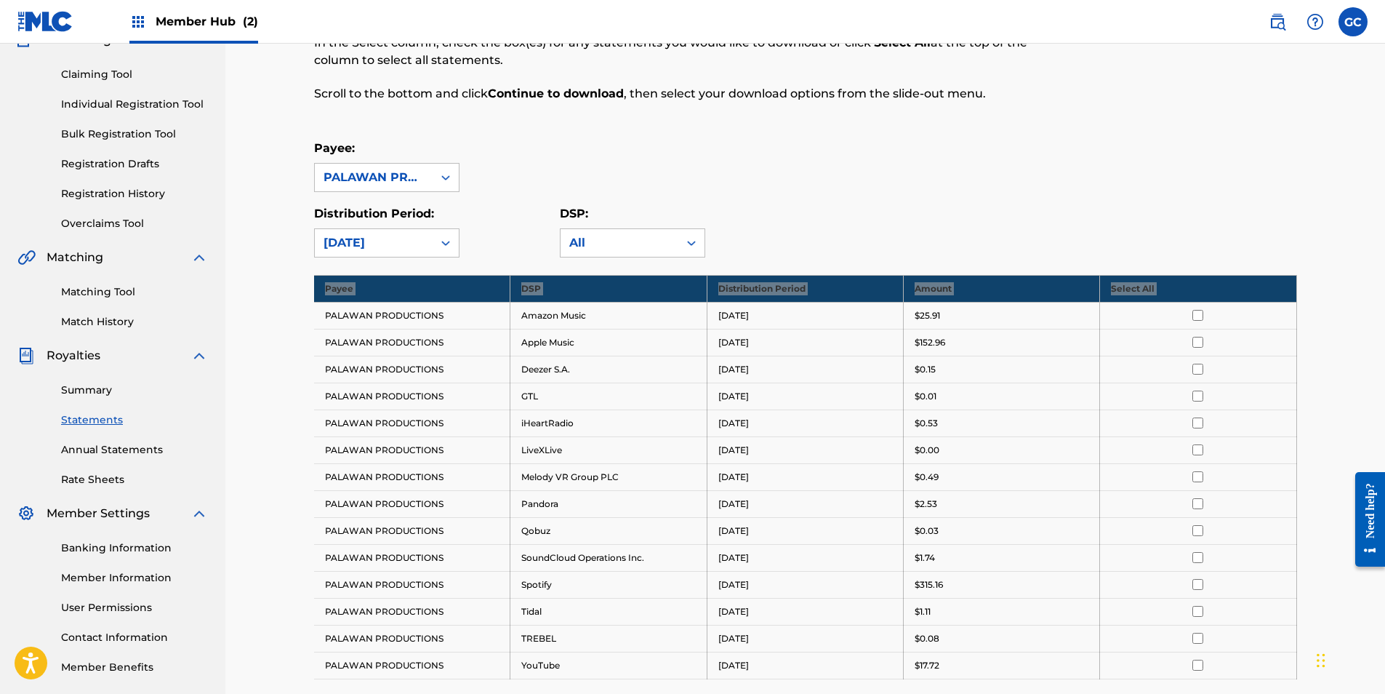
scroll to position [139, 0]
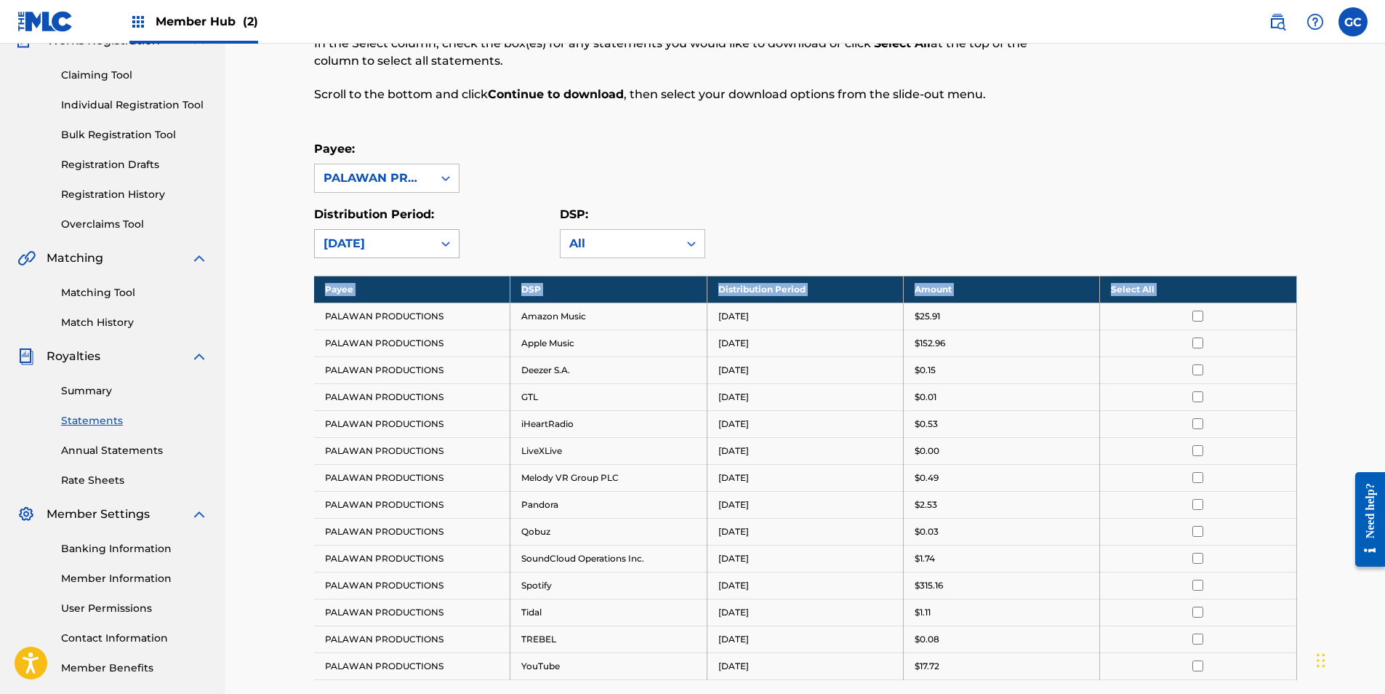
click at [414, 236] on div "[DATE]" at bounding box center [374, 243] width 100 height 17
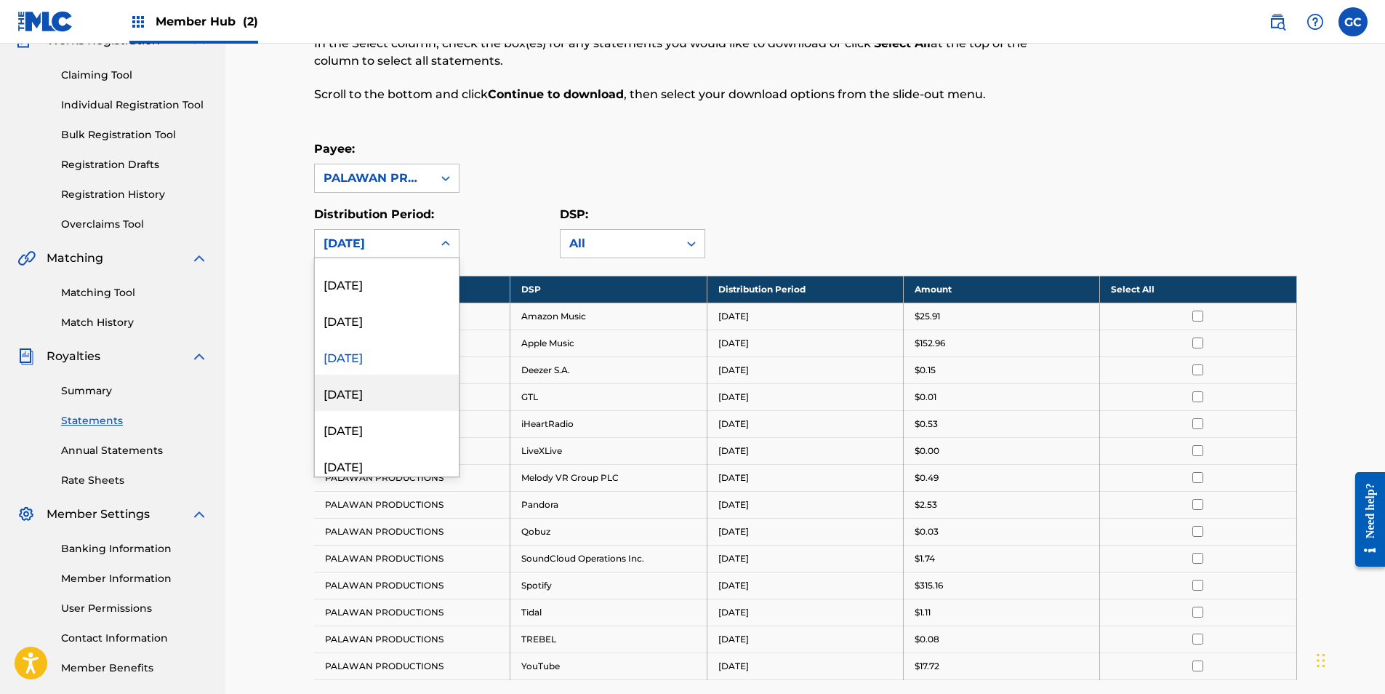
scroll to position [1745, 0]
click at [370, 393] on div "[DATE]" at bounding box center [387, 385] width 144 height 36
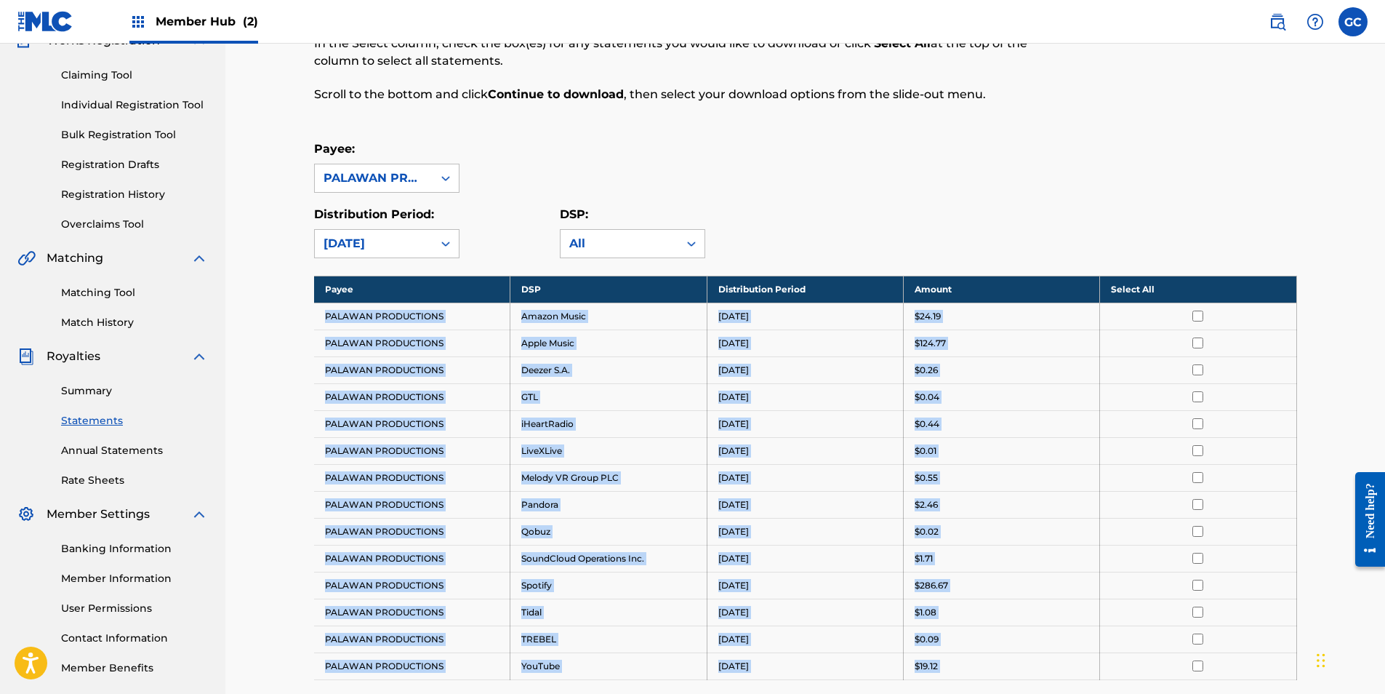
scroll to position [384, 0]
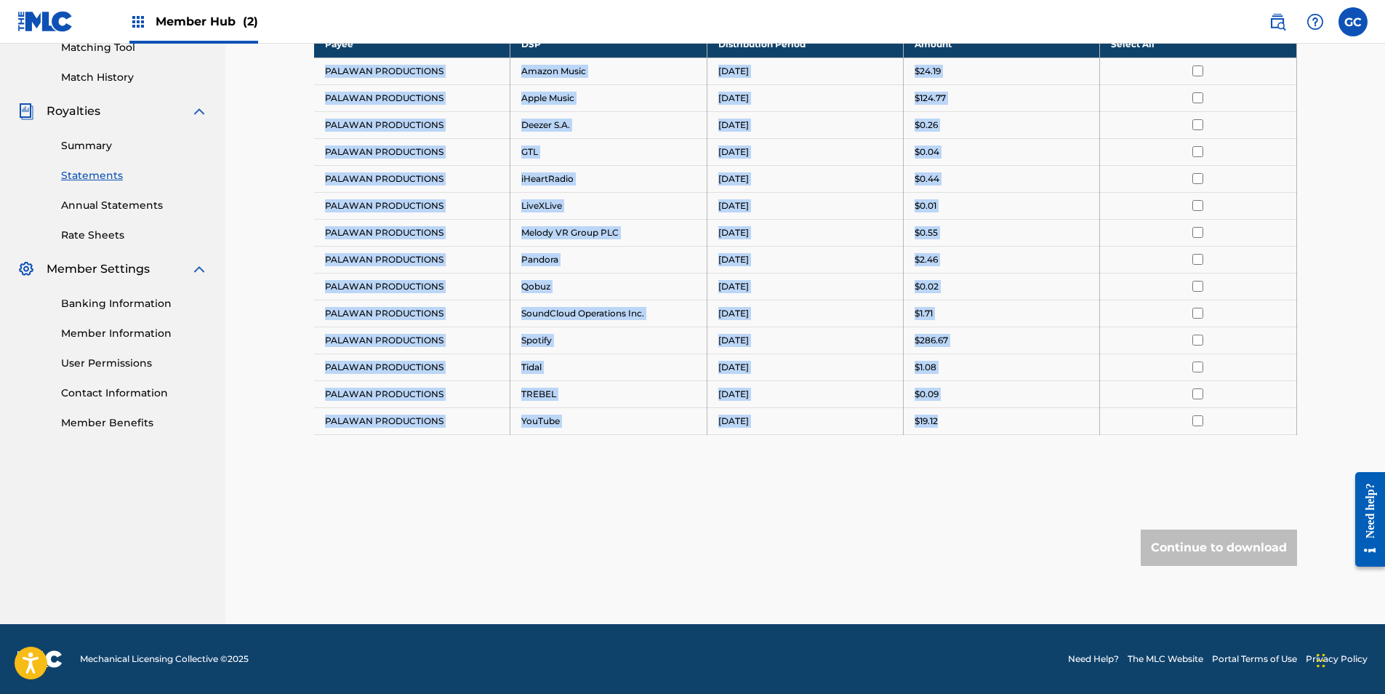
drag, startPoint x: 324, startPoint y: 314, endPoint x: 960, endPoint y: 431, distance: 647.6
click at [960, 431] on tbody "Payee DSP Distribution Period Amount Select All PALAWAN PRODUCTIONS Amazon Musi…" at bounding box center [805, 233] width 983 height 404
drag, startPoint x: 960, startPoint y: 431, endPoint x: 923, endPoint y: 421, distance: 38.5
copy tbody "PALAWAN PRODUCTIONS Amazon Music [DATE] $24.19 PALAWAN PRODUCTIONS Apple Music …"
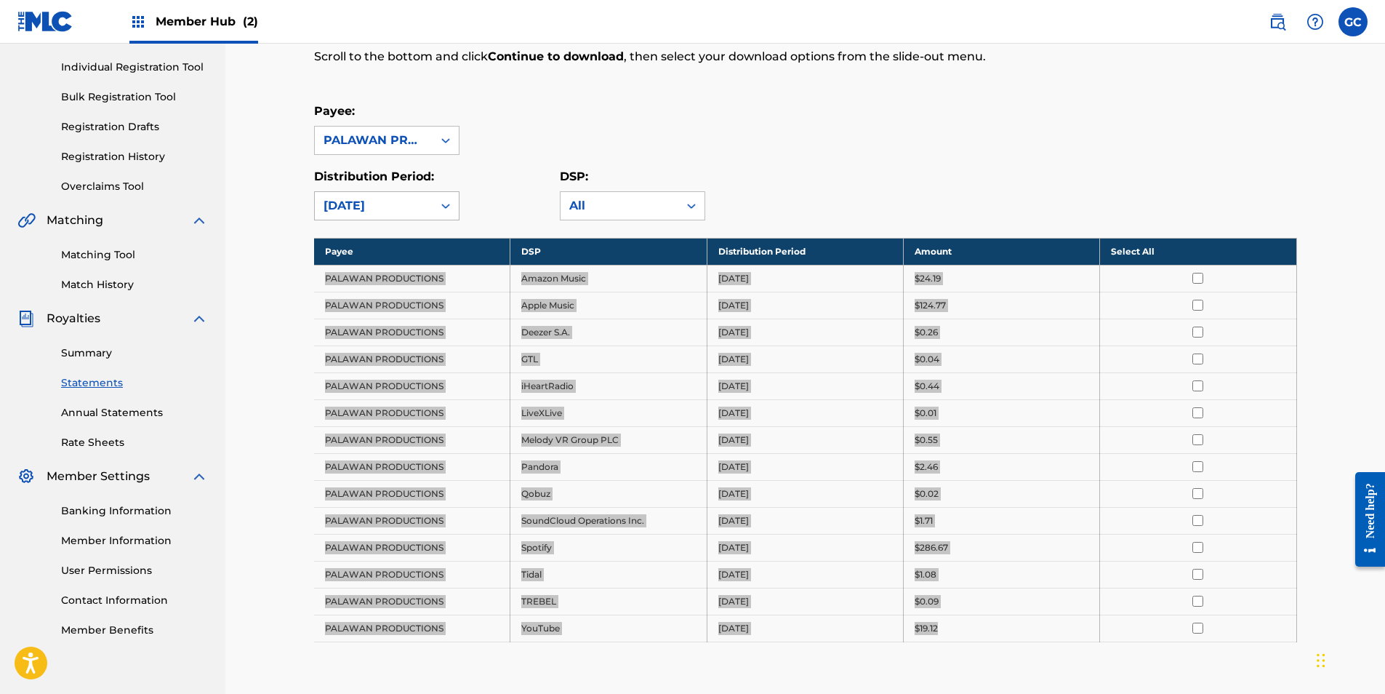
scroll to position [166, 0]
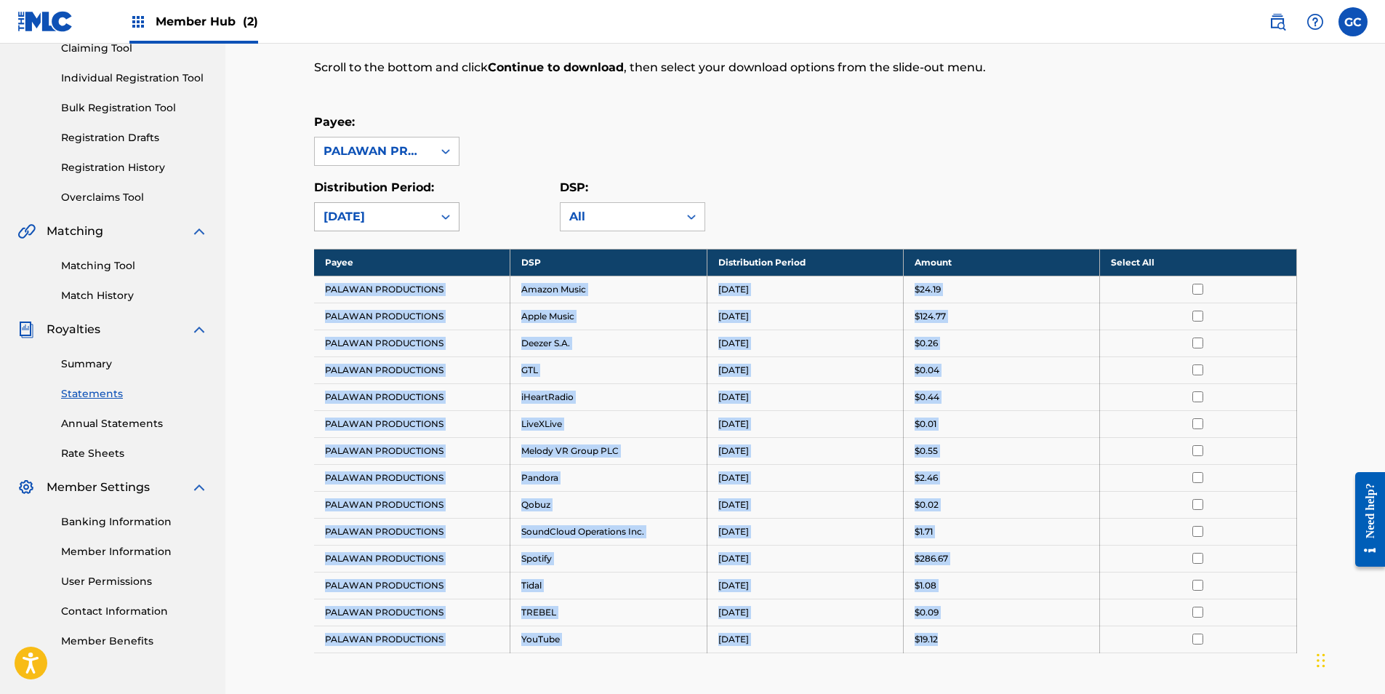
click at [390, 212] on div "[DATE]" at bounding box center [374, 216] width 100 height 17
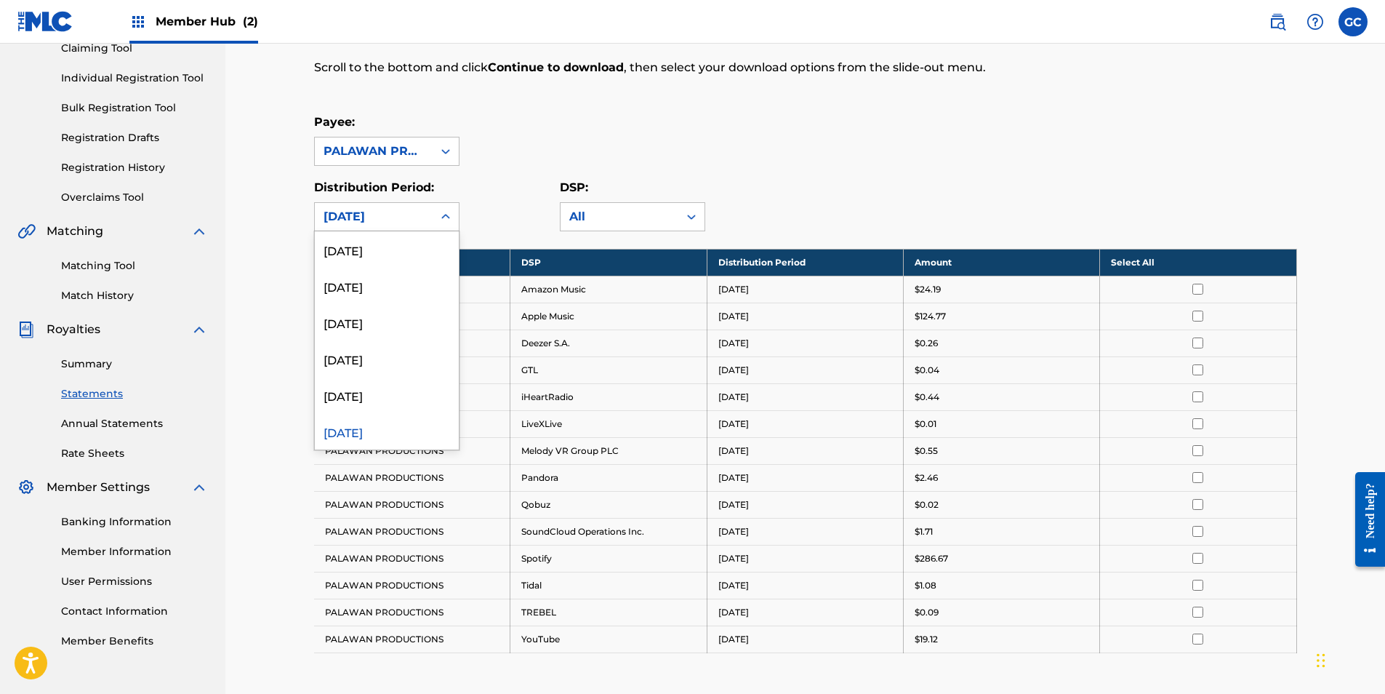
scroll to position [1745, 0]
click at [358, 397] on div "[DATE]" at bounding box center [387, 395] width 144 height 36
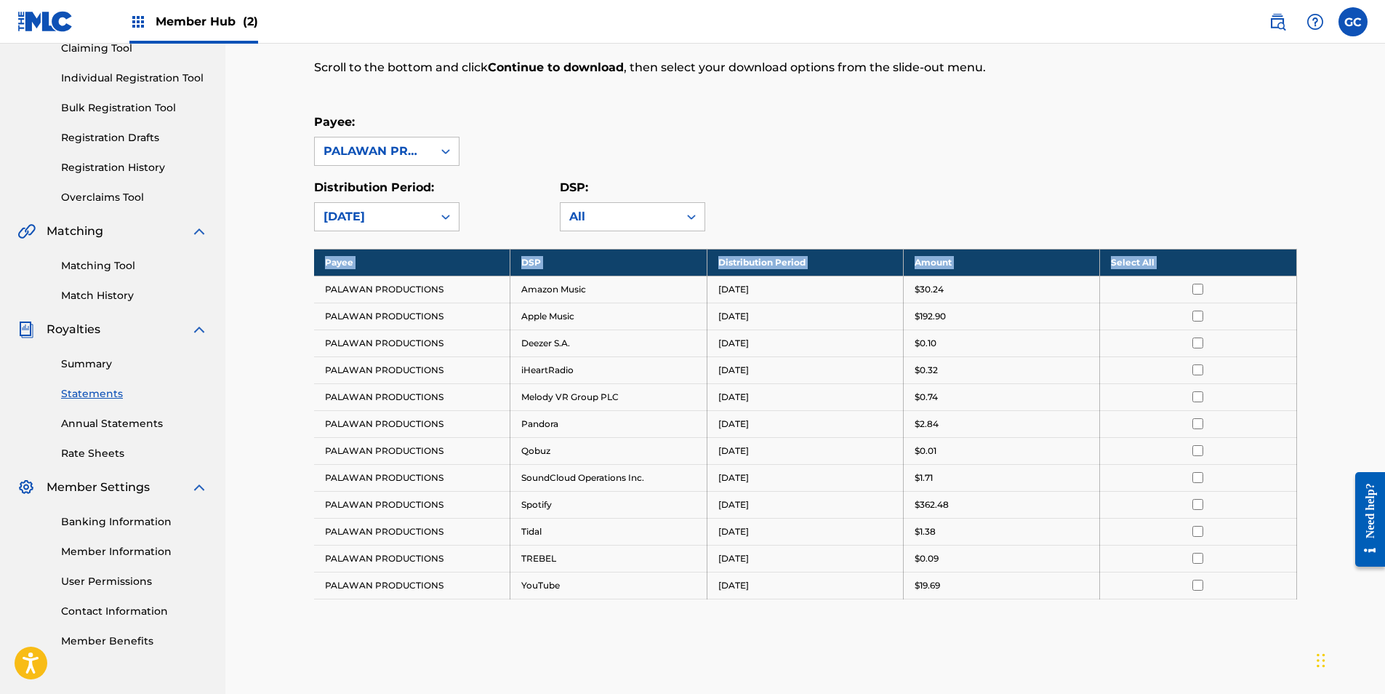
drag, startPoint x: 326, startPoint y: 286, endPoint x: 1095, endPoint y: 621, distance: 838.1
click at [1099, 622] on div "Payee DSP Distribution Period Amount Select All PALAWAN PRODUCTIONS Amazon Musi…" at bounding box center [805, 442] width 983 height 387
copy tbody "Payee DSP Distribution Period Amount Select All"
click at [360, 209] on div "[DATE]" at bounding box center [374, 216] width 100 height 17
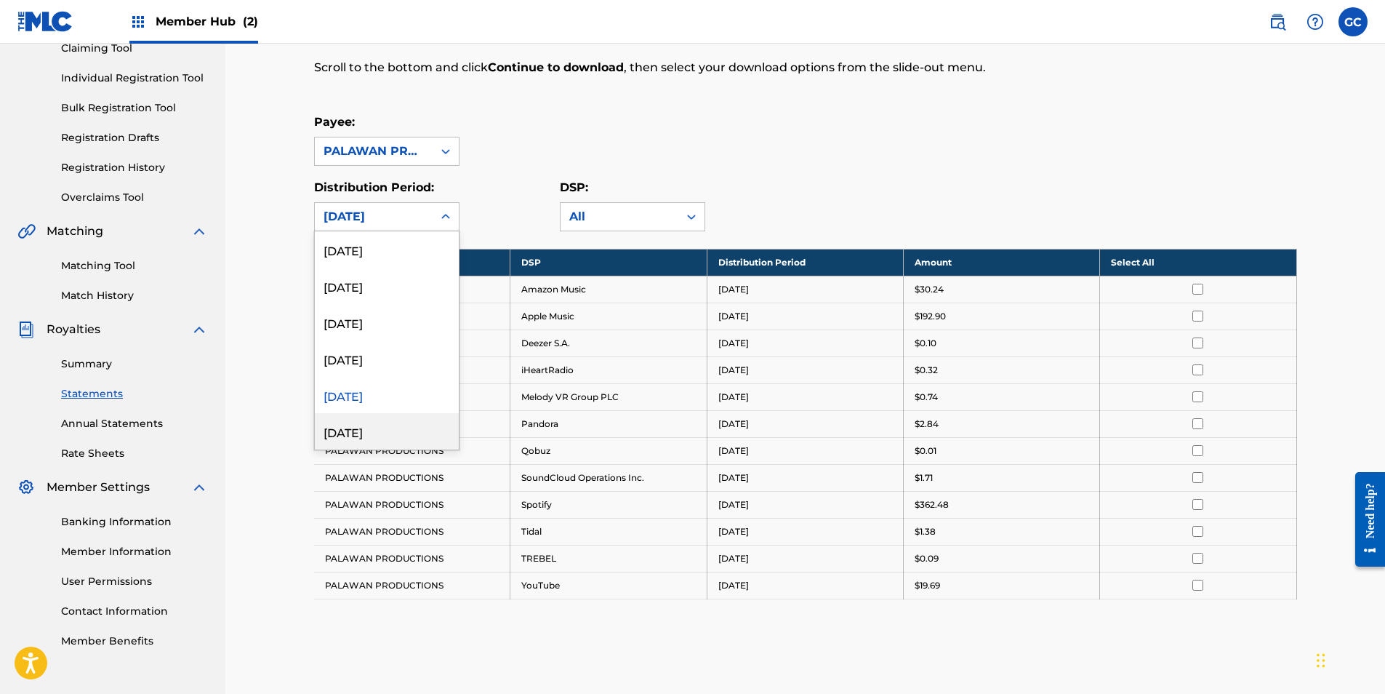
click at [359, 430] on div "[DATE]" at bounding box center [387, 431] width 144 height 36
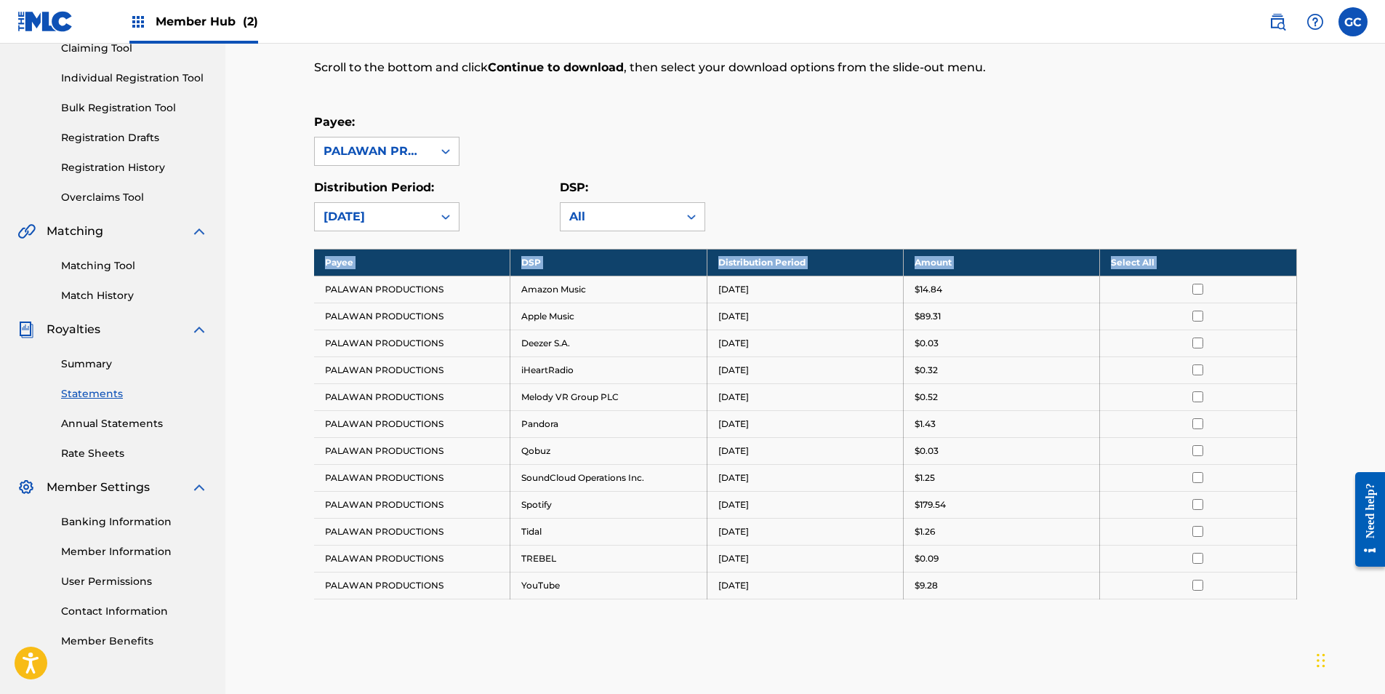
drag, startPoint x: 326, startPoint y: 289, endPoint x: 1030, endPoint y: 627, distance: 781.1
click at [1032, 630] on div "Payee DSP Distribution Period Amount Select All PALAWAN PRODUCTIONS Amazon Musi…" at bounding box center [805, 442] width 983 height 387
drag, startPoint x: 1030, startPoint y: 627, endPoint x: 934, endPoint y: 587, distance: 103.3
copy tbody "Payee DSP Distribution Period Amount Select All"
click at [1126, 268] on th "Select All" at bounding box center [1198, 262] width 196 height 27
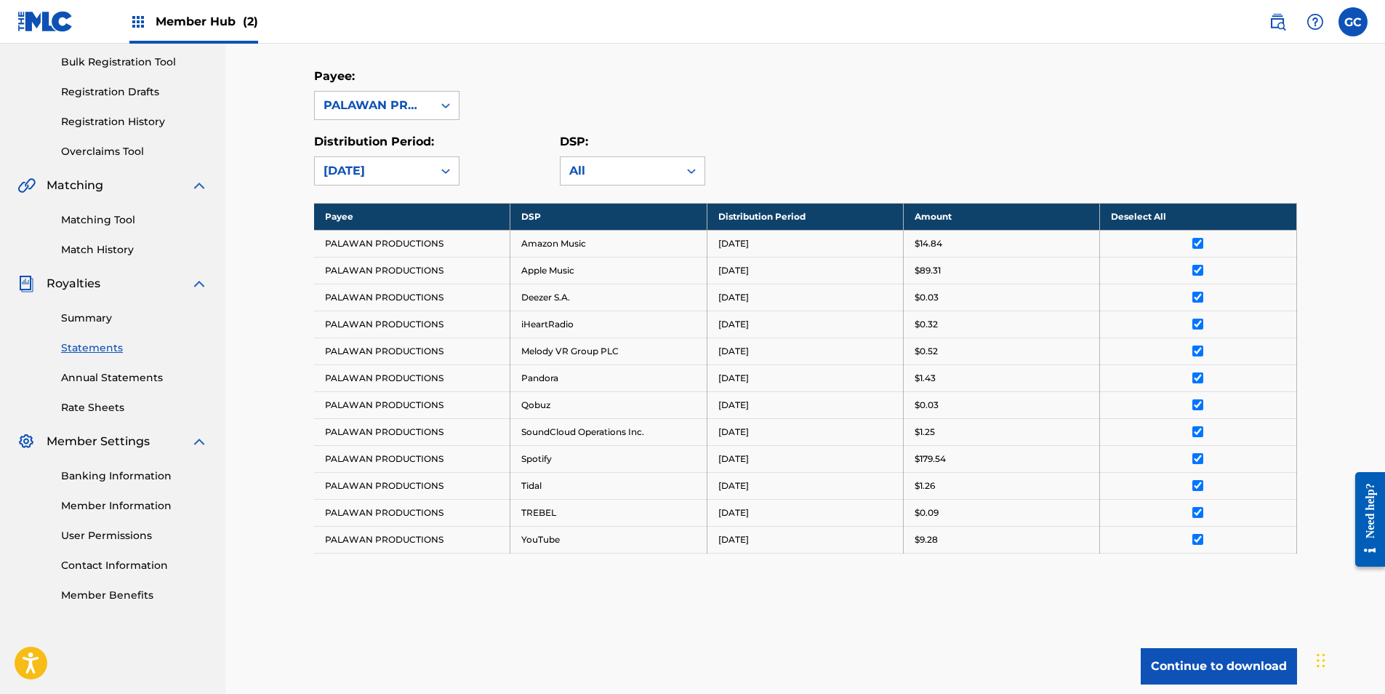
scroll to position [330, 0]
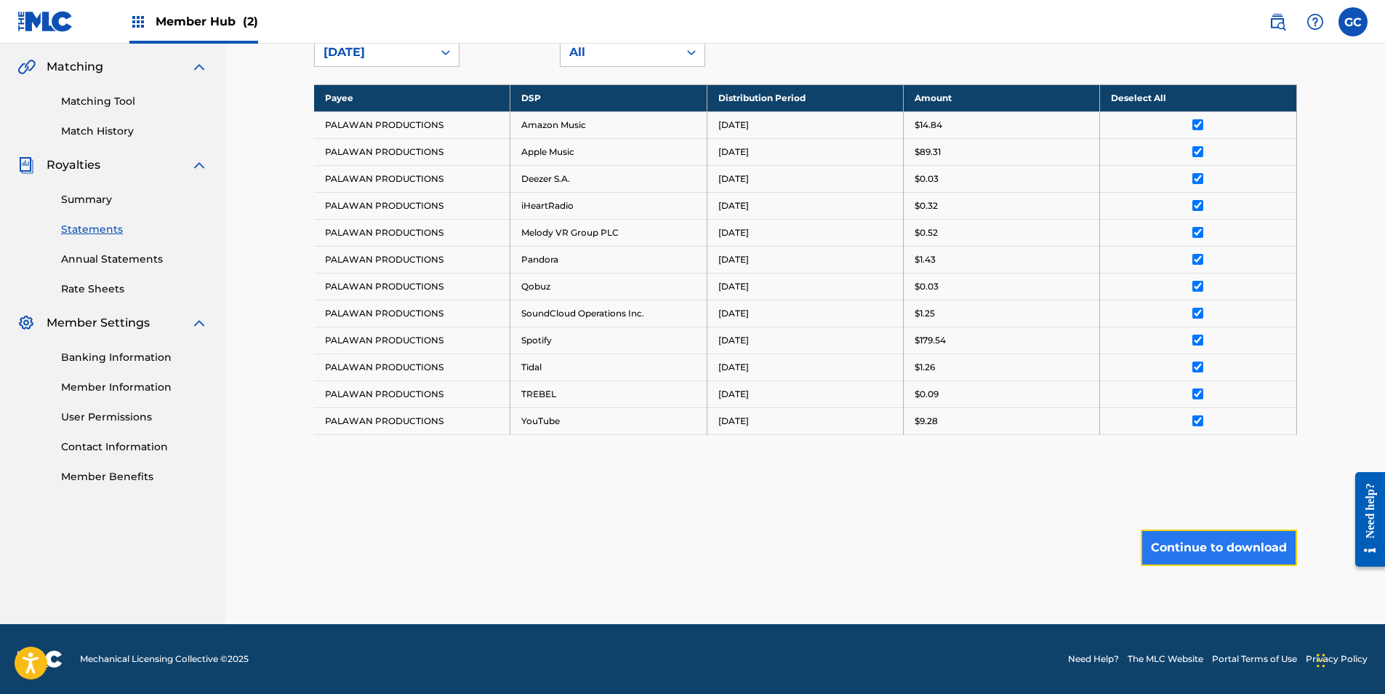
click at [1202, 552] on button "Continue to download" at bounding box center [1219, 547] width 156 height 36
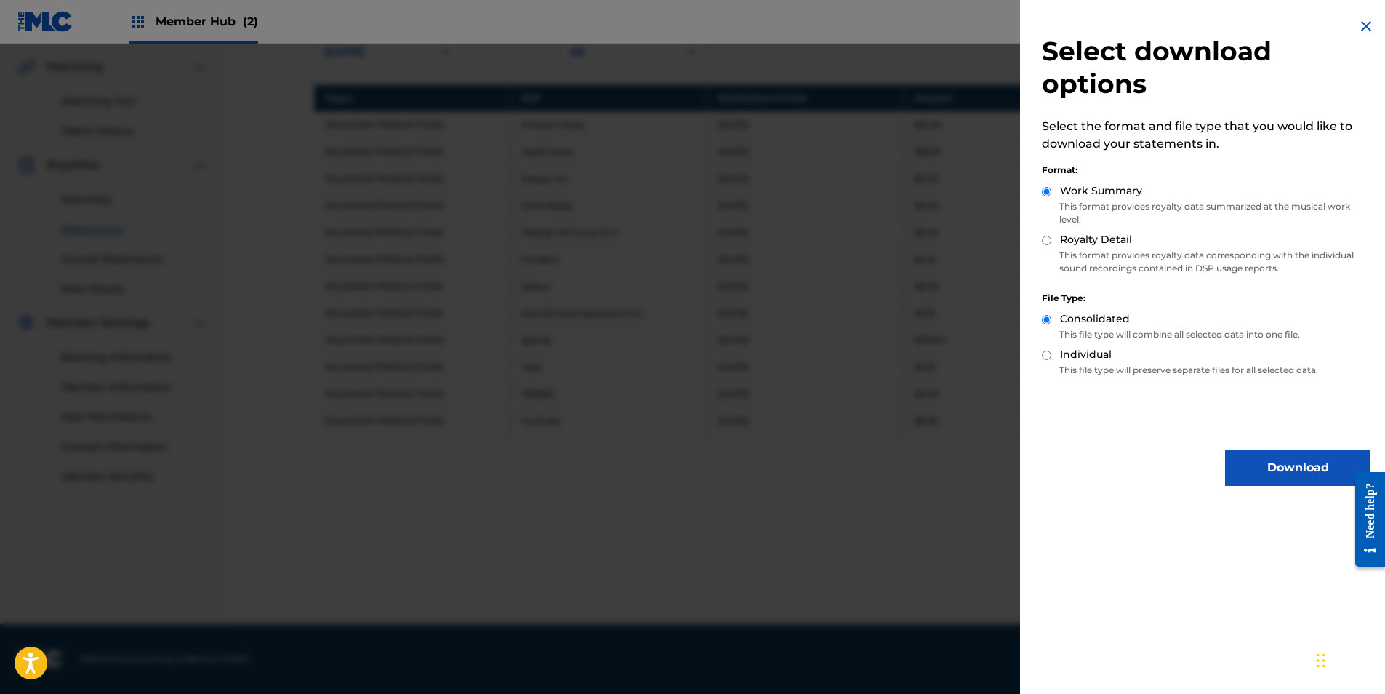
click at [1046, 241] on input "Royalty Detail" at bounding box center [1046, 240] width 9 height 9
radio input "true"
click at [1262, 465] on button "Download" at bounding box center [1297, 467] width 145 height 36
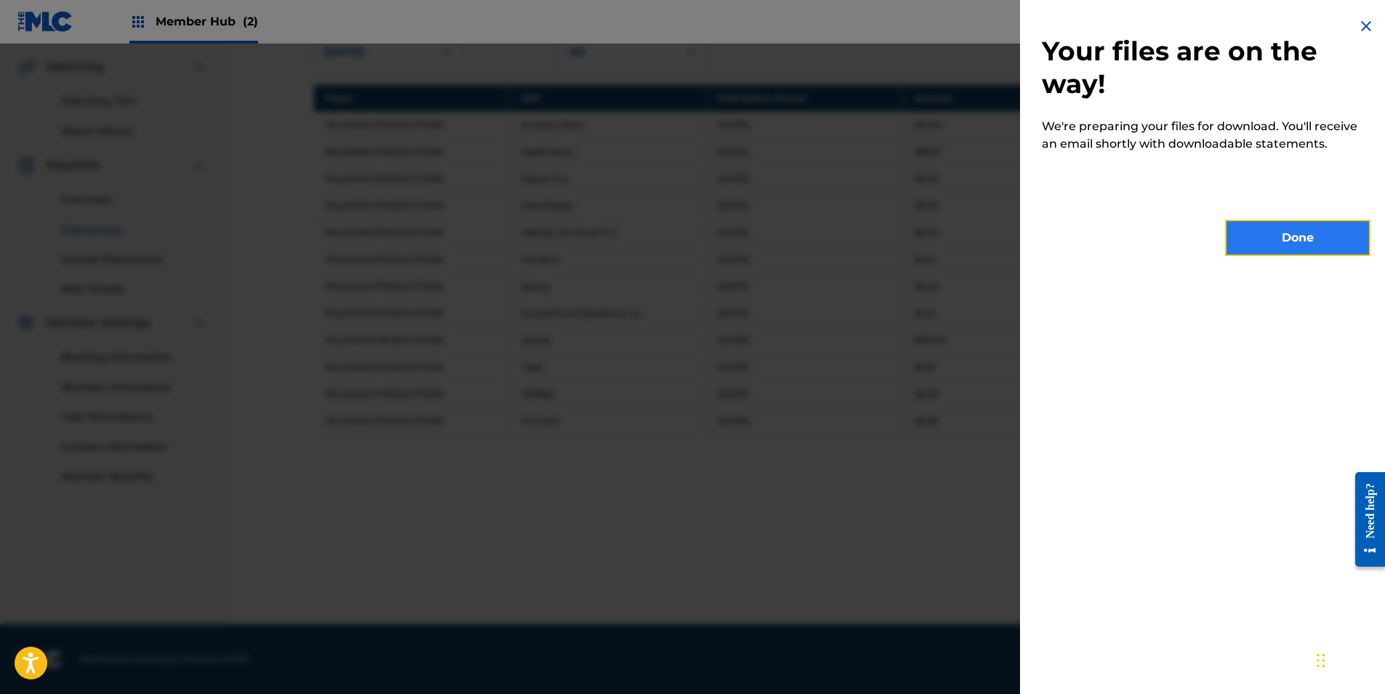
click at [1248, 241] on button "Done" at bounding box center [1297, 238] width 145 height 36
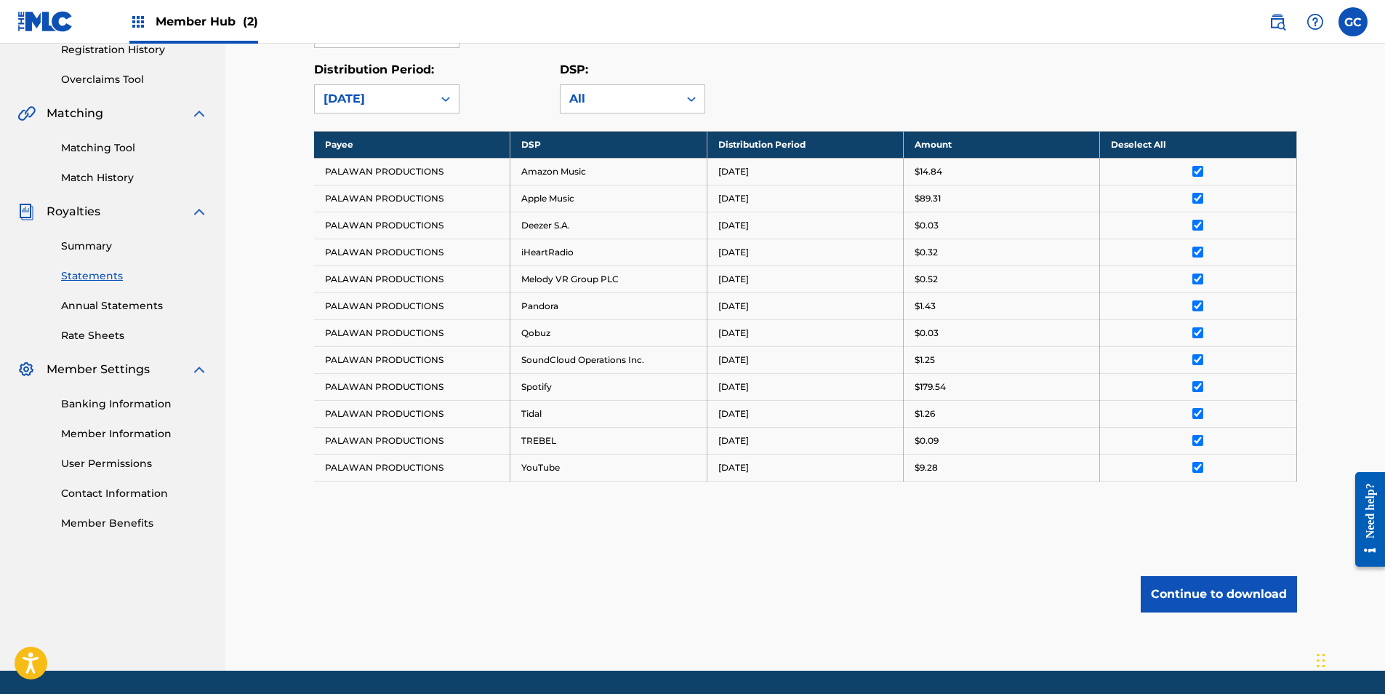
scroll to position [112, 0]
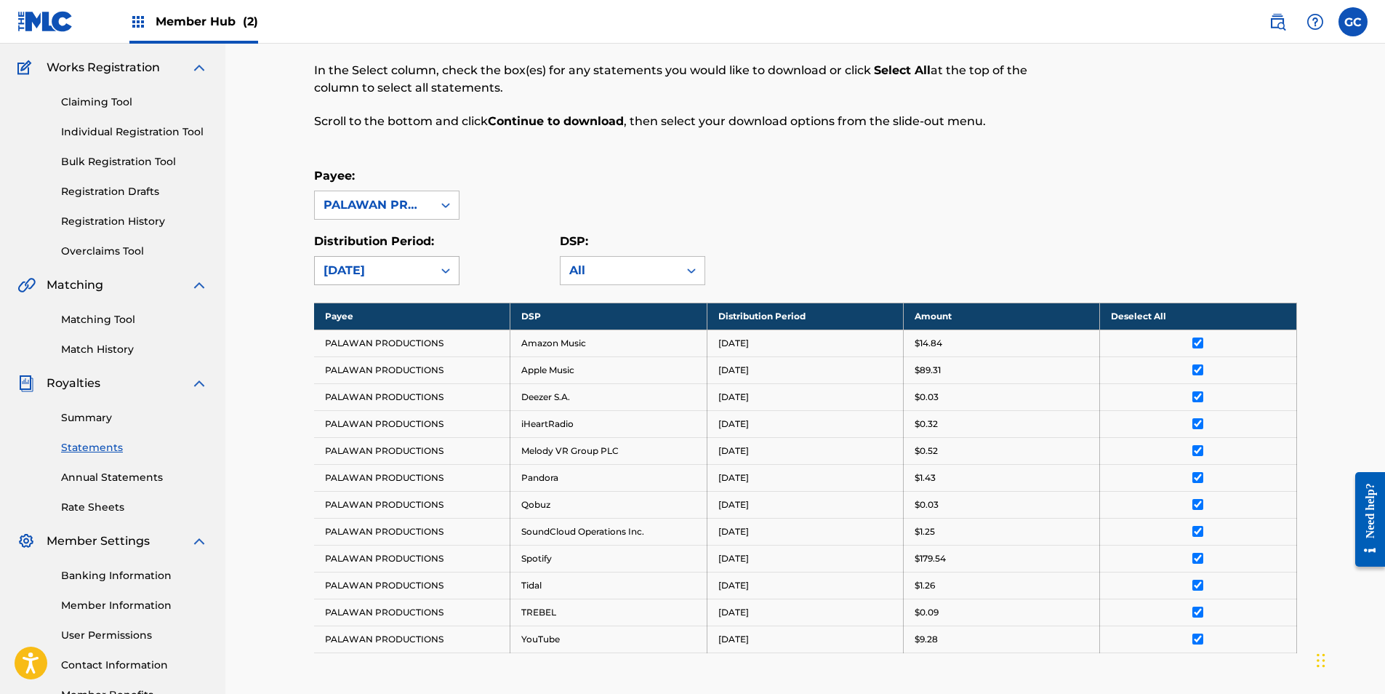
click at [386, 273] on div "[DATE]" at bounding box center [374, 270] width 100 height 17
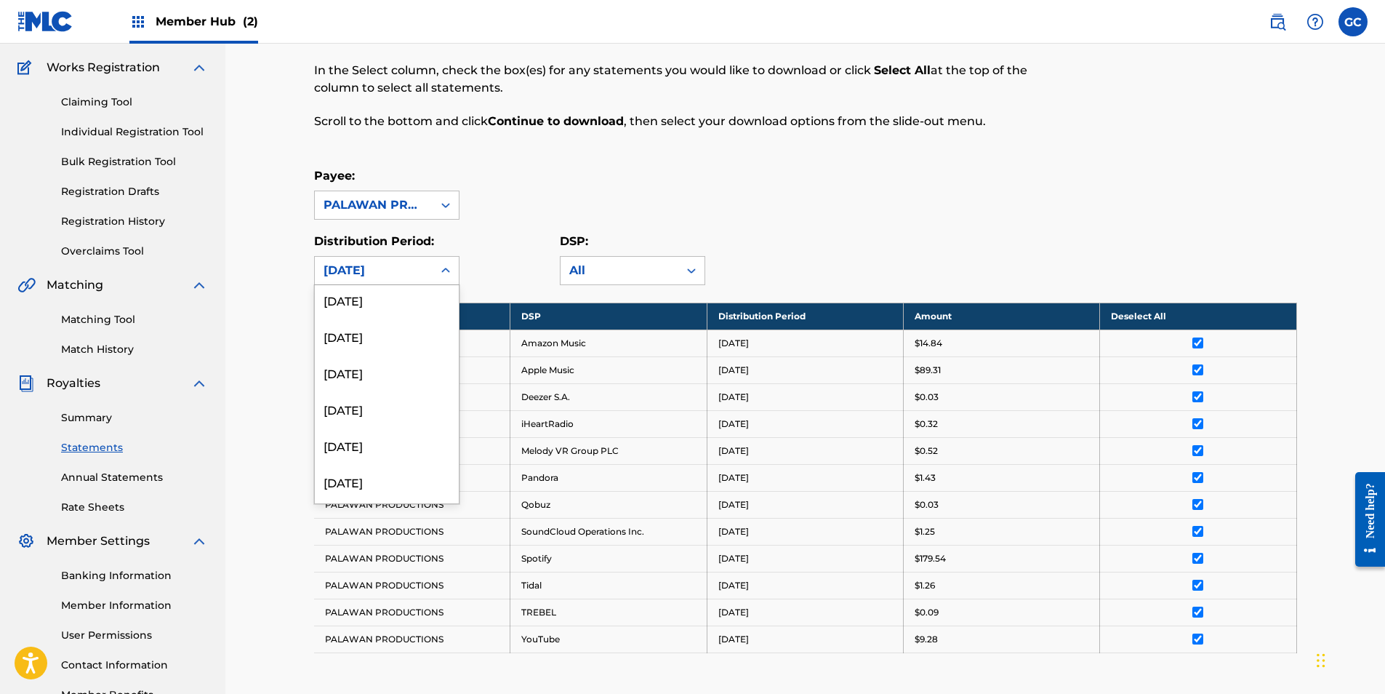
scroll to position [1745, 0]
click at [373, 443] on div "[DATE]" at bounding box center [387, 448] width 144 height 36
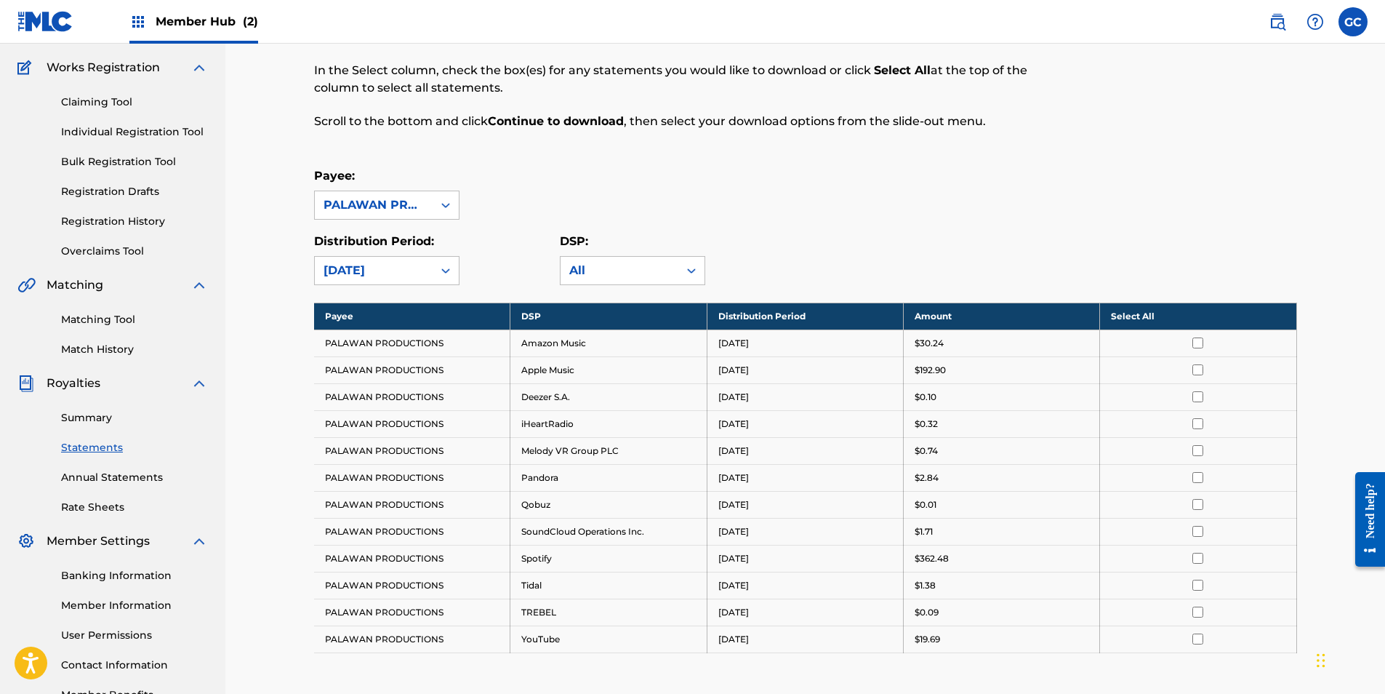
click at [1112, 318] on th "Select All" at bounding box center [1198, 315] width 196 height 27
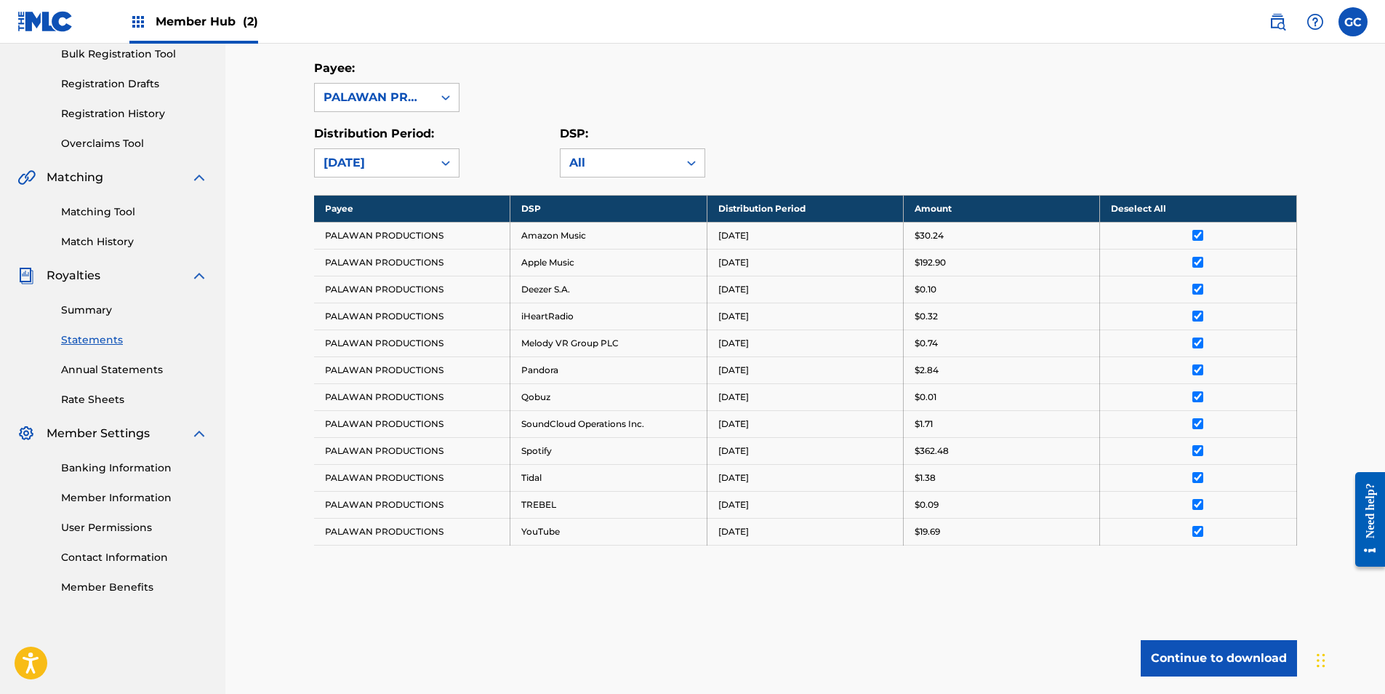
scroll to position [330, 0]
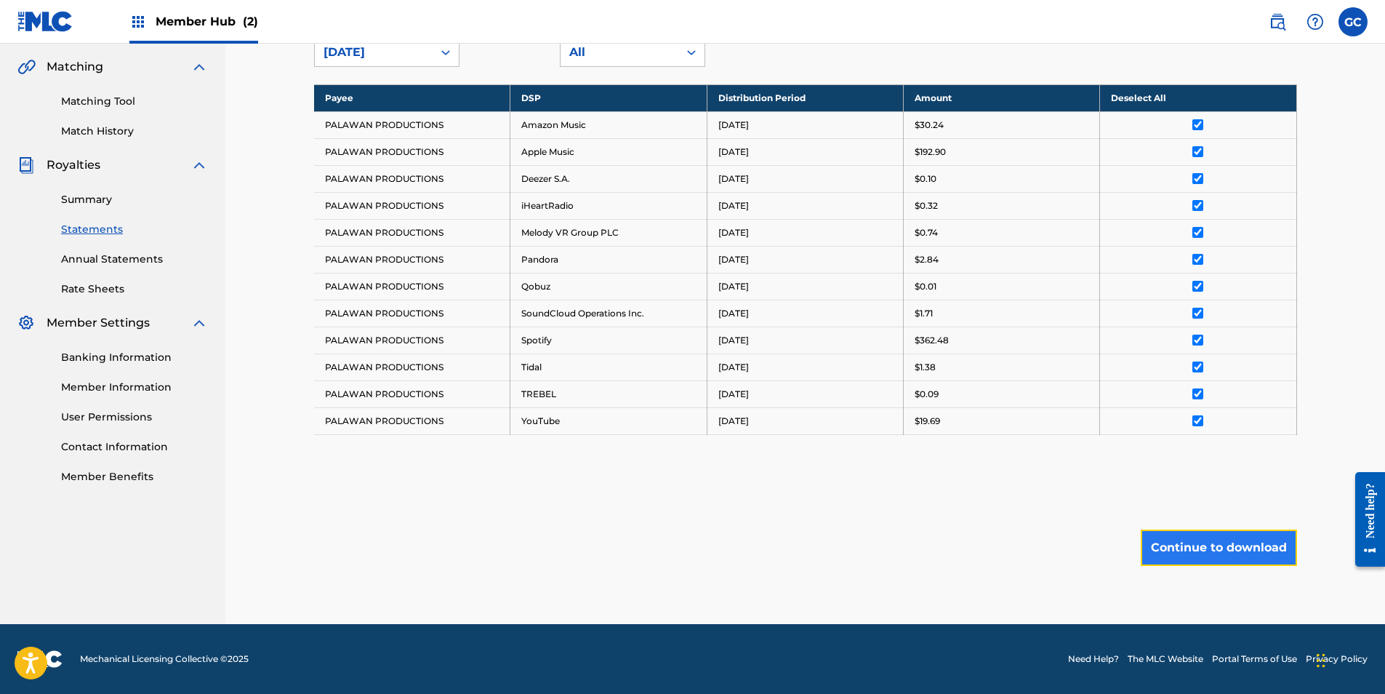
click at [1206, 541] on button "Continue to download" at bounding box center [1219, 547] width 156 height 36
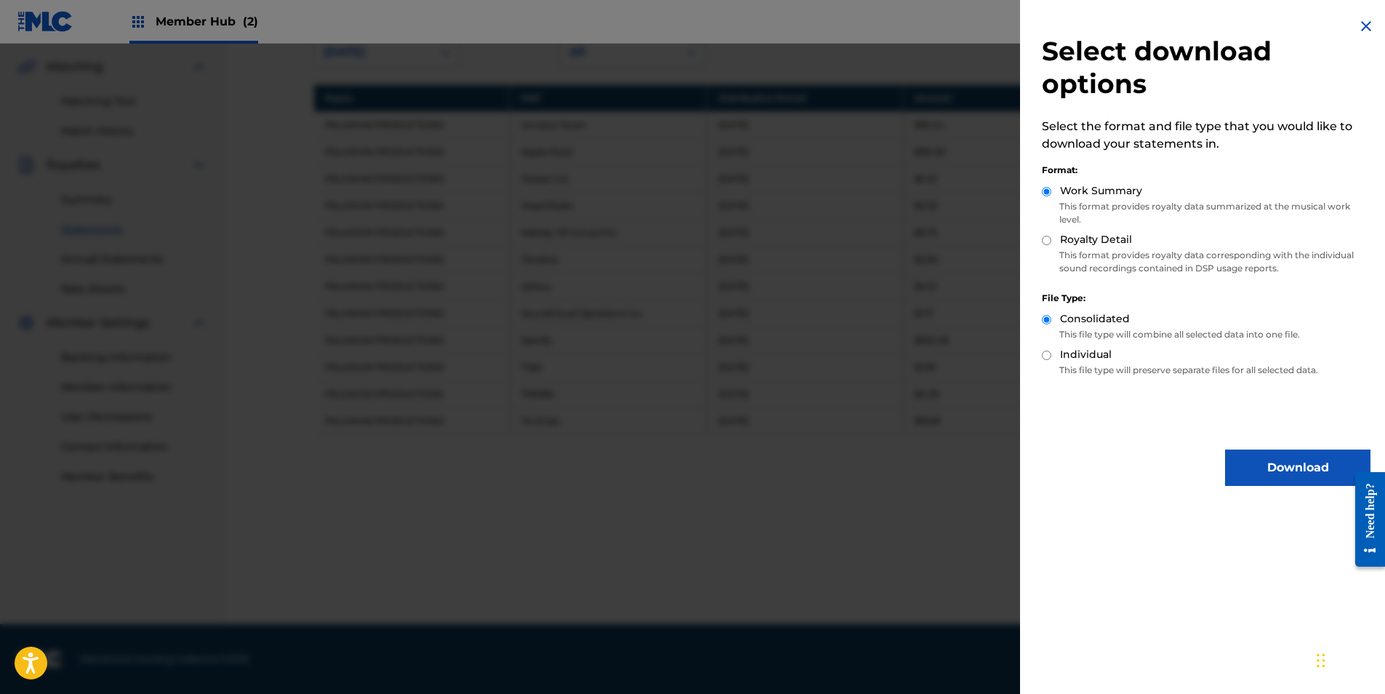
click at [1049, 235] on div "Royalty Detail" at bounding box center [1206, 240] width 329 height 17
click at [1049, 243] on input "Royalty Detail" at bounding box center [1046, 240] width 9 height 9
radio input "true"
click at [1260, 459] on button "Download" at bounding box center [1297, 467] width 145 height 36
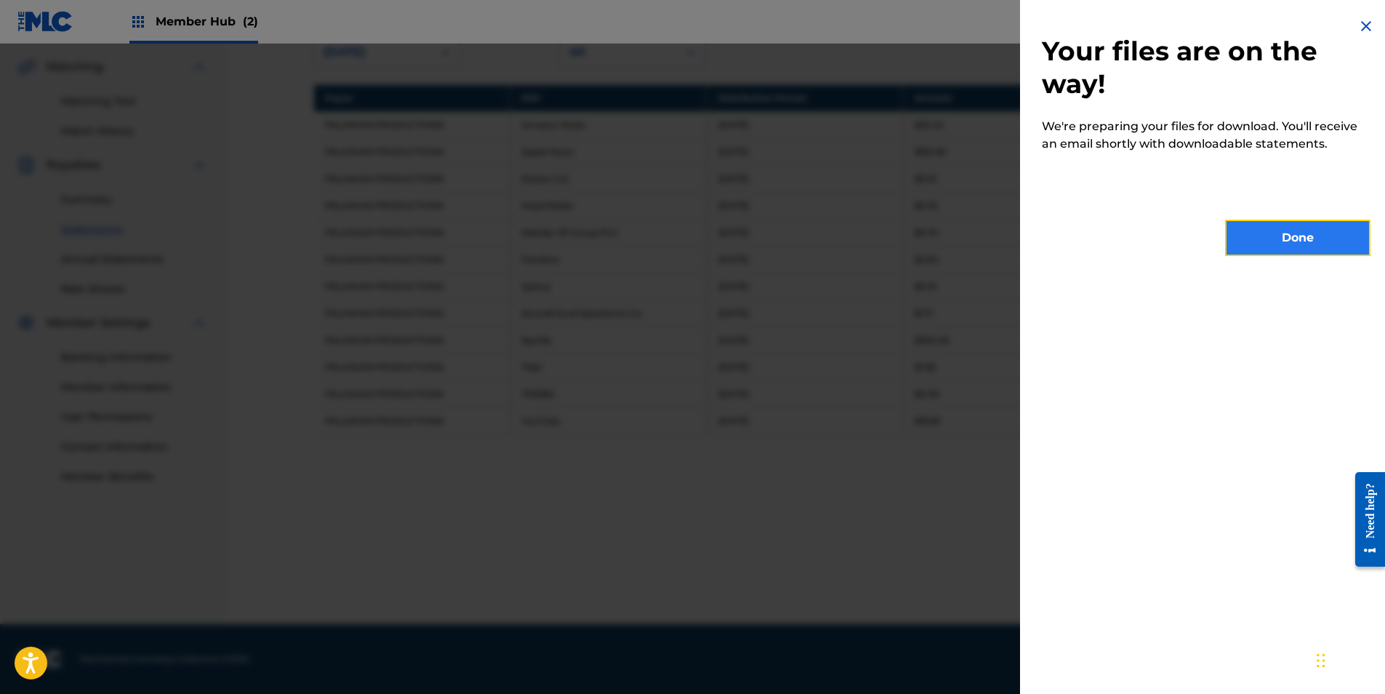
click at [1260, 241] on button "Done" at bounding box center [1297, 238] width 145 height 36
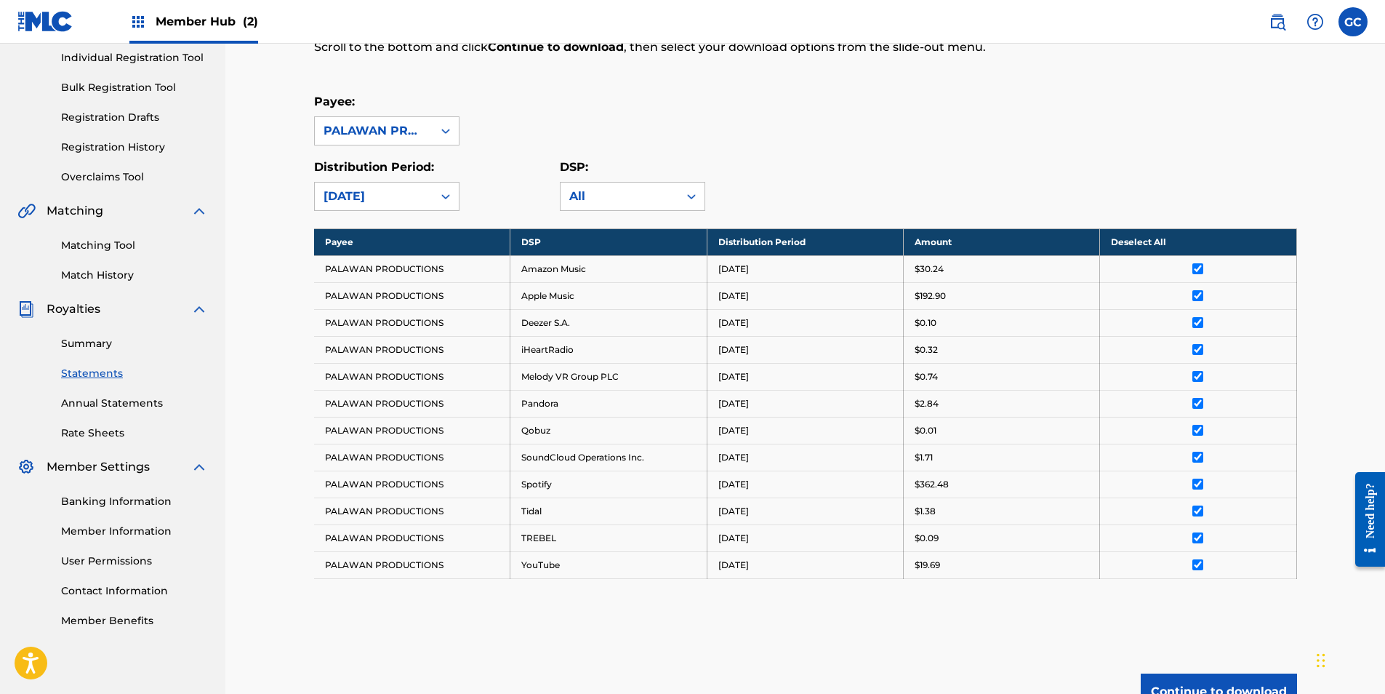
scroll to position [185, 0]
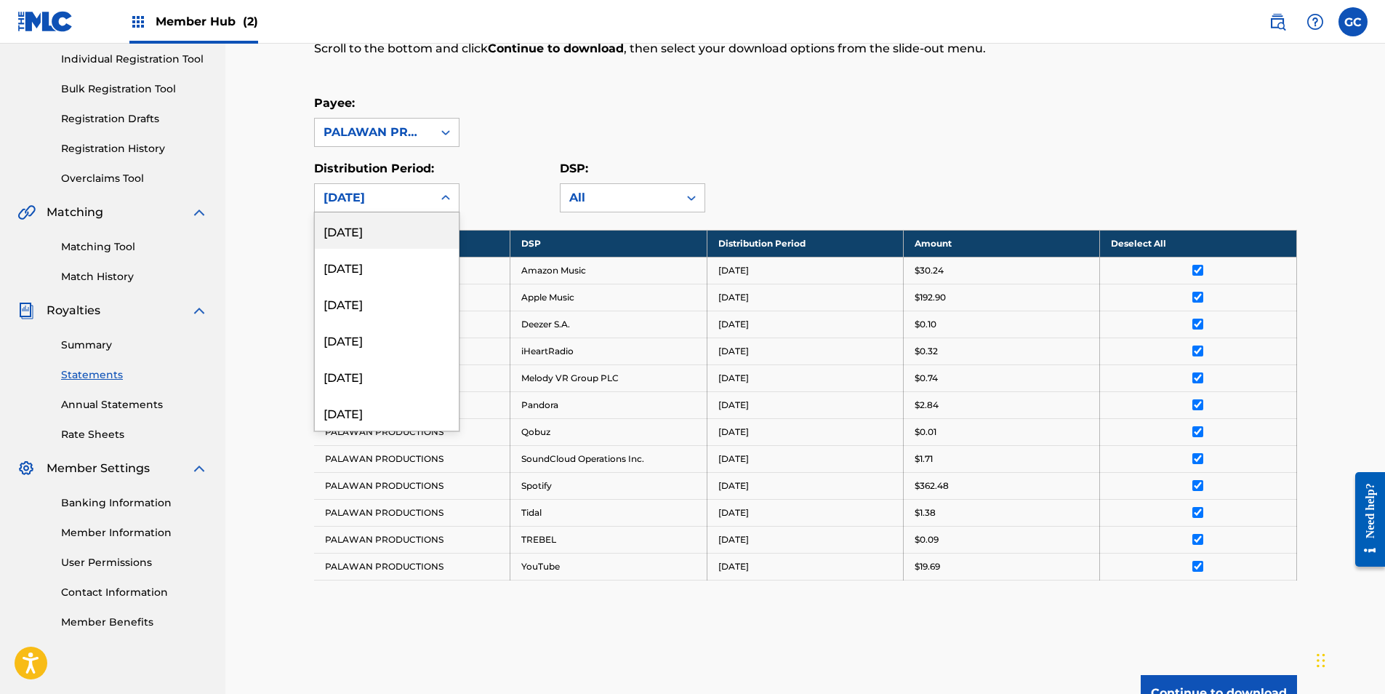
click at [404, 202] on div "[DATE]" at bounding box center [374, 197] width 100 height 17
click at [360, 340] on div "[DATE]" at bounding box center [387, 339] width 144 height 36
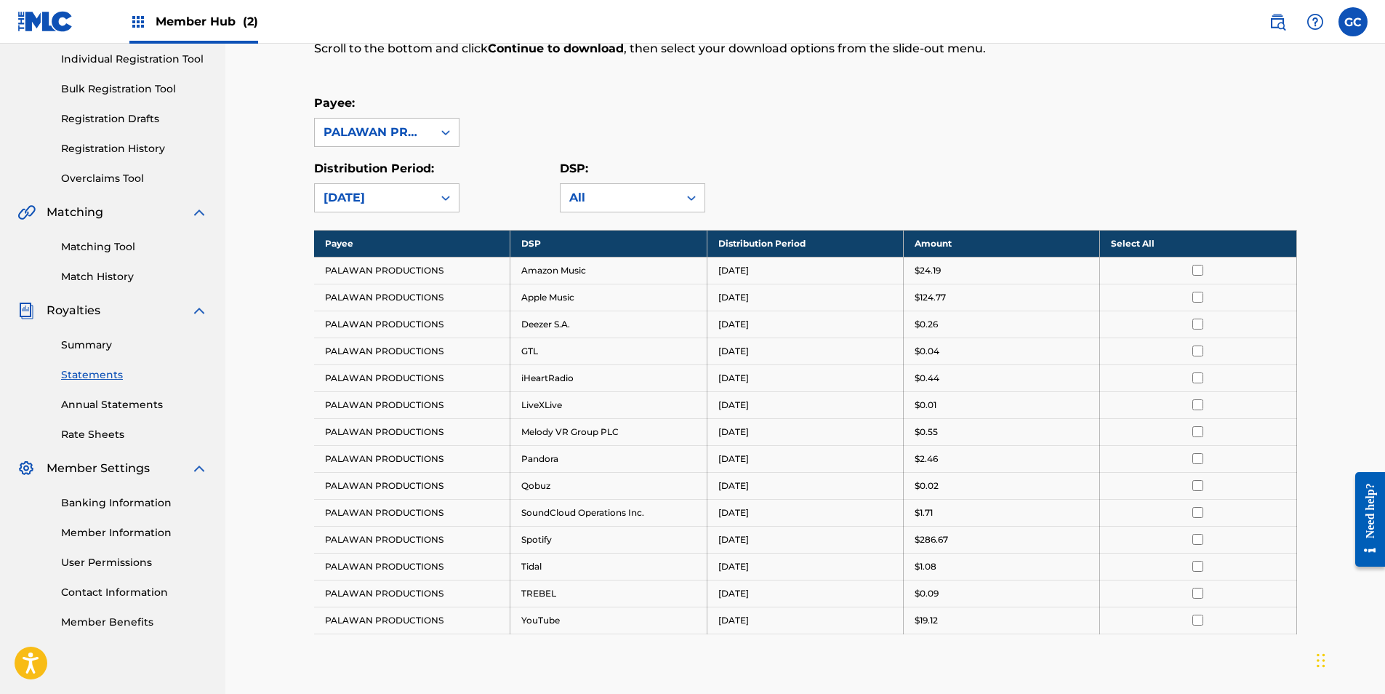
click at [1142, 241] on th "Select All" at bounding box center [1198, 243] width 196 height 27
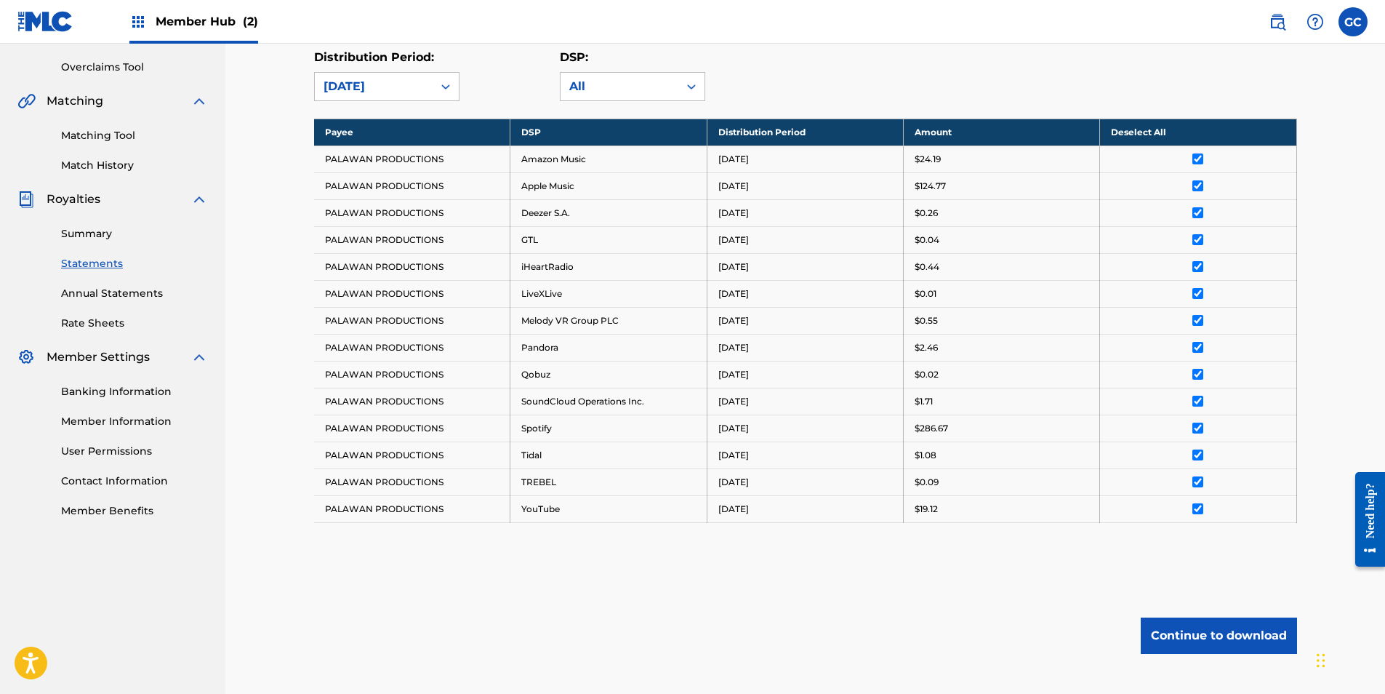
scroll to position [384, 0]
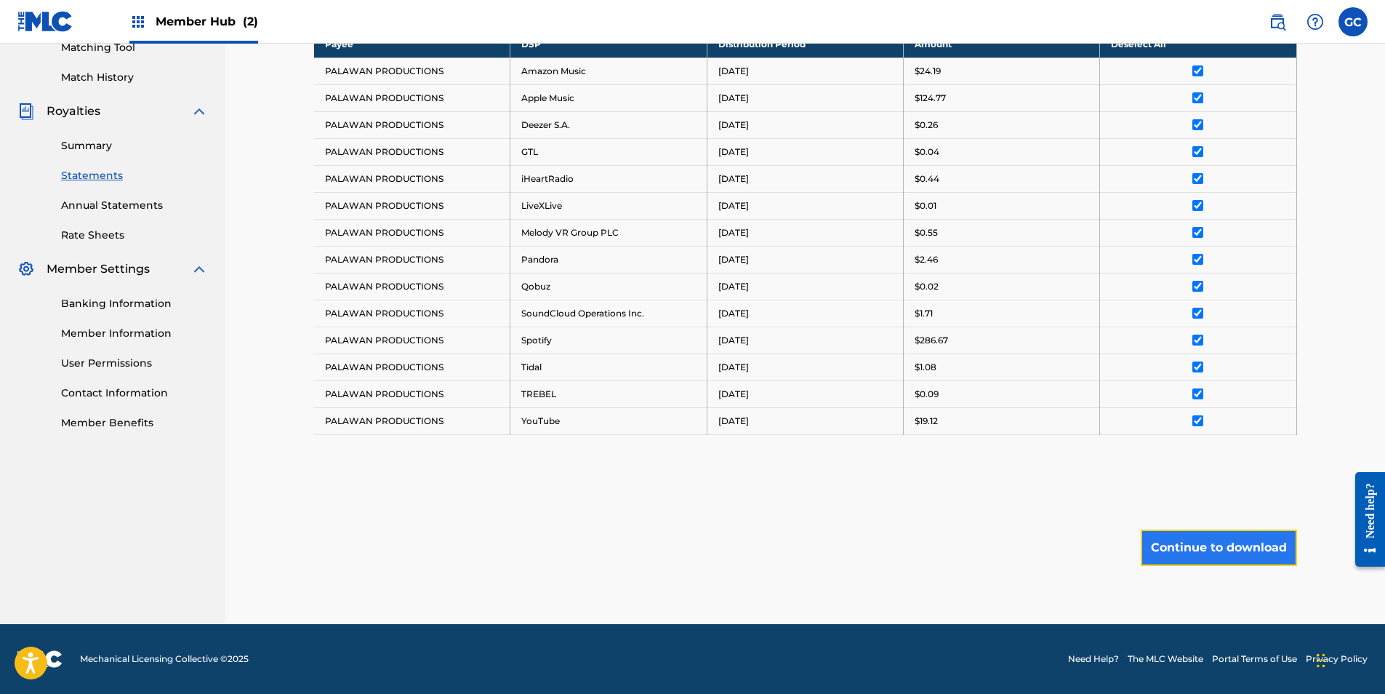
click at [1216, 545] on button "Continue to download" at bounding box center [1219, 547] width 156 height 36
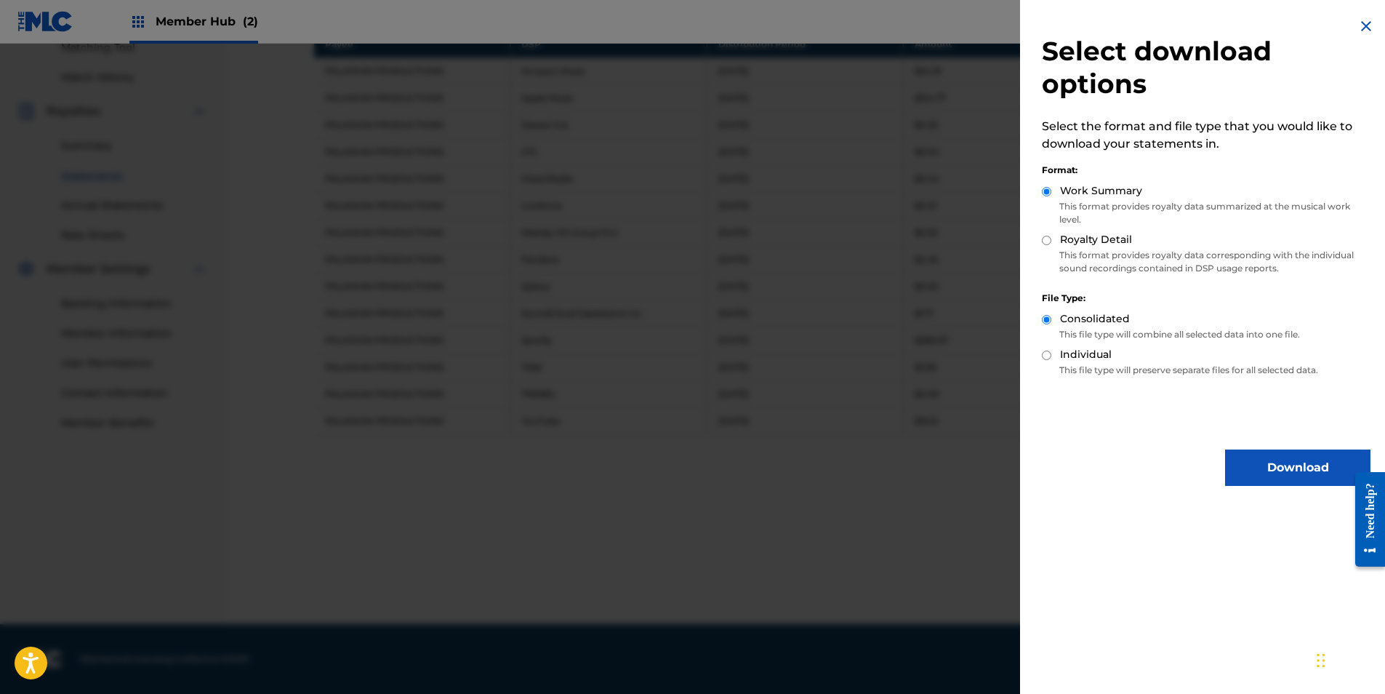
click at [1048, 241] on input "Royalty Detail" at bounding box center [1046, 240] width 9 height 9
radio input "true"
click at [1262, 476] on button "Download" at bounding box center [1297, 467] width 145 height 36
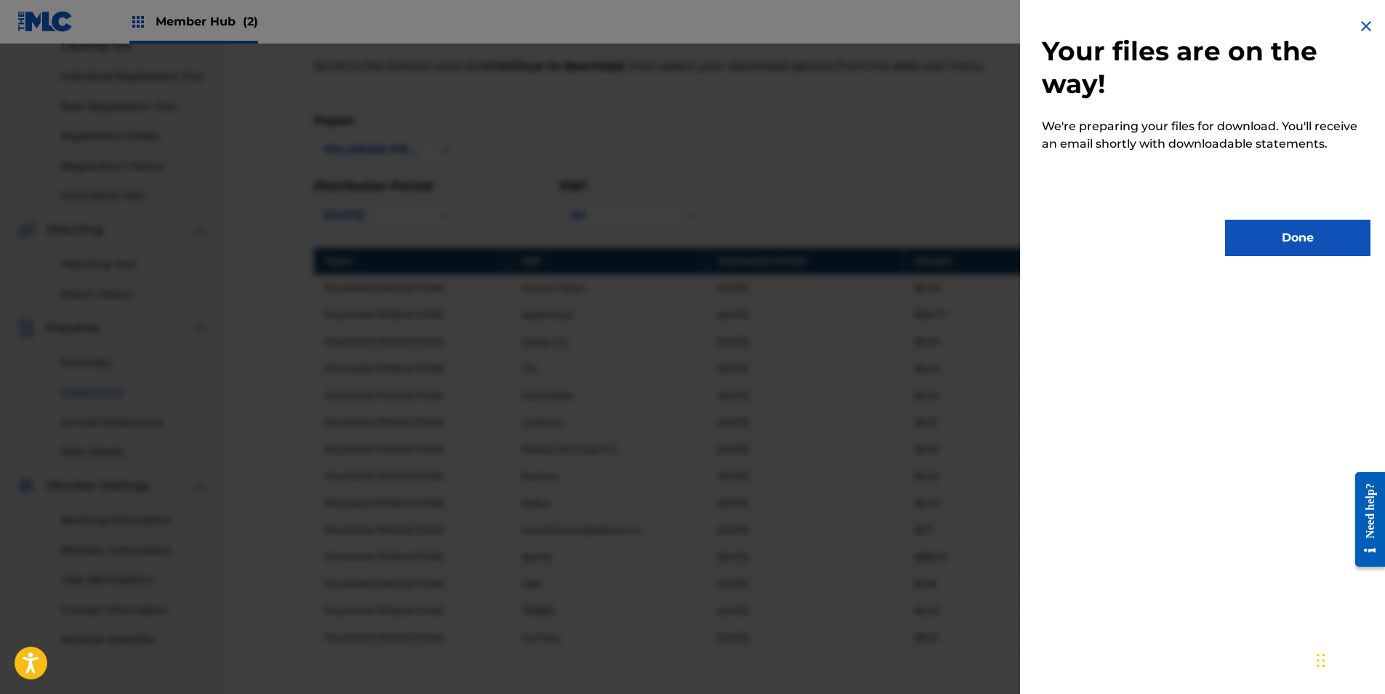
scroll to position [166, 0]
click at [1243, 238] on button "Done" at bounding box center [1297, 238] width 145 height 36
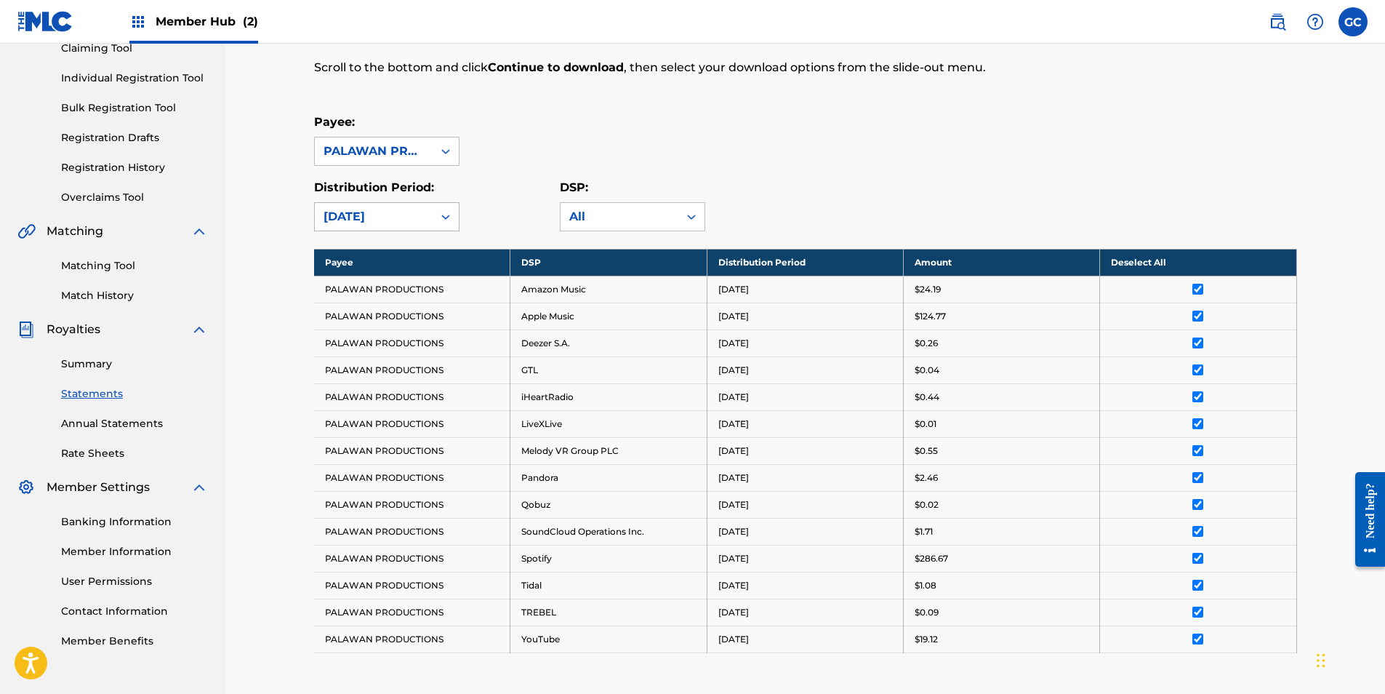
click at [335, 216] on div "[DATE]" at bounding box center [374, 216] width 100 height 17
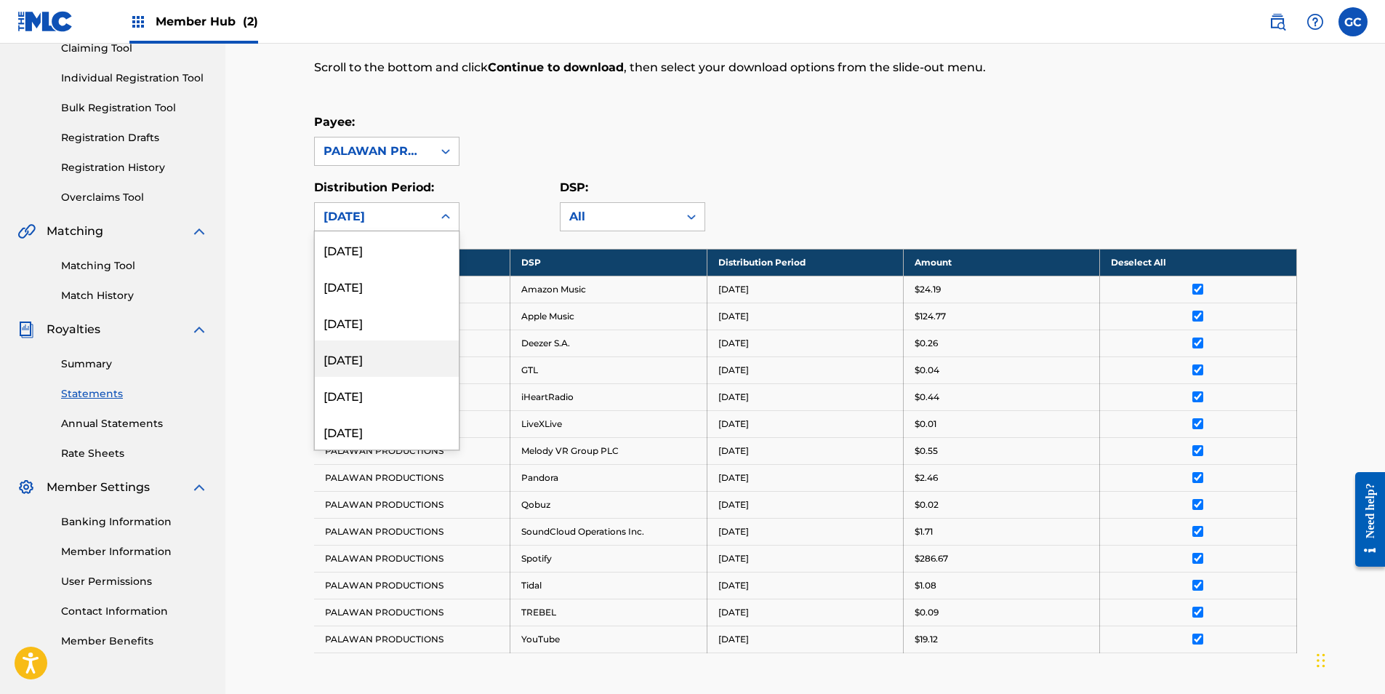
scroll to position [1745, 0]
click at [353, 325] on div "[DATE]" at bounding box center [387, 322] width 144 height 36
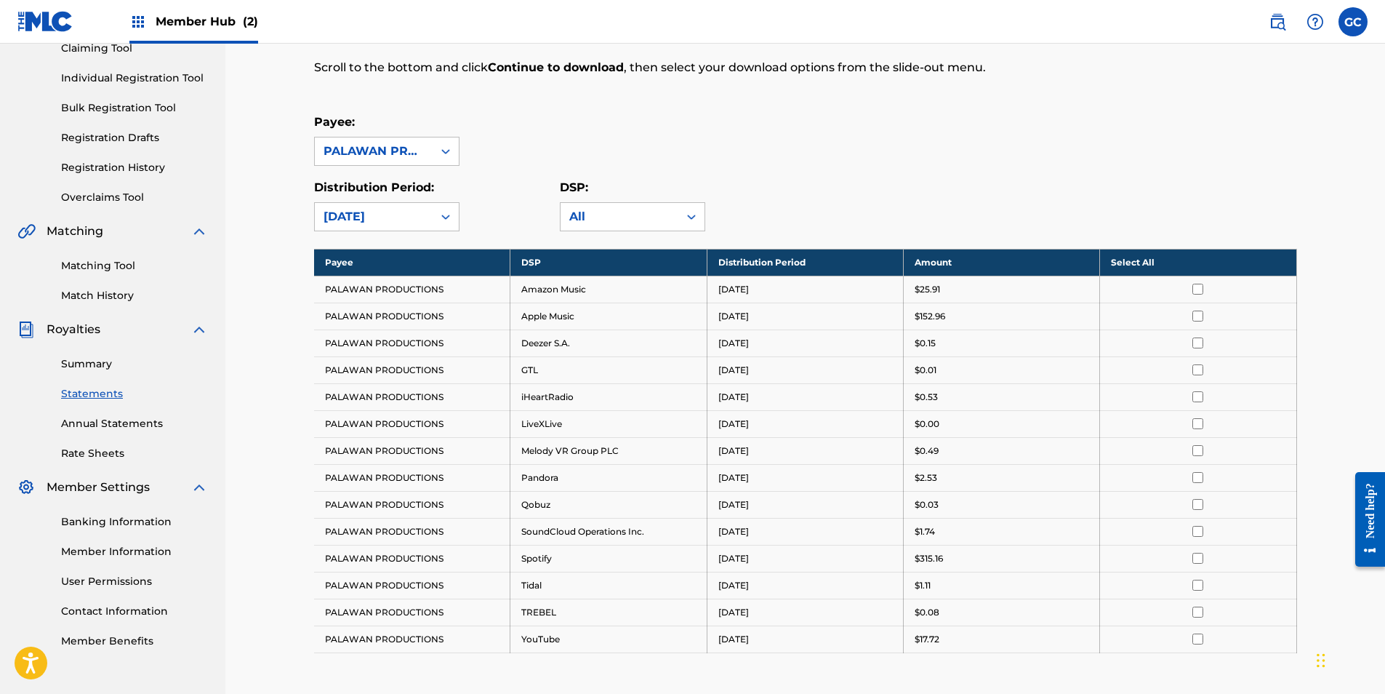
click at [1119, 256] on th "Select All" at bounding box center [1198, 262] width 196 height 27
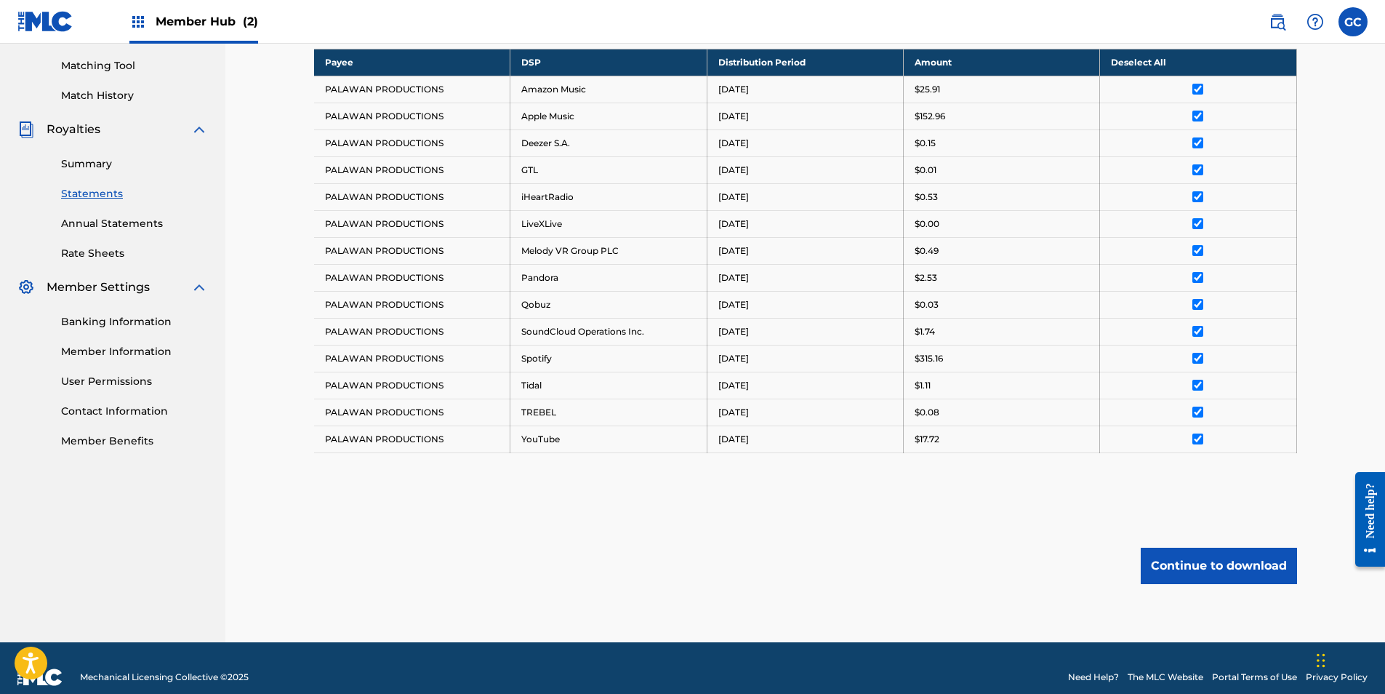
scroll to position [384, 0]
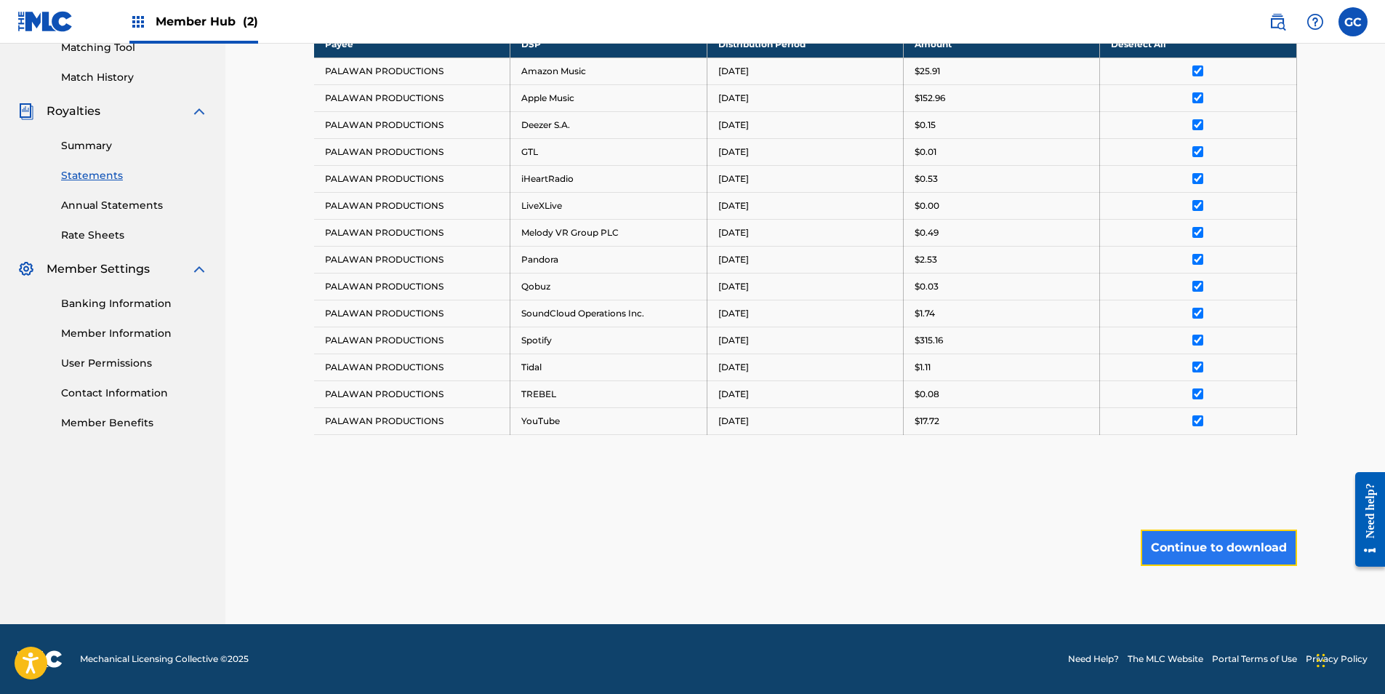
click at [1209, 537] on button "Continue to download" at bounding box center [1219, 547] width 156 height 36
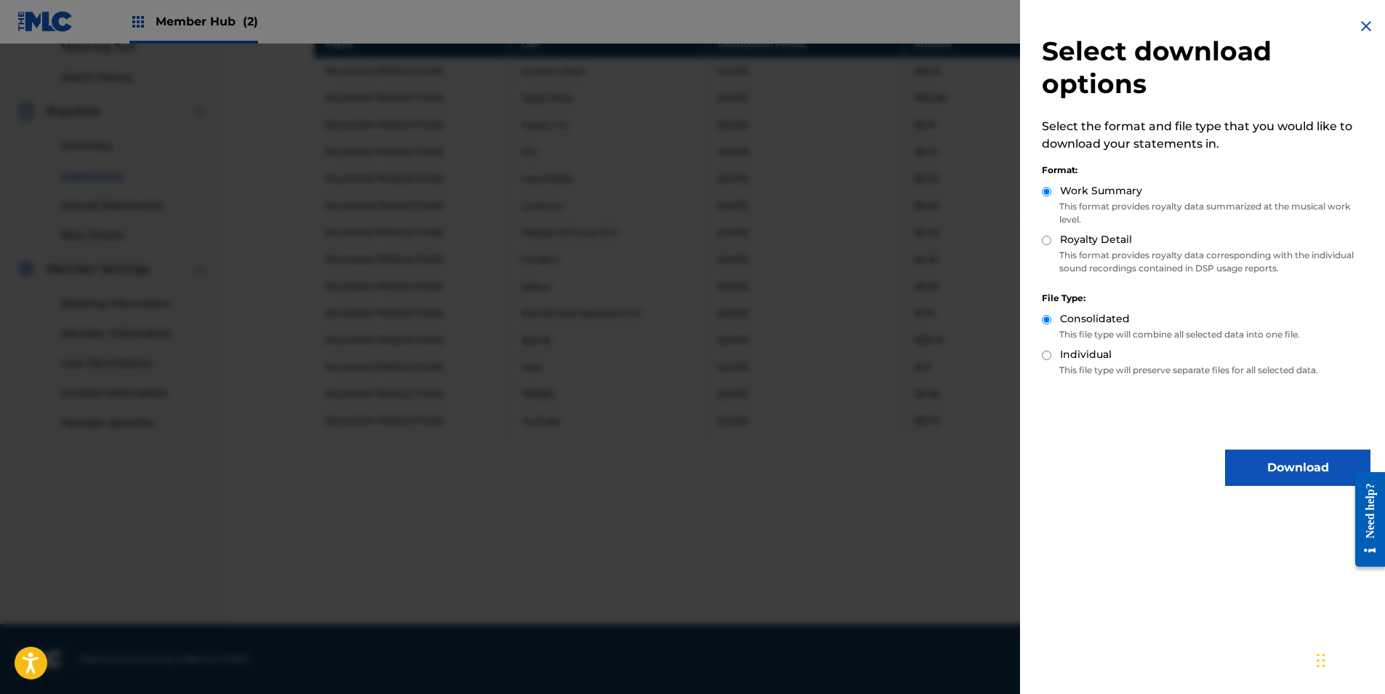
click at [1043, 238] on input "Royalty Detail" at bounding box center [1046, 240] width 9 height 9
radio input "true"
click at [1247, 478] on button "Download" at bounding box center [1297, 467] width 145 height 36
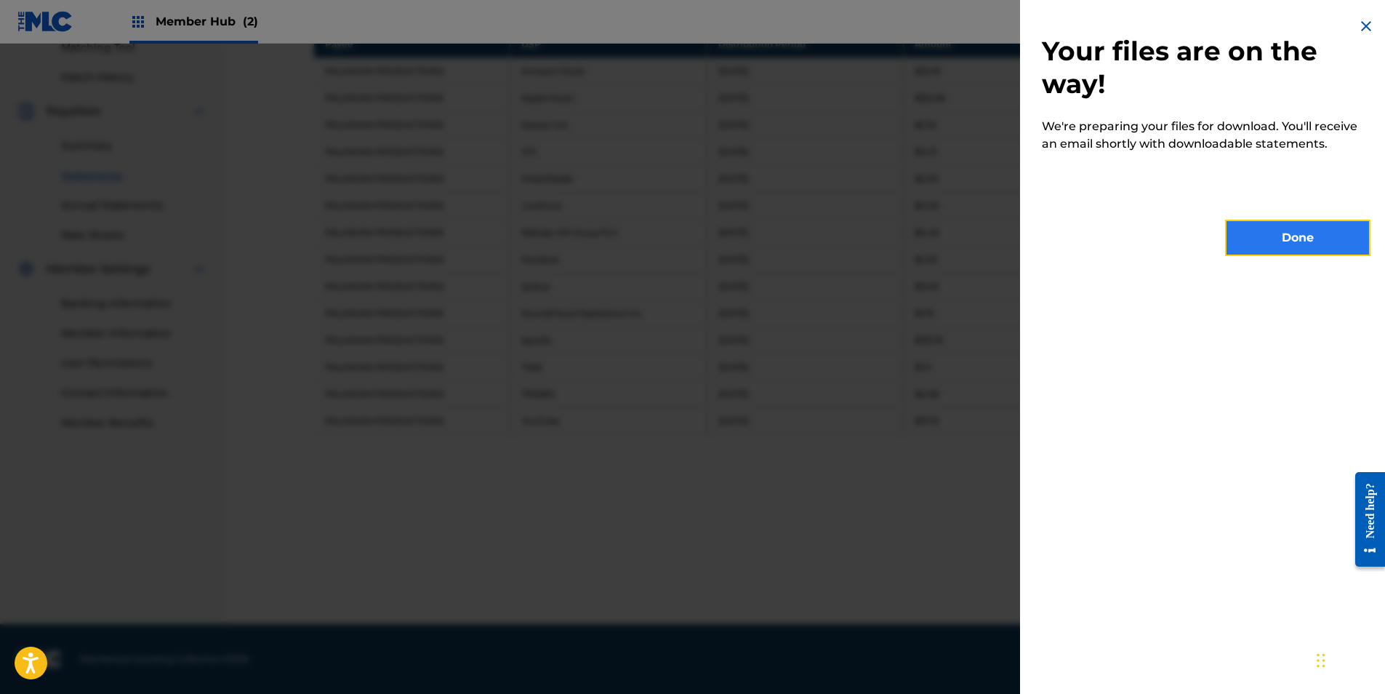
click at [1267, 245] on button "Done" at bounding box center [1297, 238] width 145 height 36
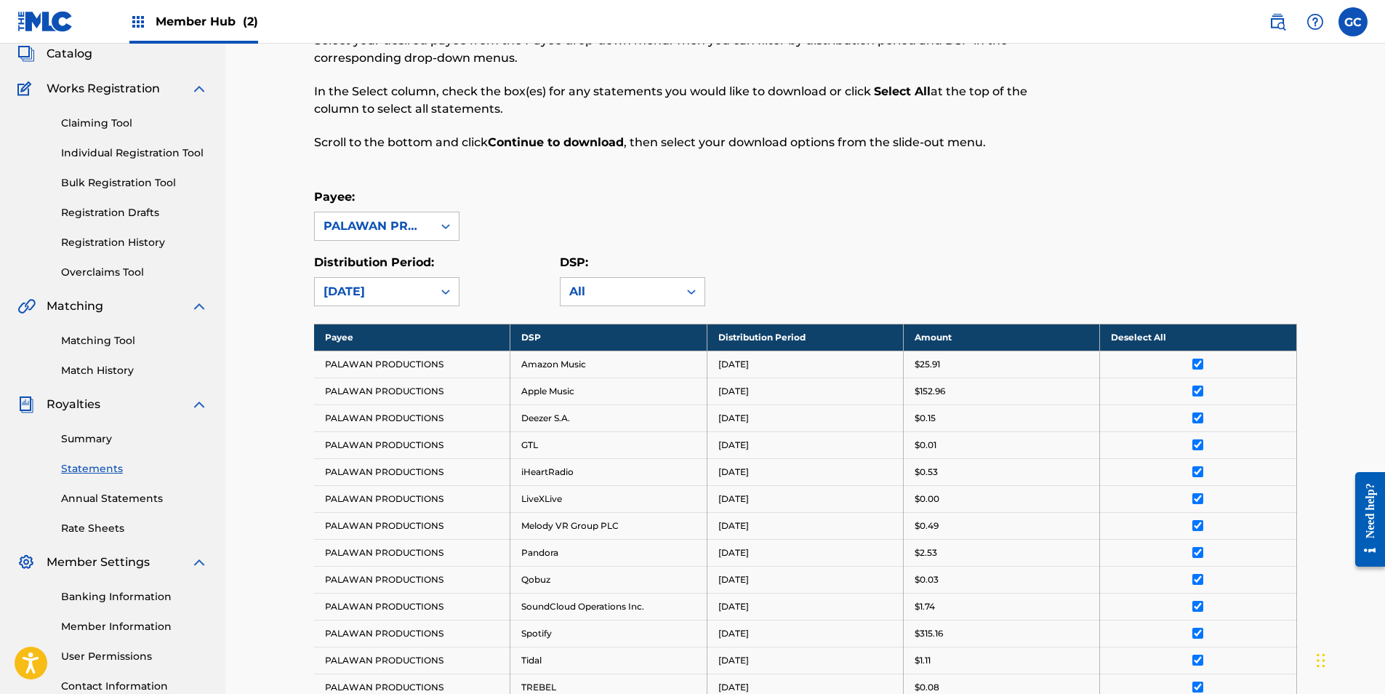
scroll to position [0, 0]
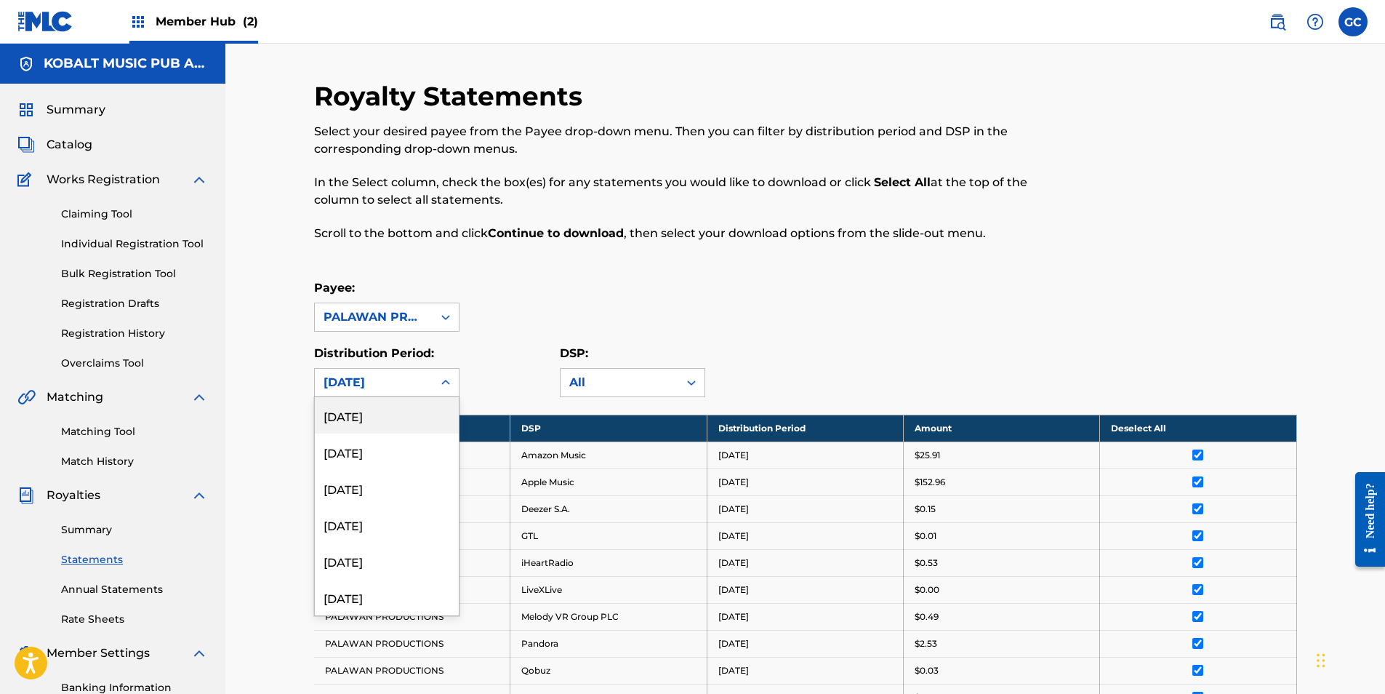
click at [358, 388] on div "[DATE]" at bounding box center [374, 382] width 100 height 17
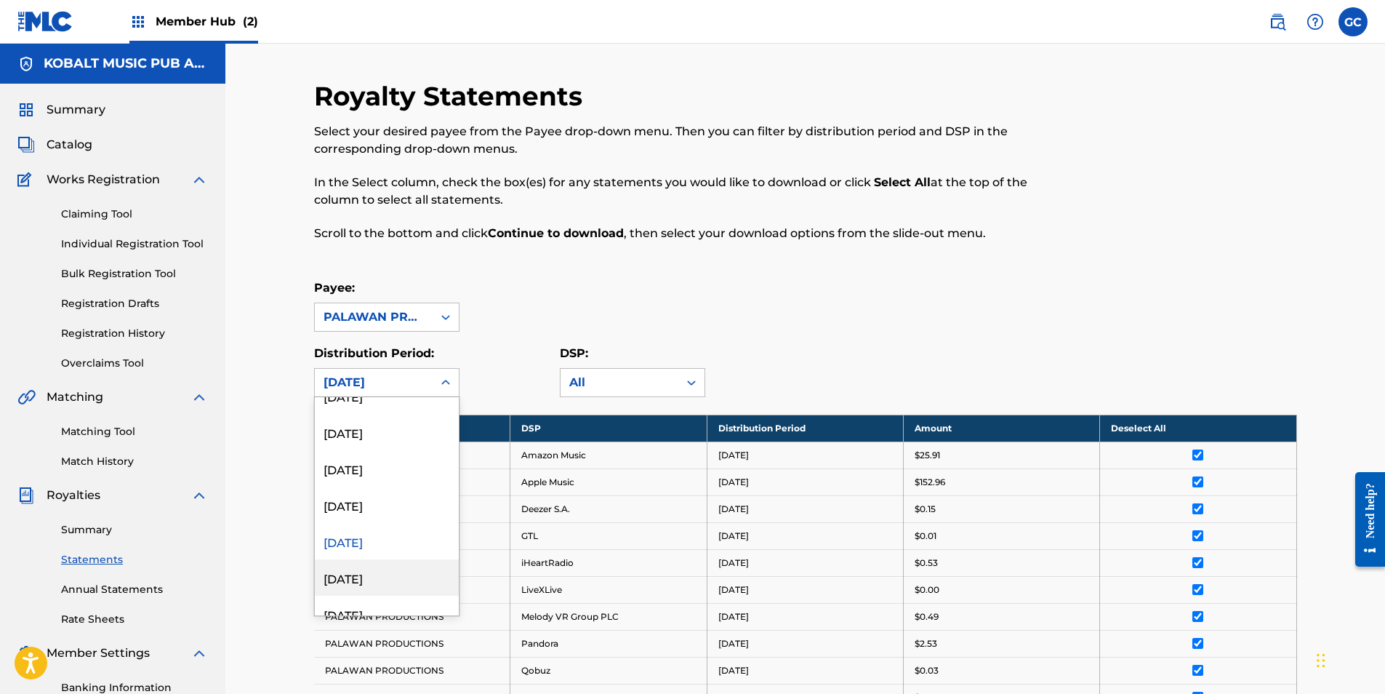
scroll to position [1745, 0]
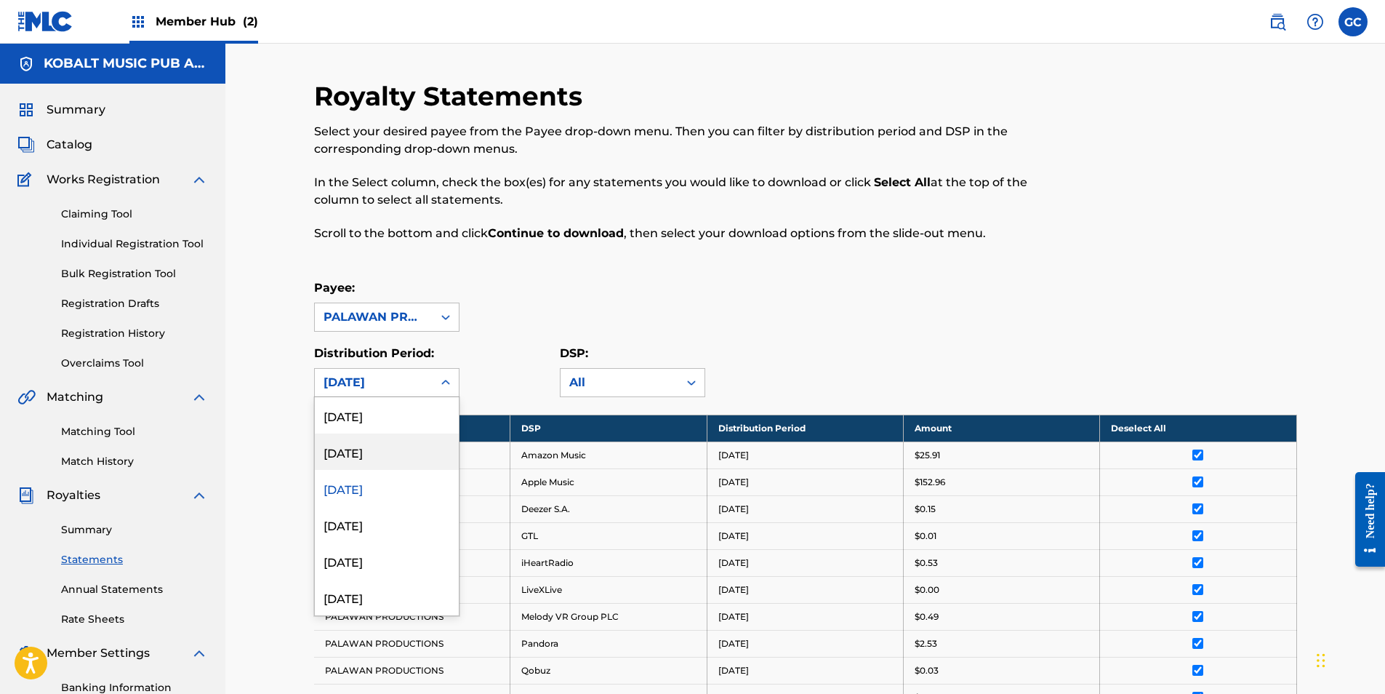
click at [383, 454] on div "[DATE]" at bounding box center [387, 451] width 144 height 36
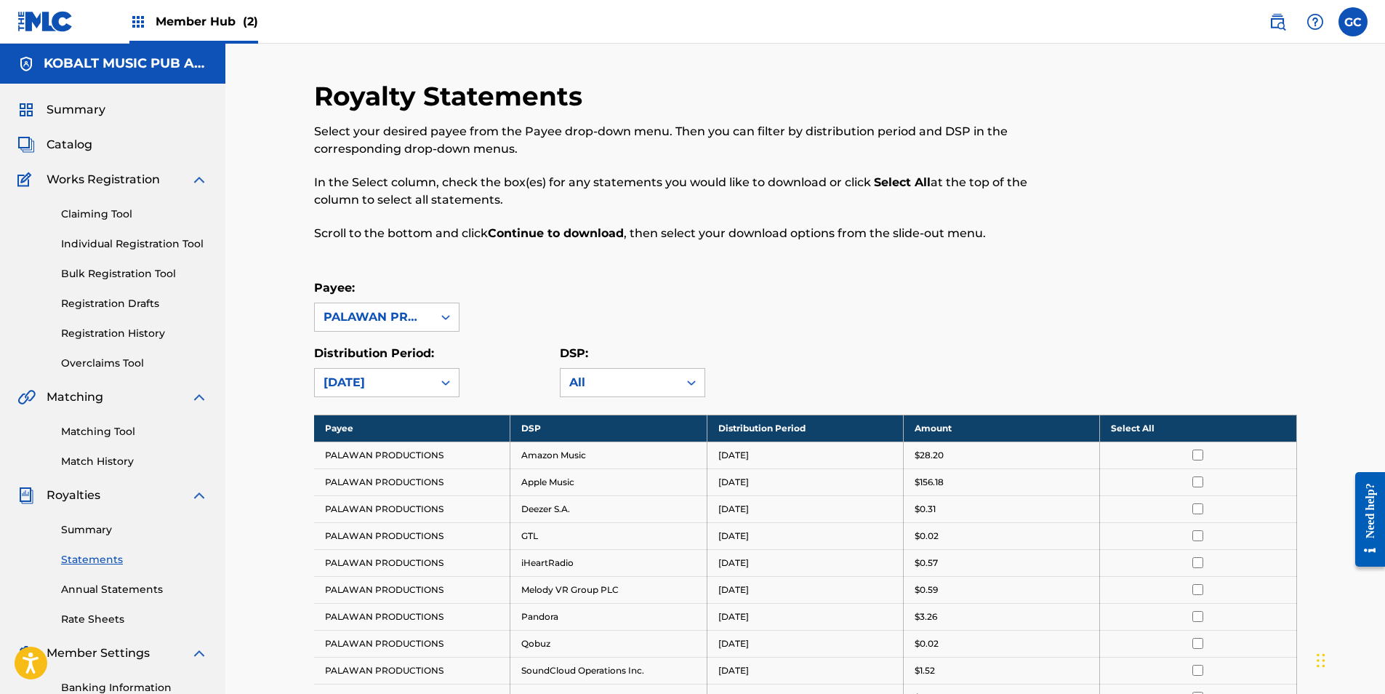
click at [1116, 428] on th "Select All" at bounding box center [1198, 427] width 196 height 27
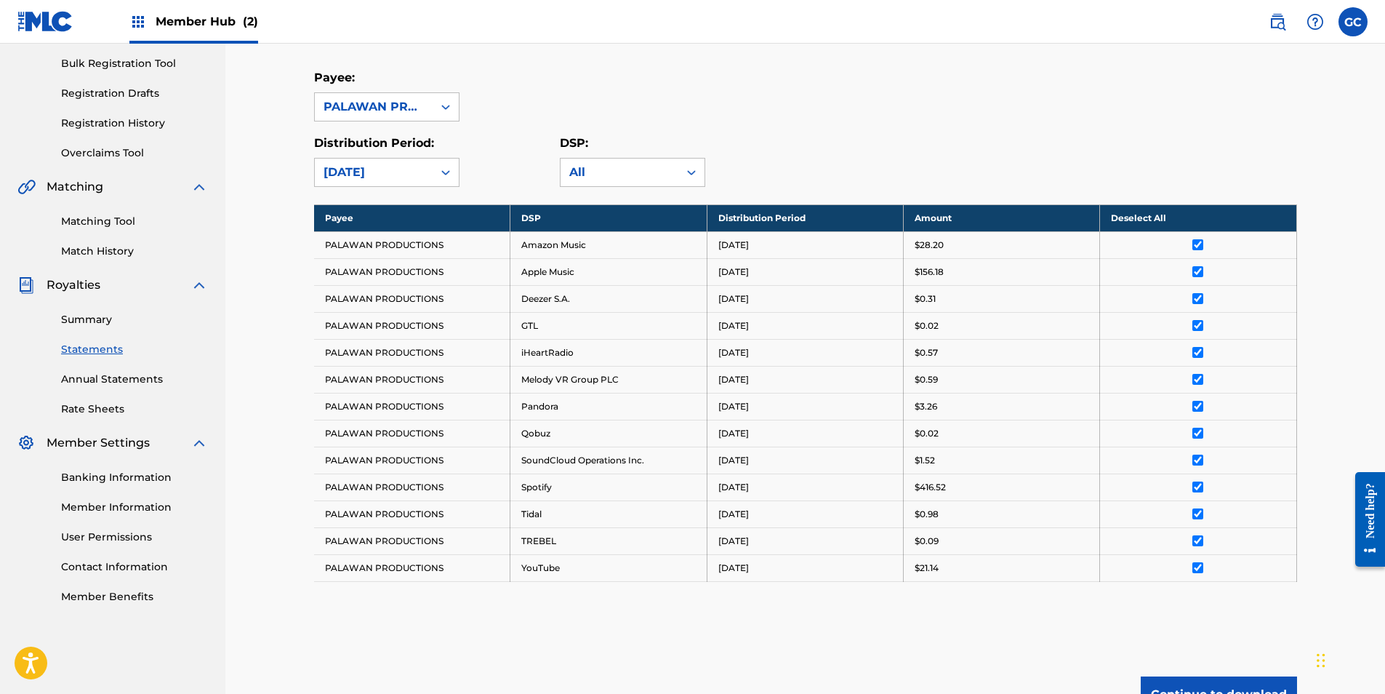
scroll to position [357, 0]
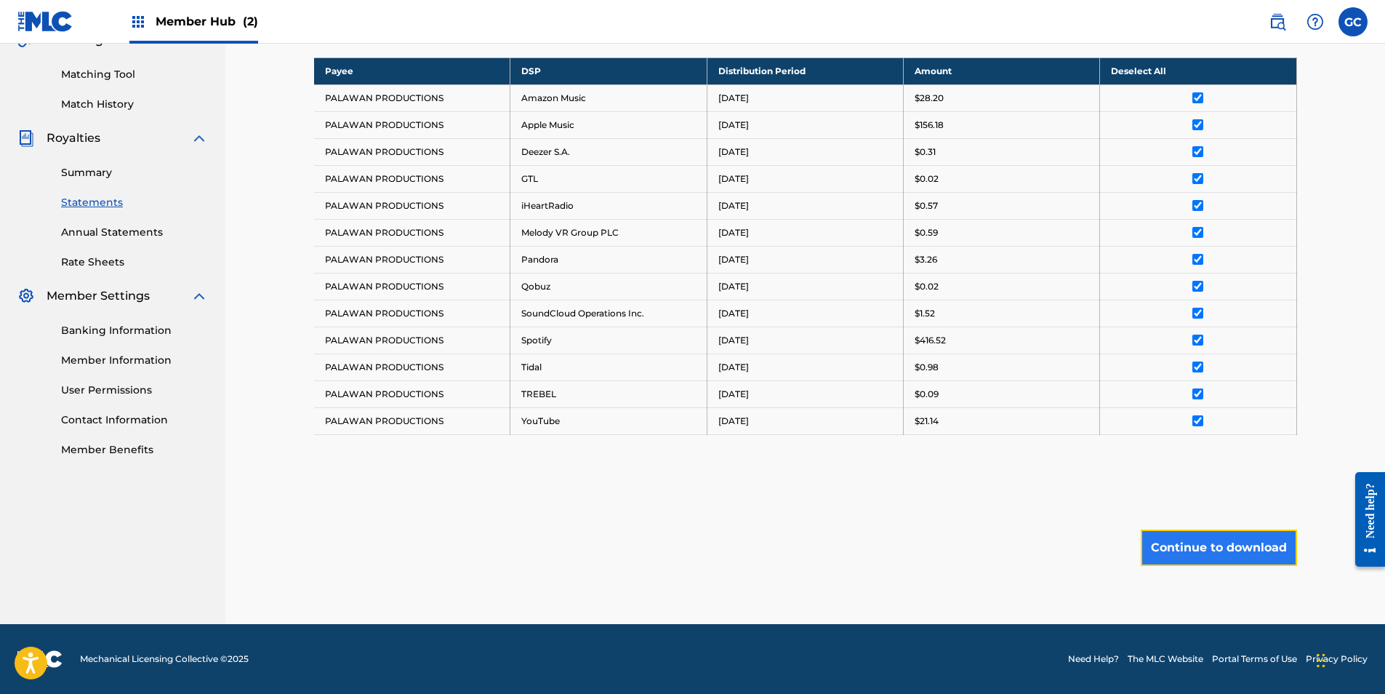
click at [1191, 548] on button "Continue to download" at bounding box center [1219, 547] width 156 height 36
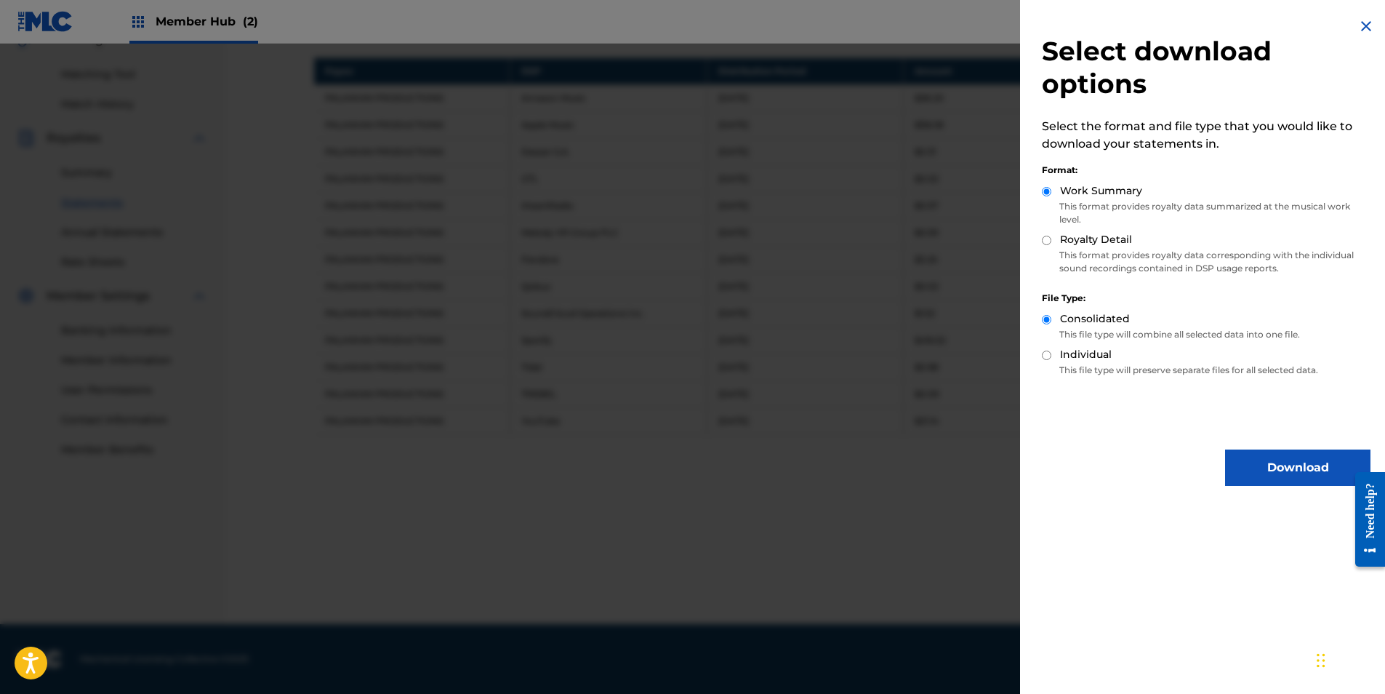
click at [1048, 240] on input "Royalty Detail" at bounding box center [1046, 240] width 9 height 9
radio input "true"
click at [1280, 459] on button "Download" at bounding box center [1297, 467] width 145 height 36
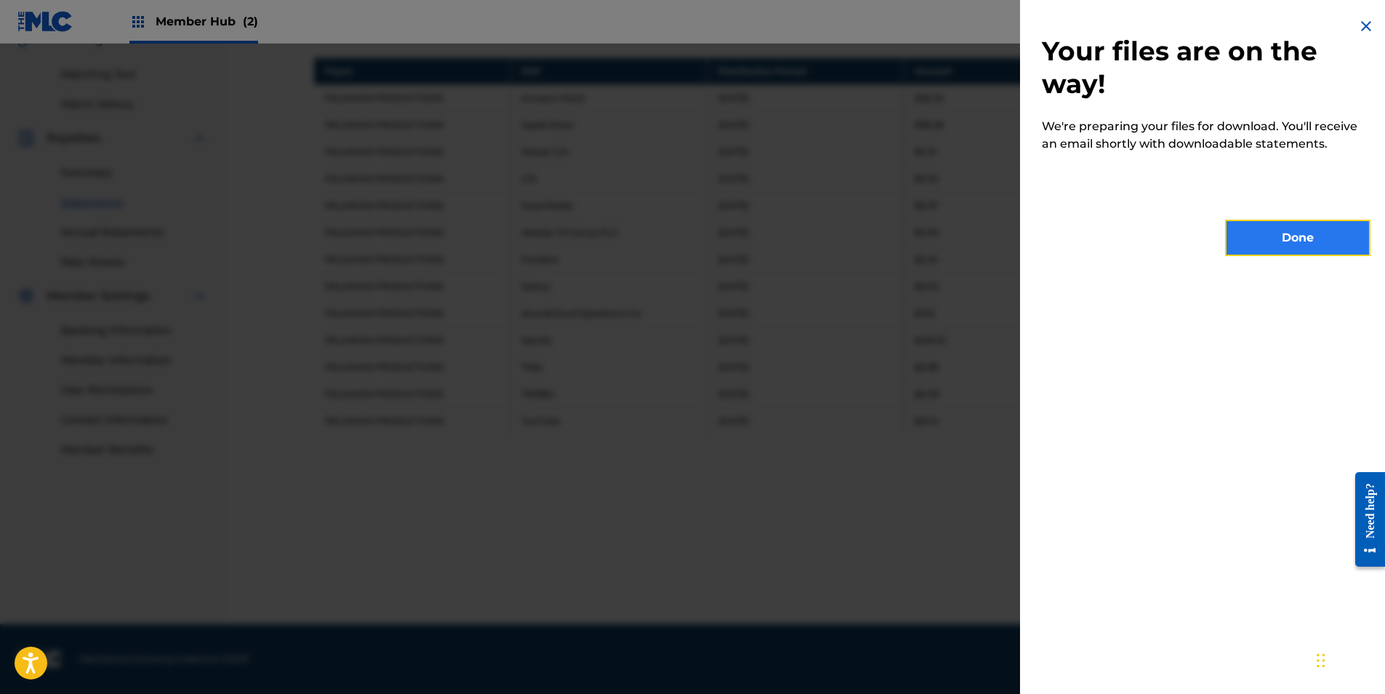
click at [1276, 244] on button "Done" at bounding box center [1297, 238] width 145 height 36
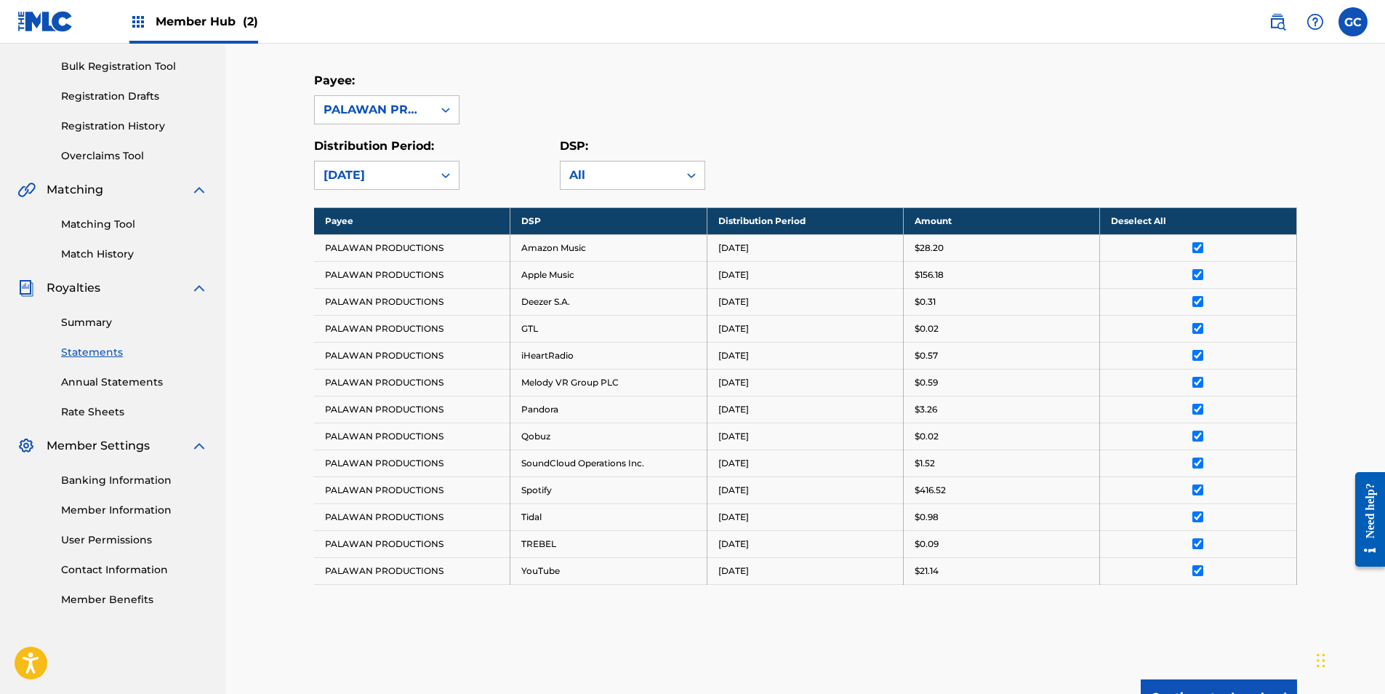
scroll to position [0, 0]
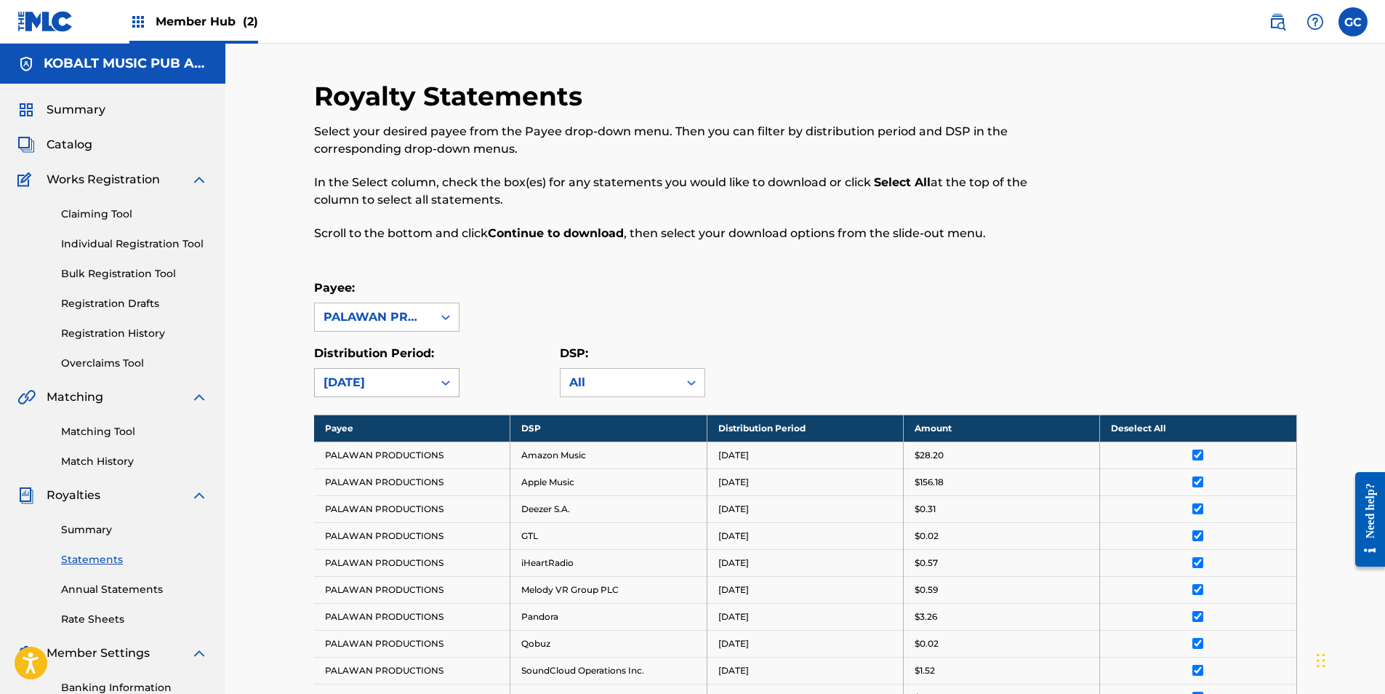
click at [377, 380] on div "[DATE]" at bounding box center [374, 382] width 100 height 17
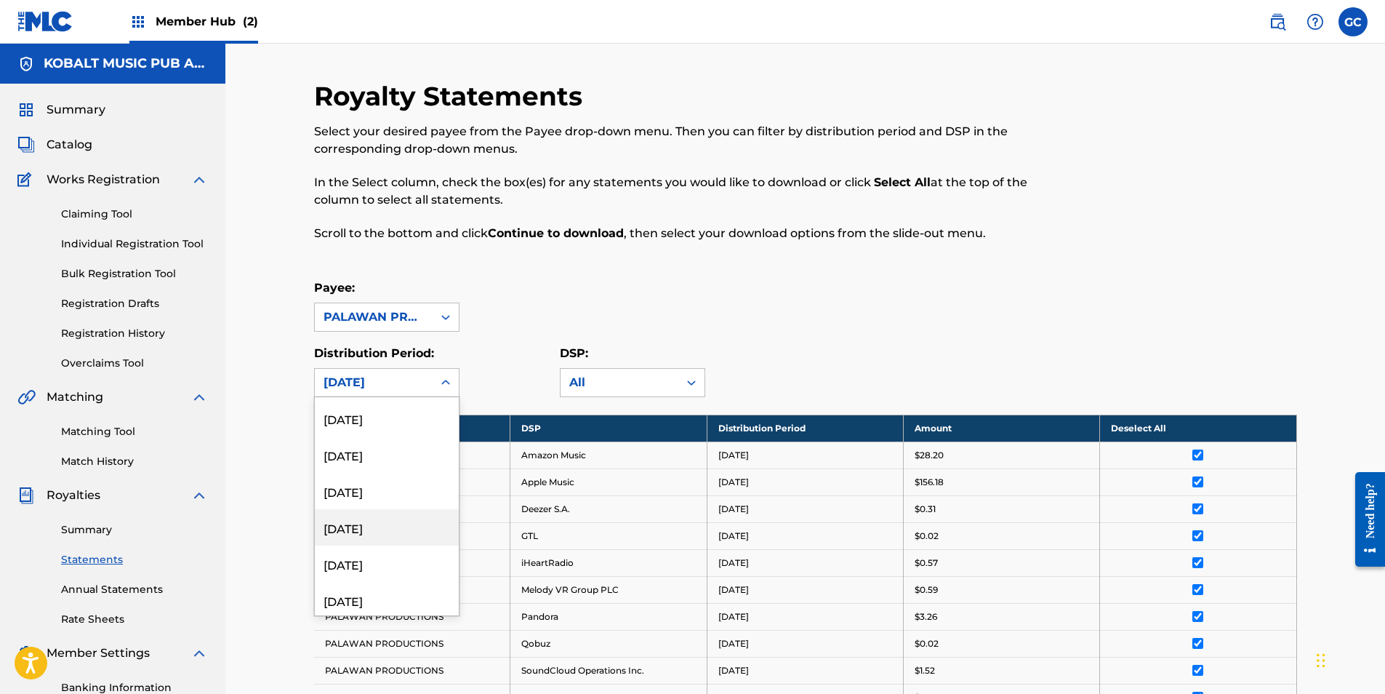
scroll to position [1600, 0]
click at [379, 557] on div "[DATE]" at bounding box center [387, 560] width 144 height 36
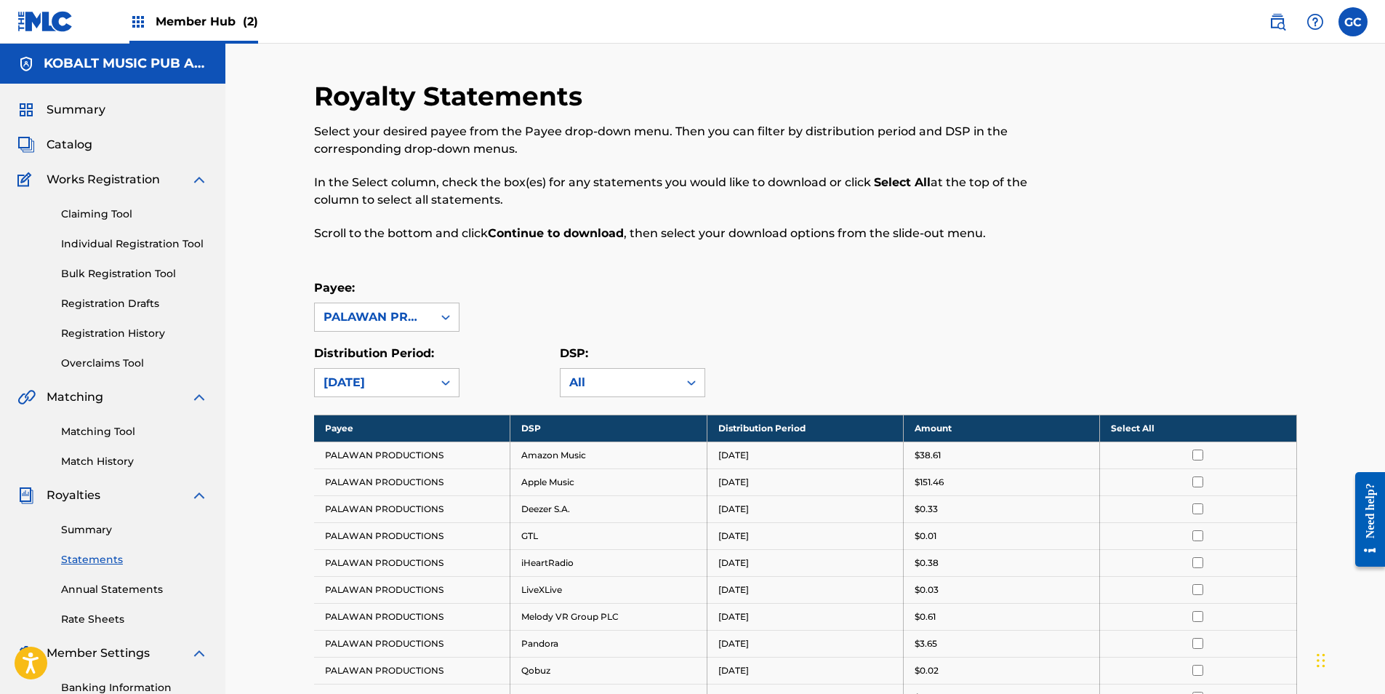
click at [1135, 428] on th "Select All" at bounding box center [1198, 427] width 196 height 27
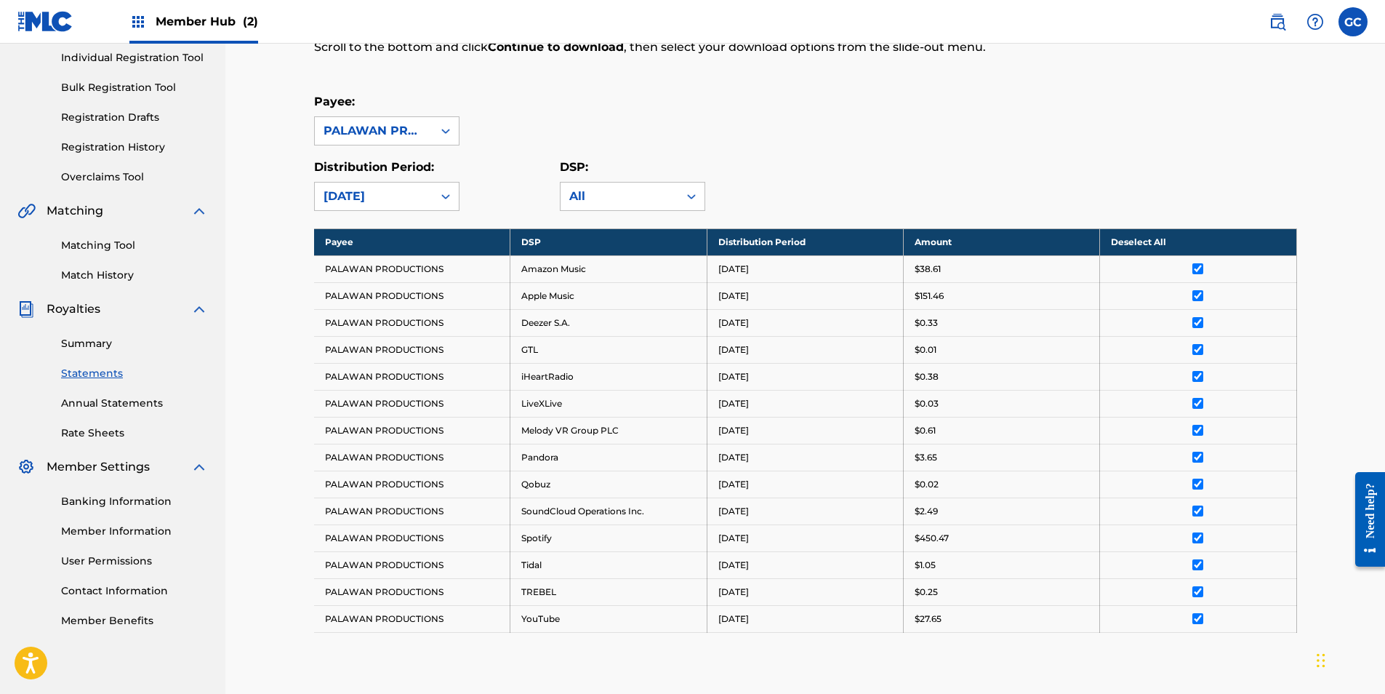
scroll to position [384, 0]
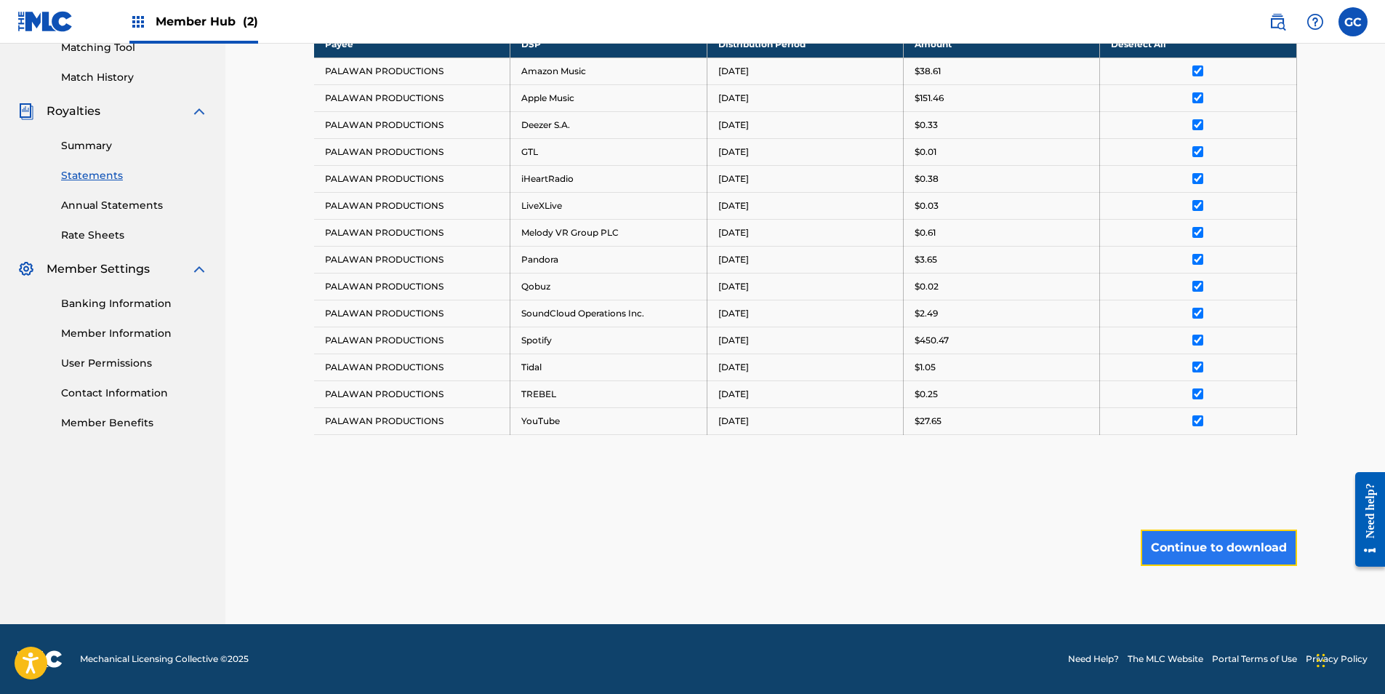
click at [1189, 545] on button "Continue to download" at bounding box center [1219, 547] width 156 height 36
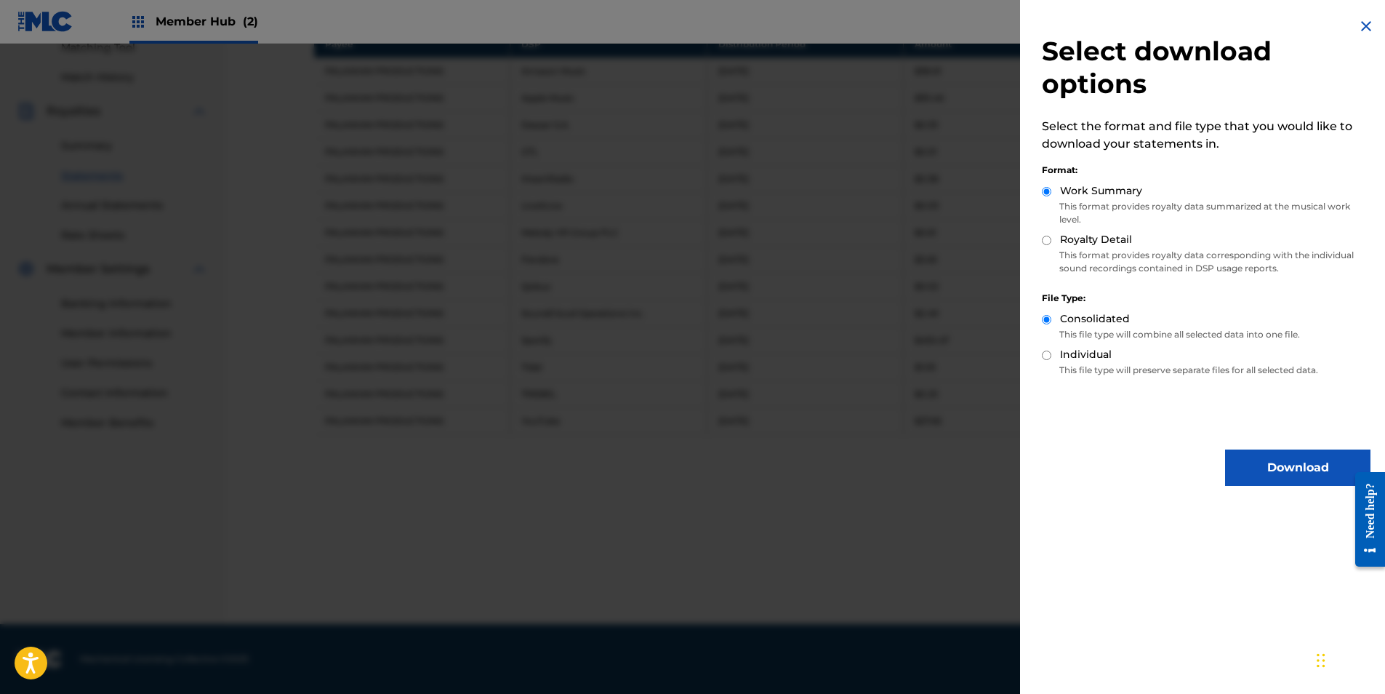
click at [1045, 243] on input "Royalty Detail" at bounding box center [1046, 240] width 9 height 9
radio input "true"
click at [1272, 458] on button "Download" at bounding box center [1297, 467] width 145 height 36
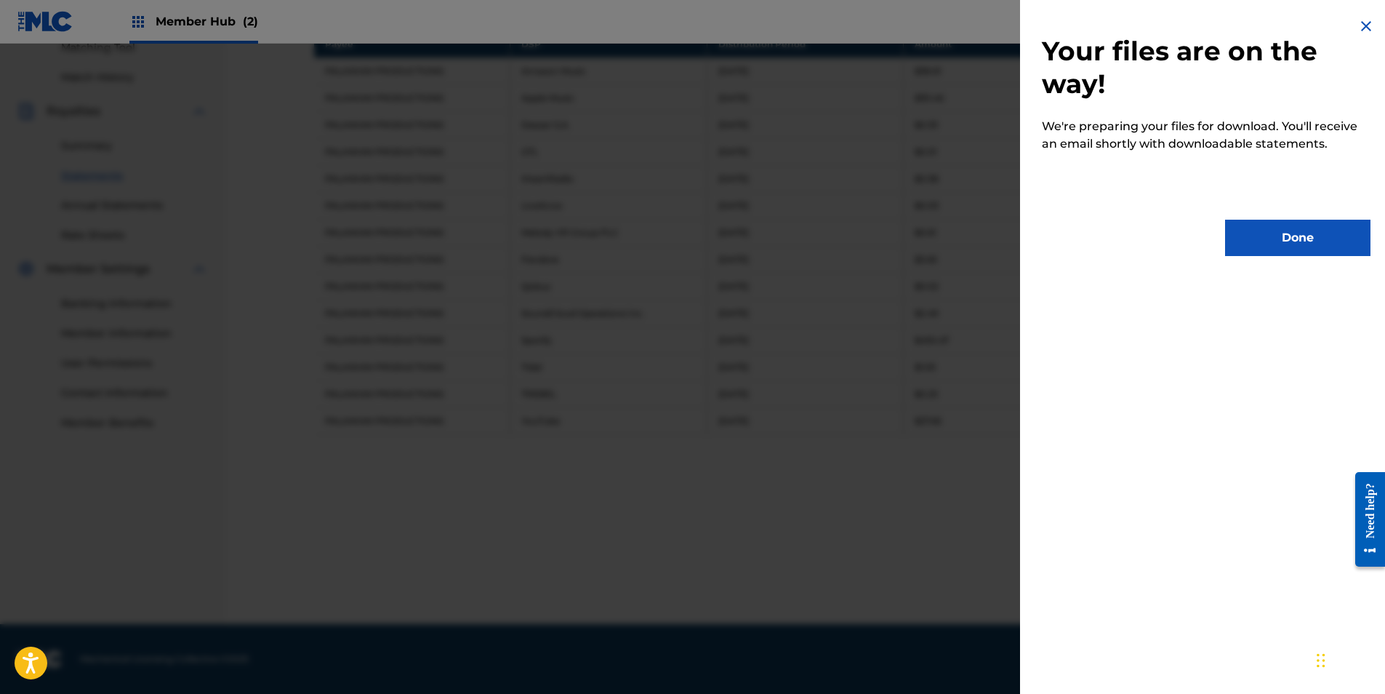
click at [1271, 257] on div "Your files are on the way! We're preparing your files for download. You'll rece…" at bounding box center [1206, 136] width 372 height 273
drag, startPoint x: 1263, startPoint y: 236, endPoint x: 1181, endPoint y: 294, distance: 100.5
click at [1263, 236] on button "Done" at bounding box center [1297, 238] width 145 height 36
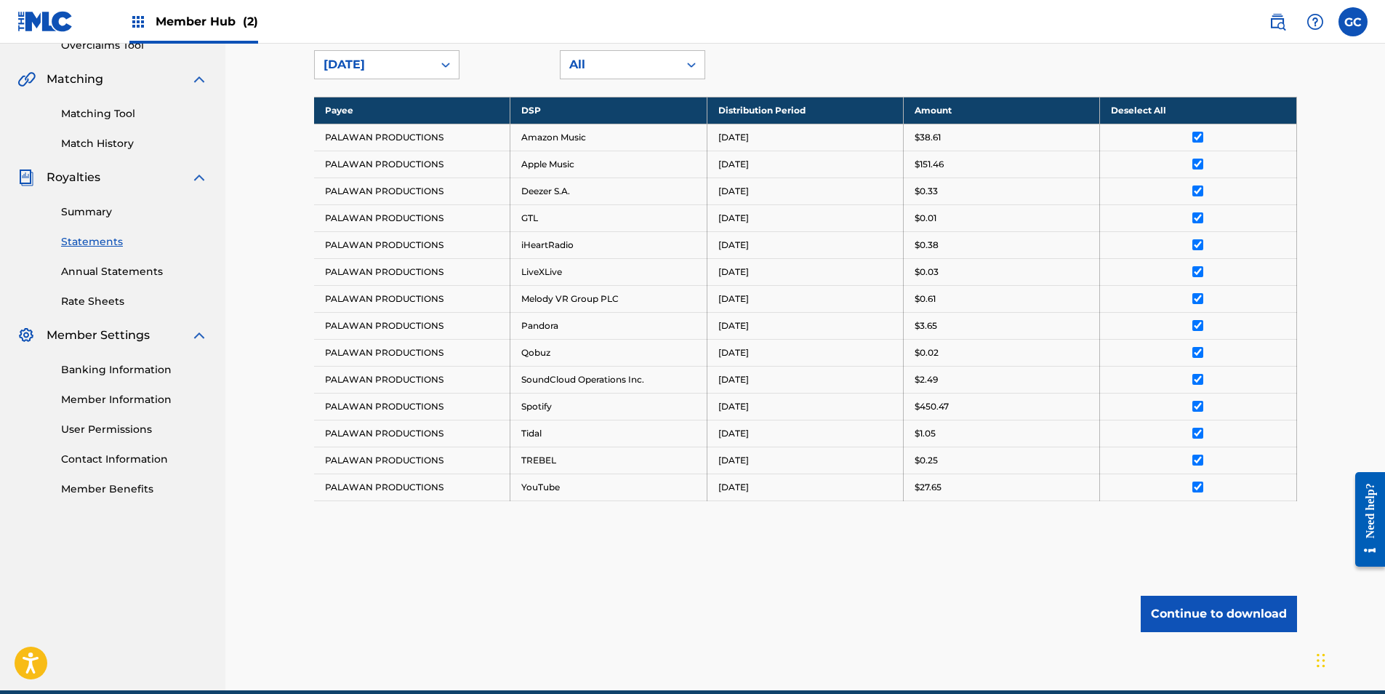
scroll to position [0, 0]
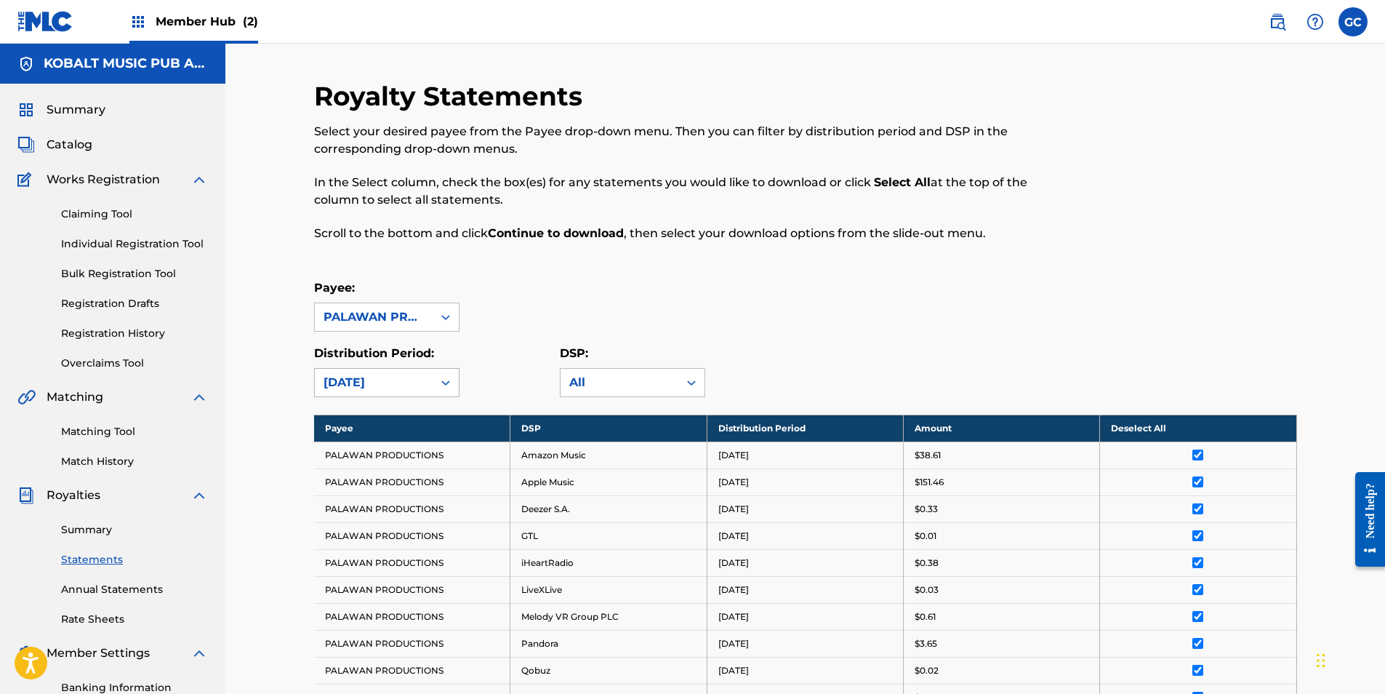
click at [369, 381] on div "[DATE]" at bounding box center [374, 382] width 100 height 17
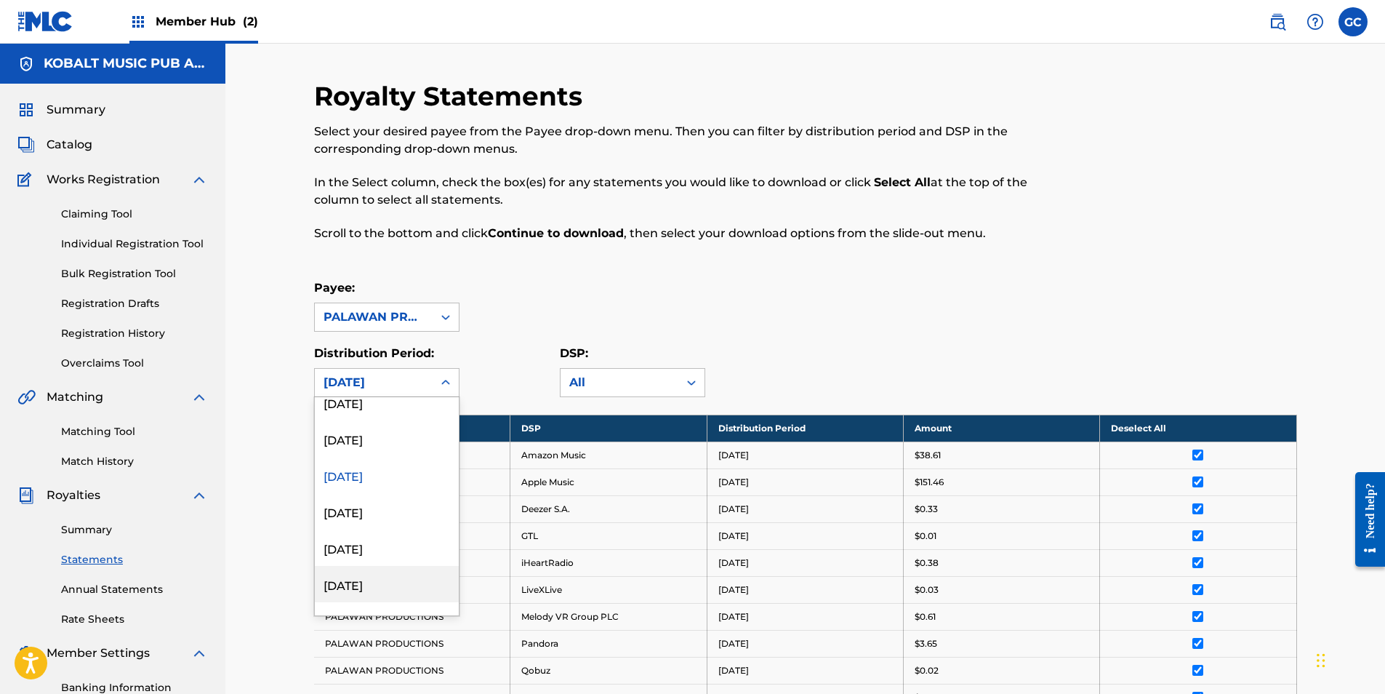
scroll to position [1600, 0]
click at [373, 529] on div "[DATE]" at bounding box center [387, 524] width 144 height 36
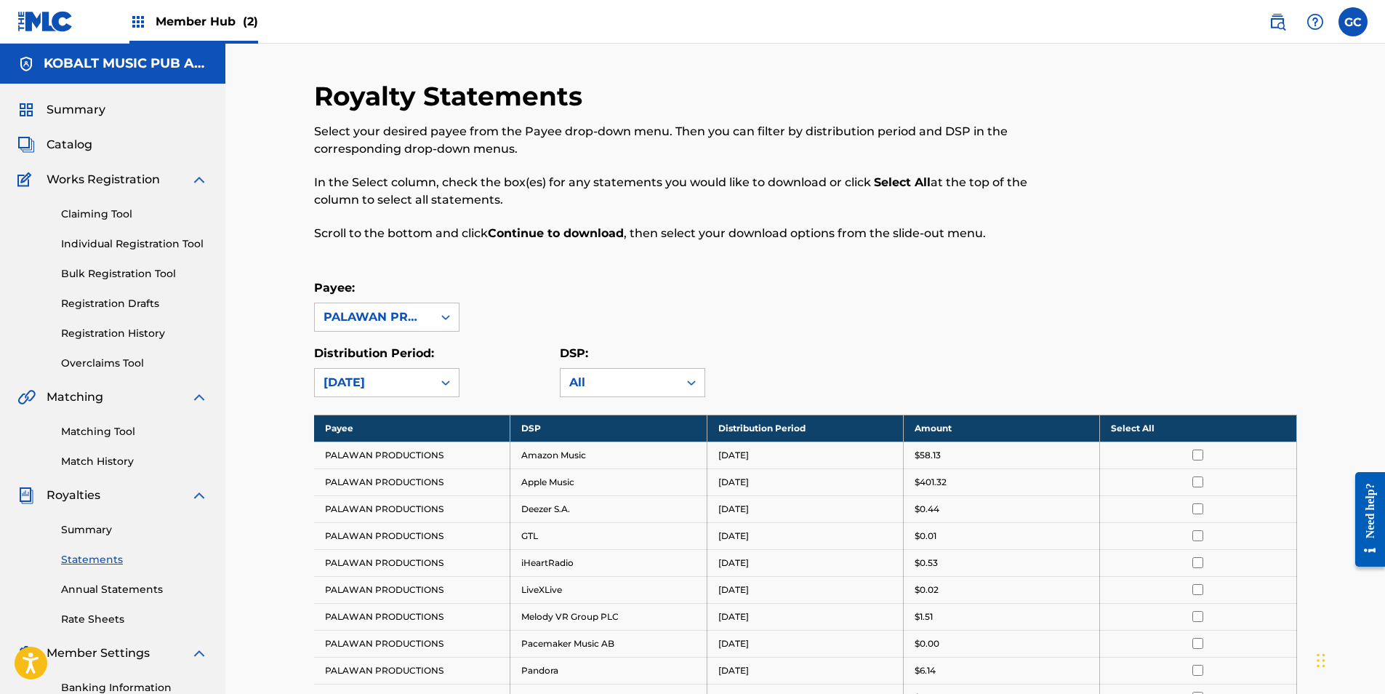
click at [1121, 428] on th "Select All" at bounding box center [1198, 427] width 196 height 27
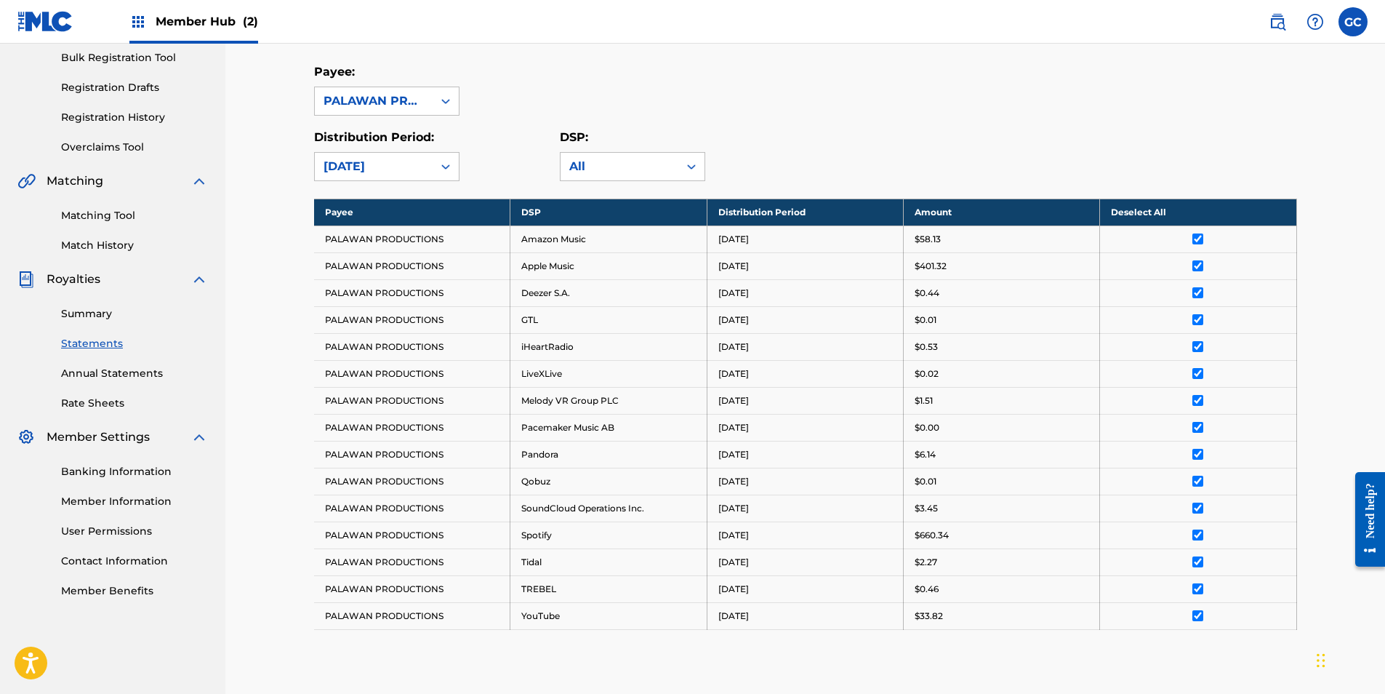
scroll to position [411, 0]
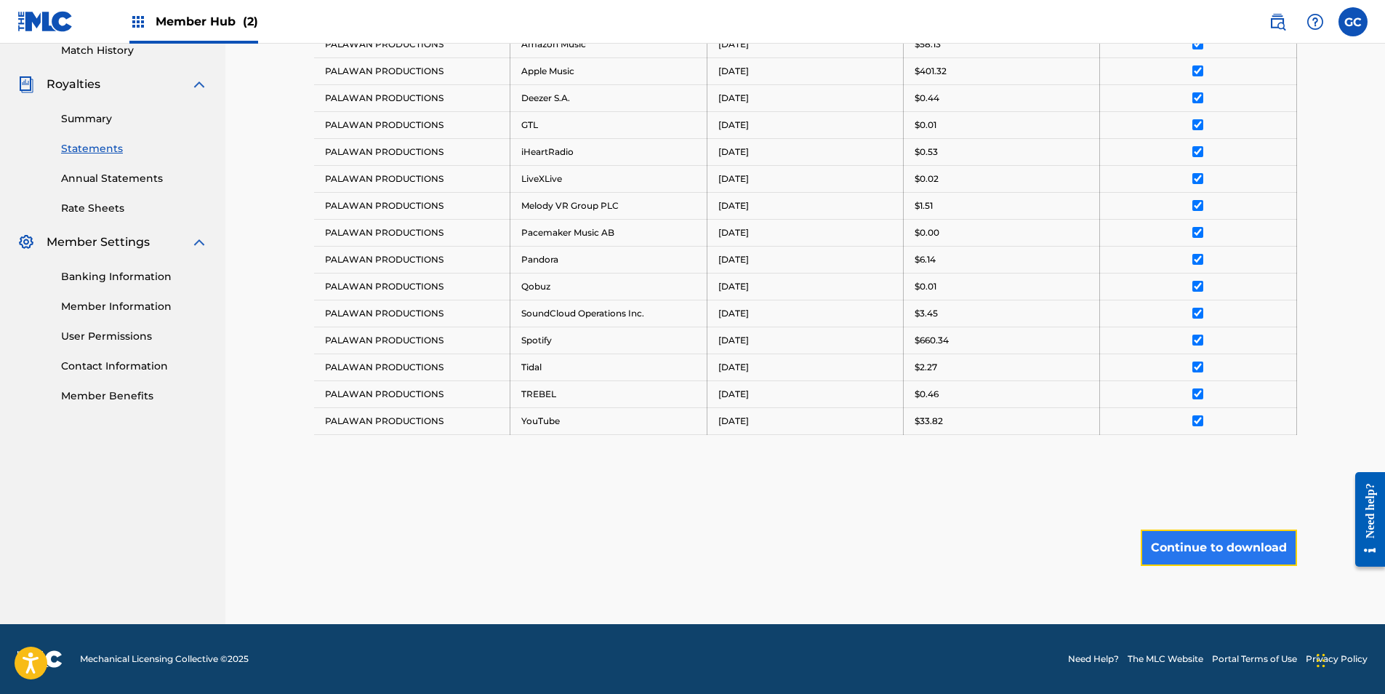
click at [1181, 539] on button "Continue to download" at bounding box center [1219, 547] width 156 height 36
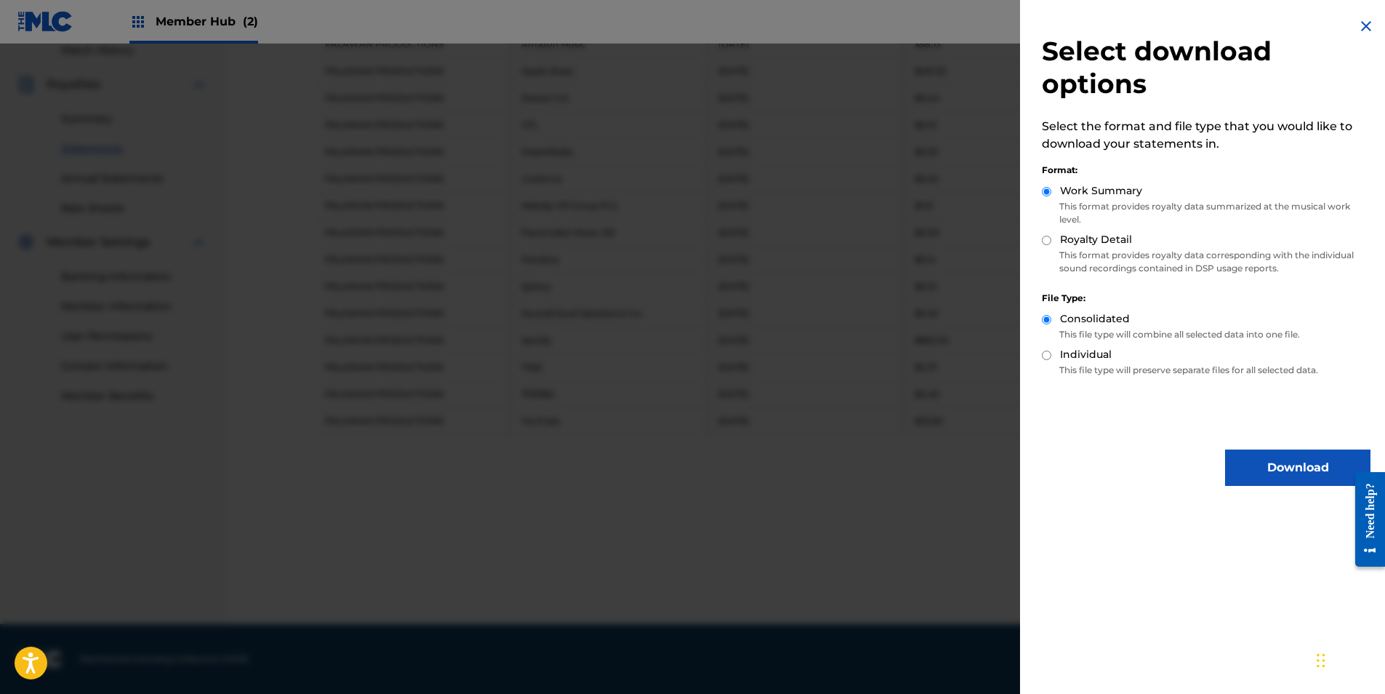
click at [1053, 237] on div "Royalty Detail" at bounding box center [1206, 240] width 329 height 17
click at [1050, 239] on div "Royalty Detail" at bounding box center [1206, 240] width 329 height 17
click at [1050, 242] on input "Royalty Detail" at bounding box center [1046, 240] width 9 height 9
radio input "true"
click at [1265, 462] on button "Download" at bounding box center [1297, 467] width 145 height 36
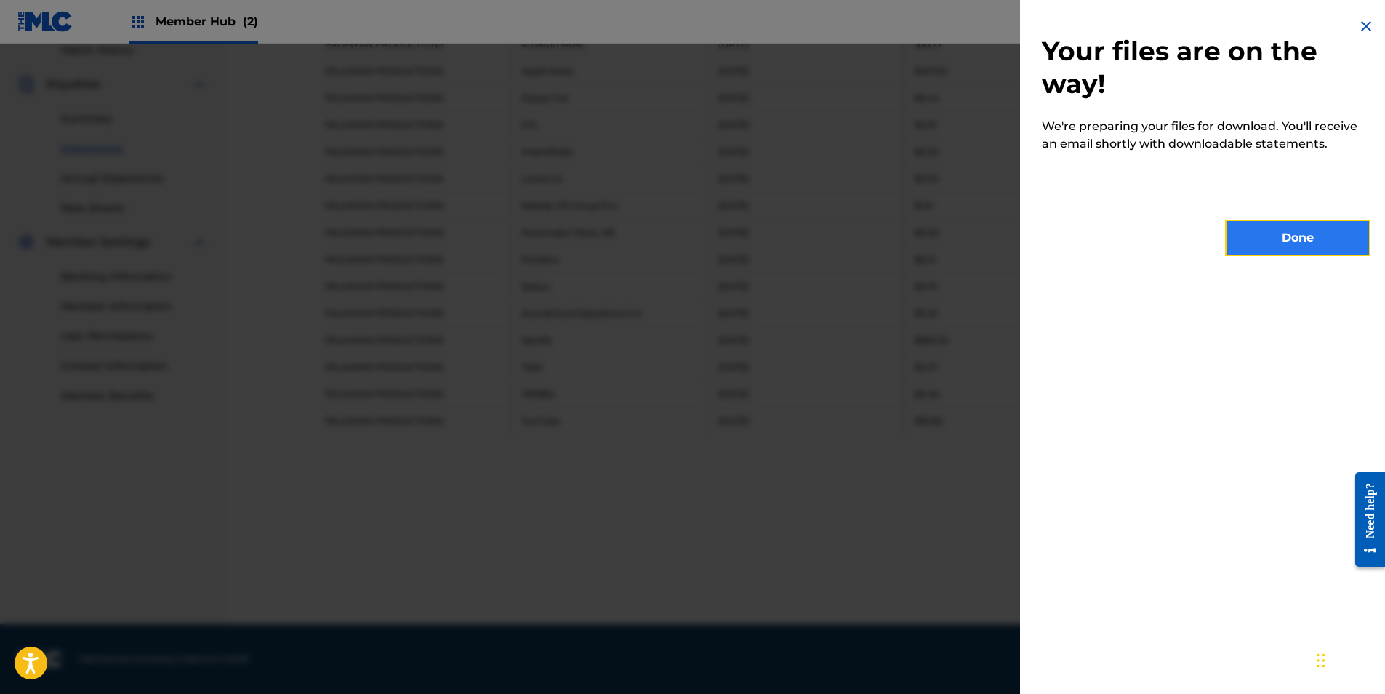
click at [1261, 246] on button "Done" at bounding box center [1297, 238] width 145 height 36
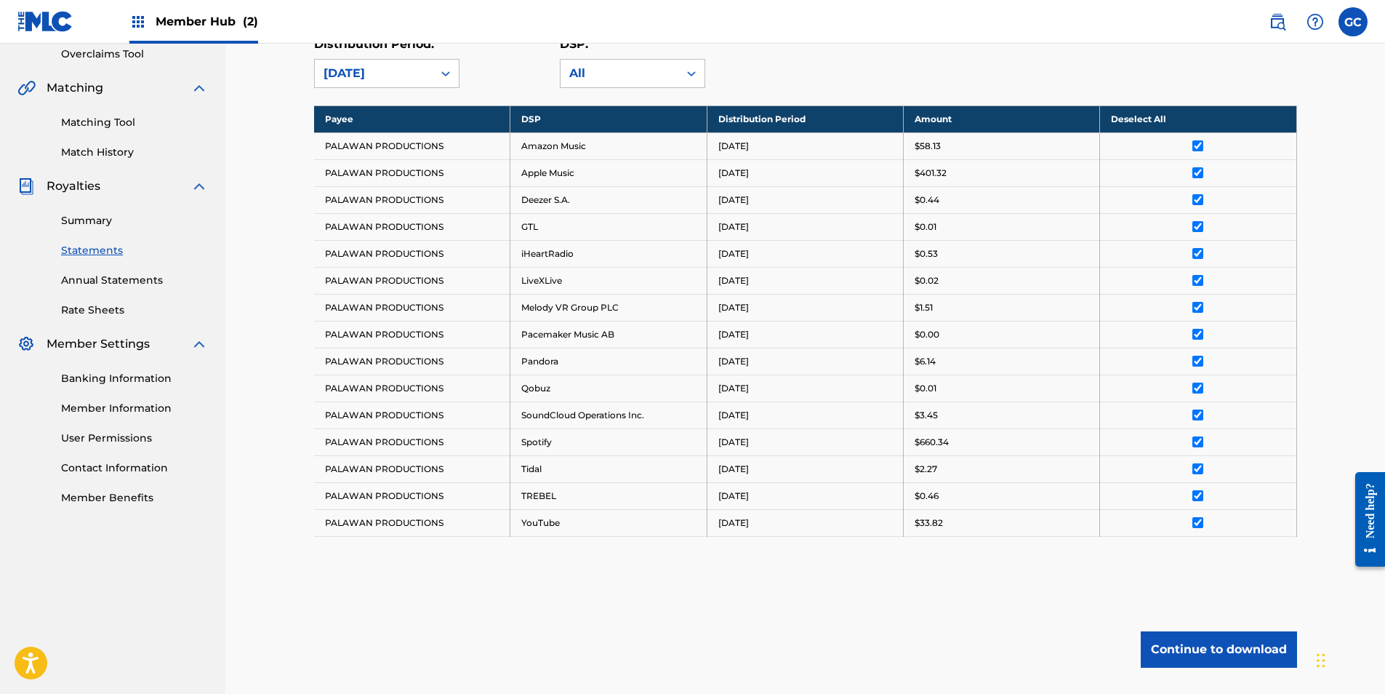
scroll to position [0, 0]
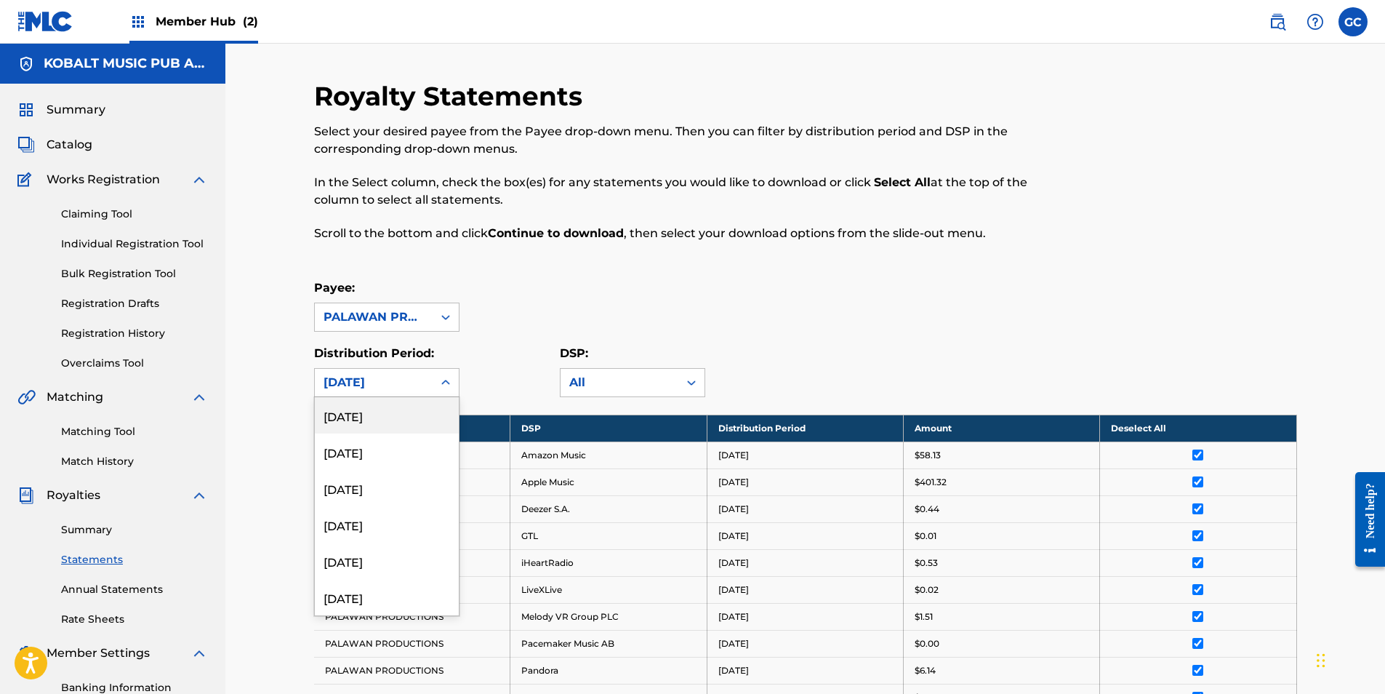
click at [406, 388] on div "[DATE]" at bounding box center [374, 382] width 100 height 17
click at [382, 489] on div "[DATE]" at bounding box center [387, 488] width 144 height 36
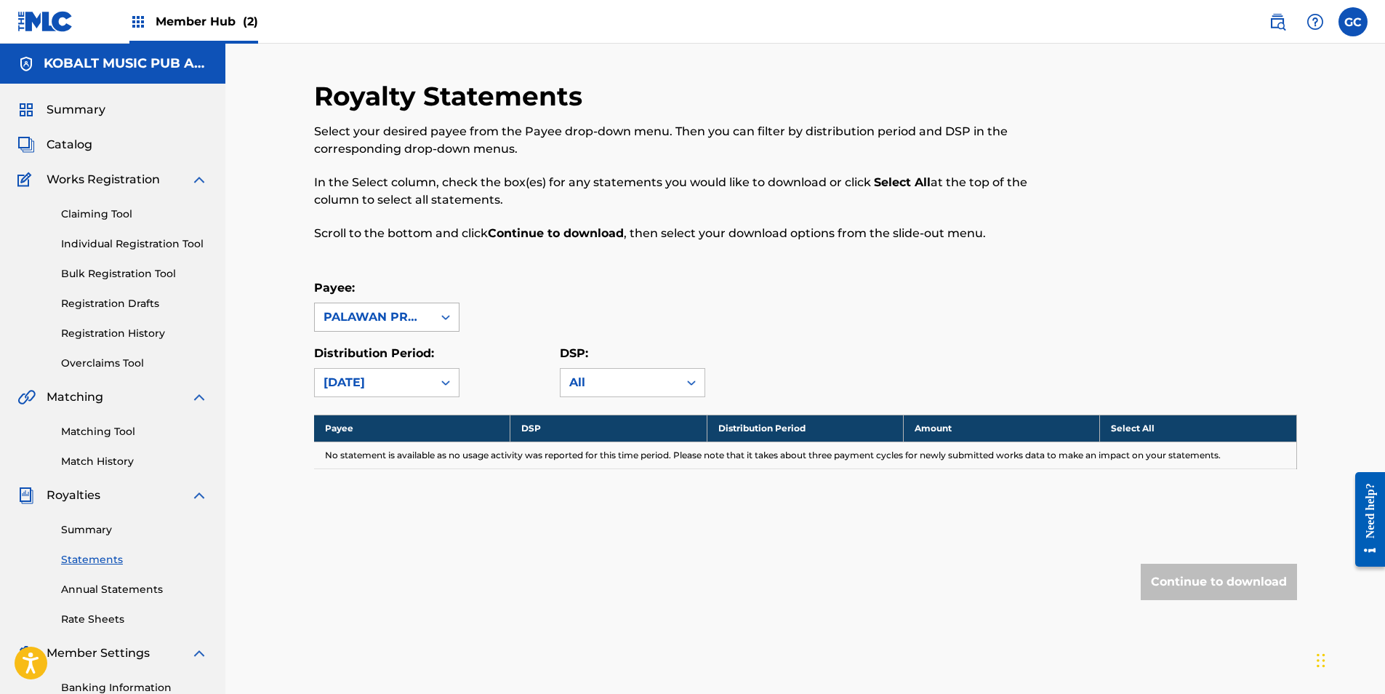
click at [427, 326] on div "PALAWAN PRODUCTIONS" at bounding box center [374, 317] width 118 height 28
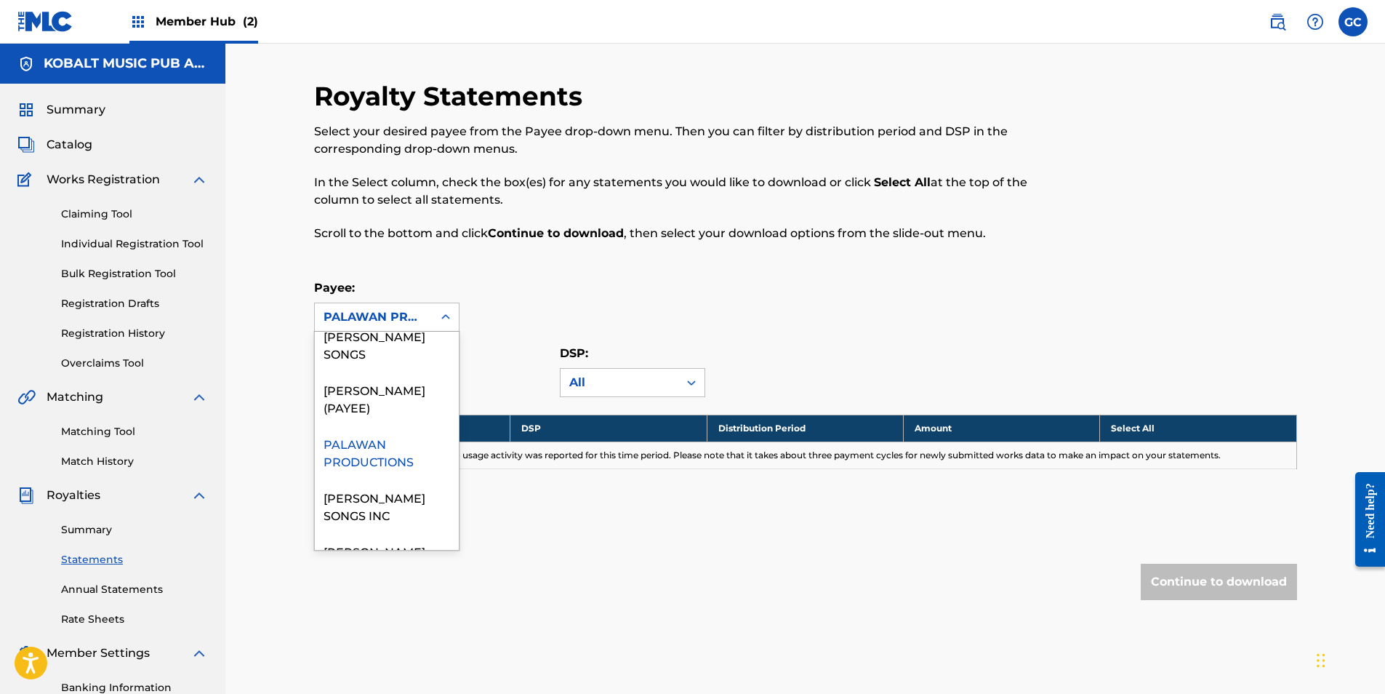
scroll to position [1672, 0]
click at [394, 521] on div "[PERSON_NAME] SONGS INC" at bounding box center [387, 501] width 144 height 54
